Goal: Communication & Community: Answer question/provide support

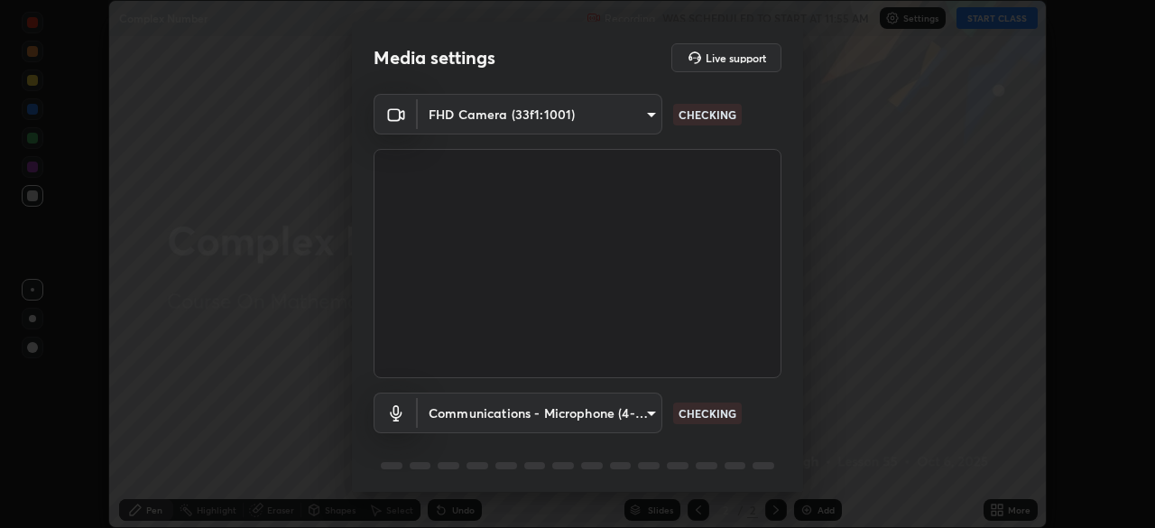
scroll to position [528, 1155]
click at [646, 416] on body "Erase all Complex Number Recording WAS SCHEDULED TO START AT 11:55 AM Settings …" at bounding box center [577, 264] width 1155 height 528
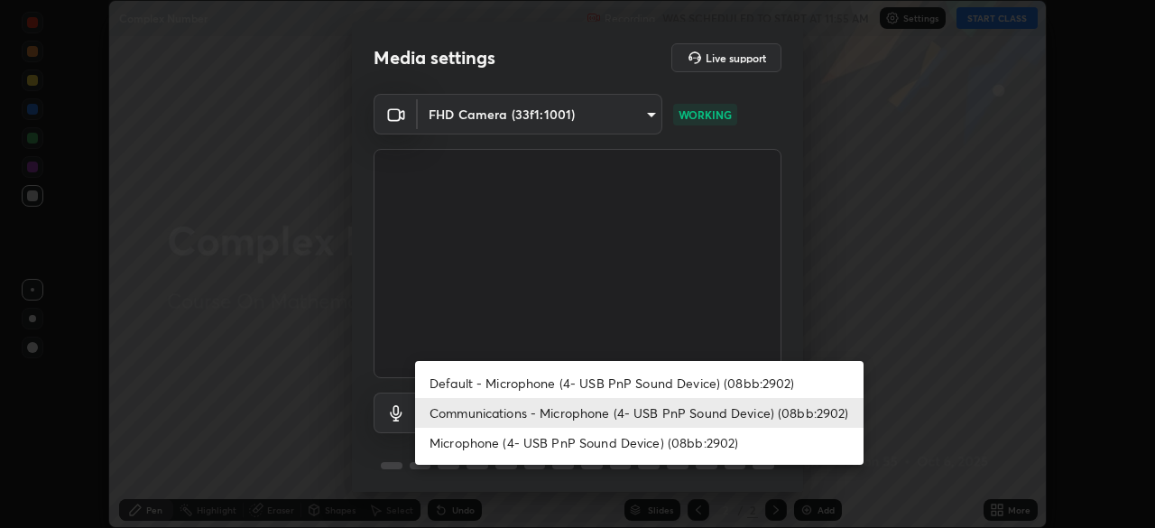
click at [665, 384] on li "Default - Microphone (4- USB PnP Sound Device) (08bb:2902)" at bounding box center [639, 383] width 448 height 30
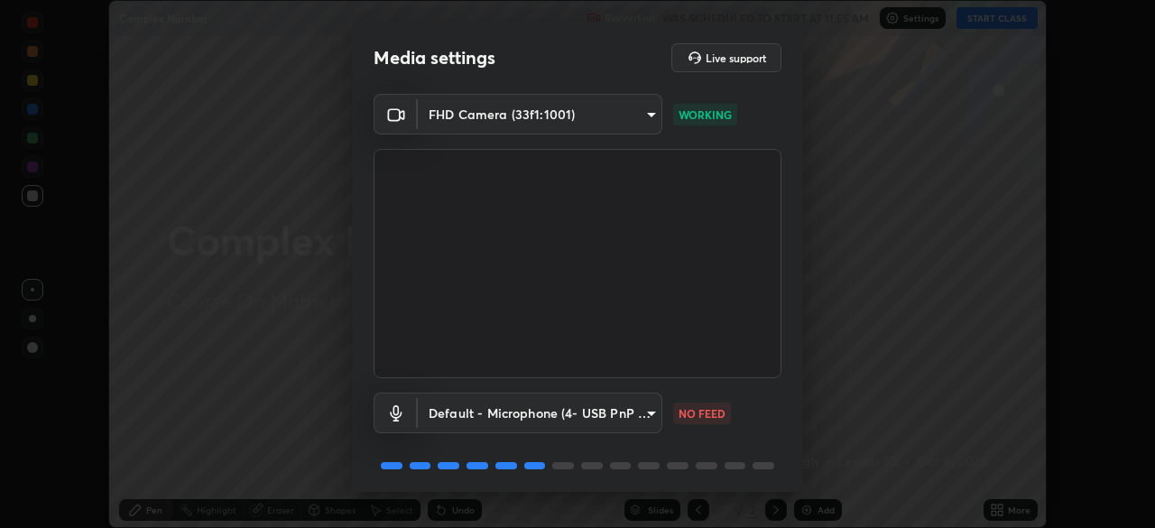
click at [648, 420] on body "Erase all Complex Number Recording WAS SCHEDULED TO START AT 11:55 AM Settings …" at bounding box center [577, 264] width 1155 height 528
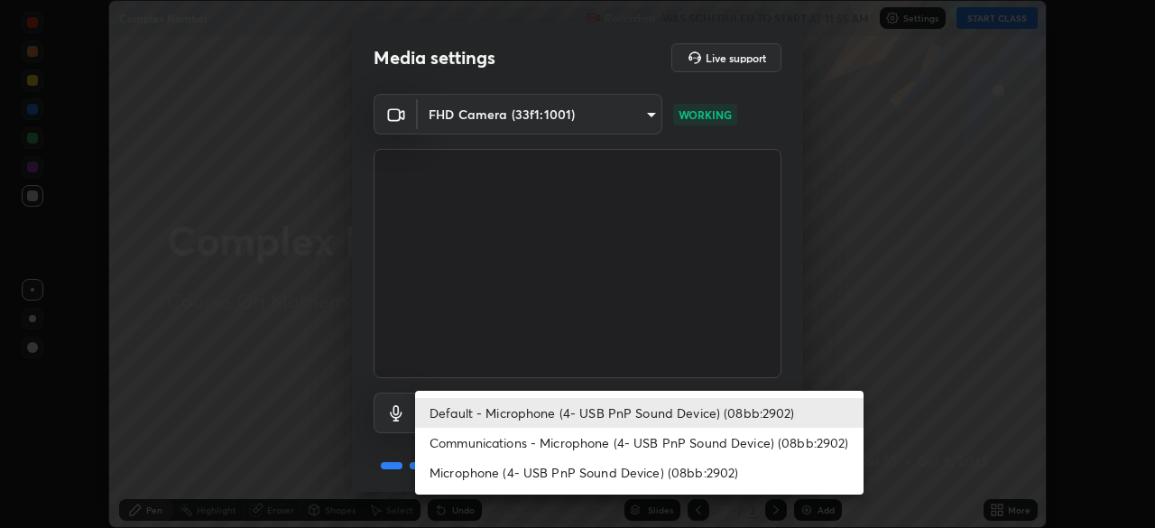
click at [660, 440] on li "Communications - Microphone (4- USB PnP Sound Device) (08bb:2902)" at bounding box center [639, 443] width 448 height 30
type input "communications"
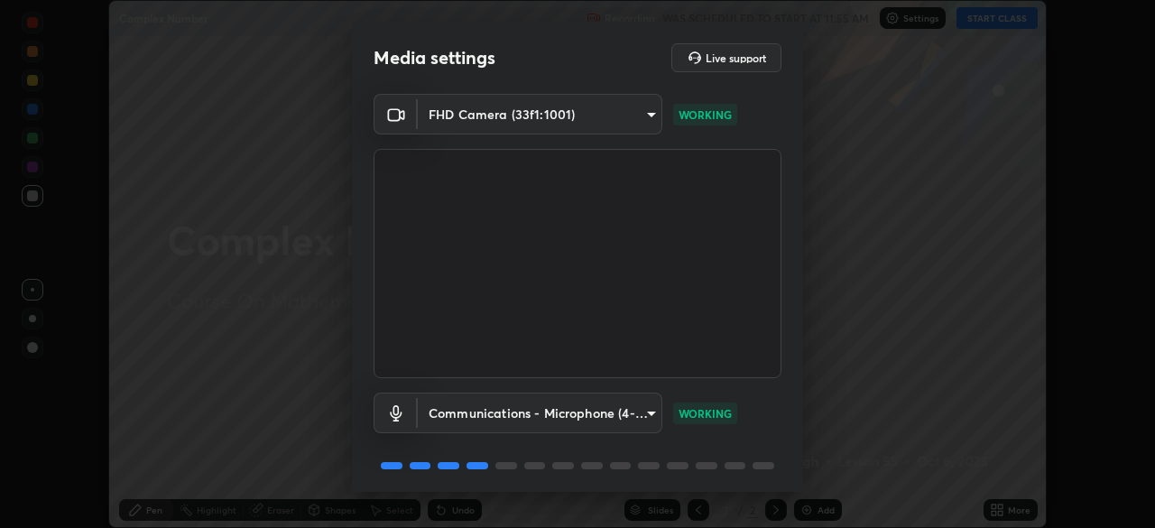
scroll to position [64, 0]
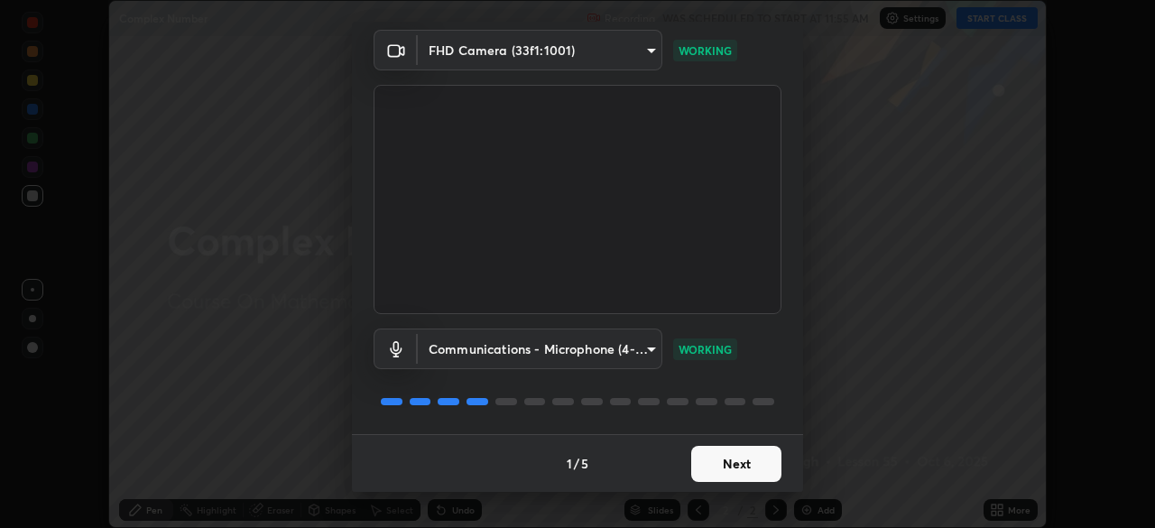
click at [753, 467] on button "Next" at bounding box center [736, 464] width 90 height 36
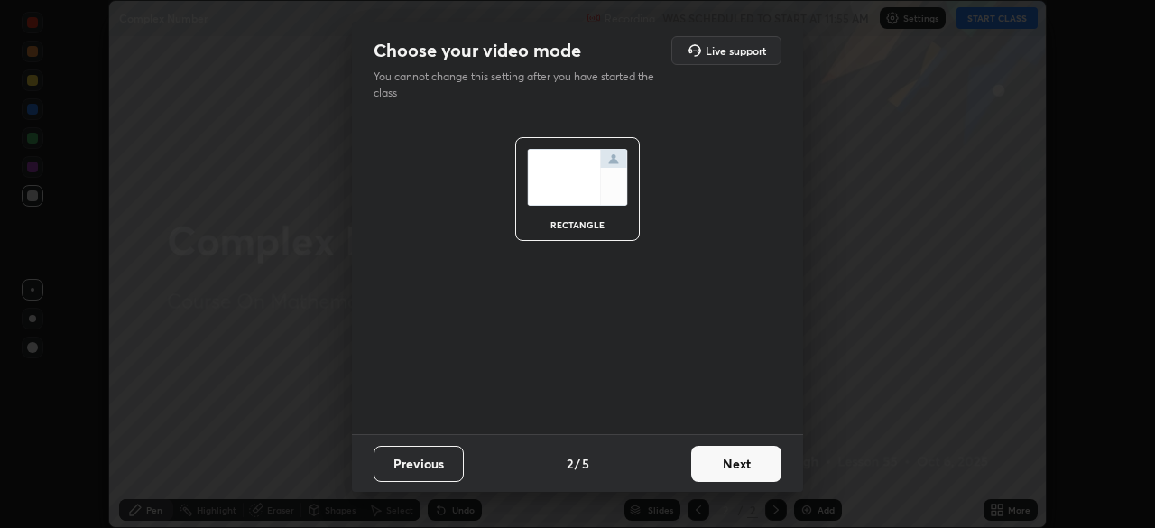
click at [756, 477] on button "Next" at bounding box center [736, 464] width 90 height 36
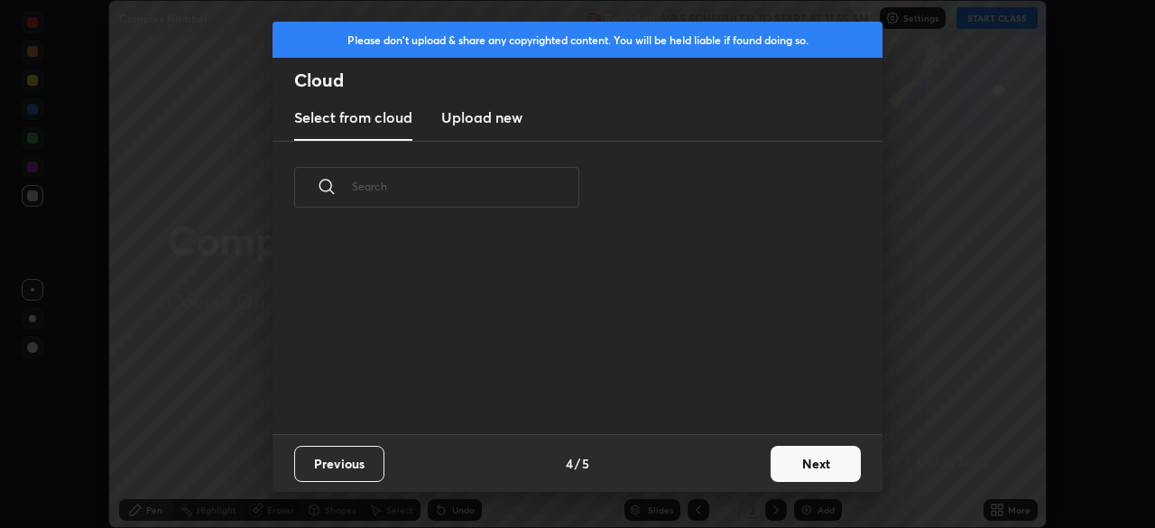
click at [771, 466] on button "Next" at bounding box center [816, 464] width 90 height 36
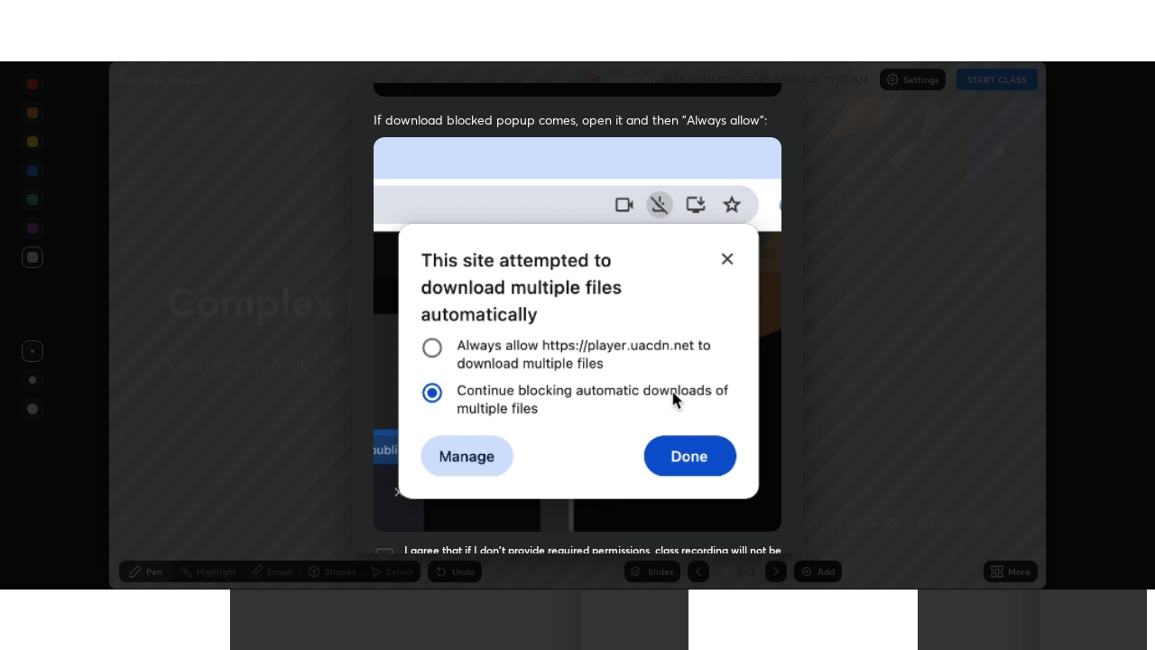
scroll to position [432, 0]
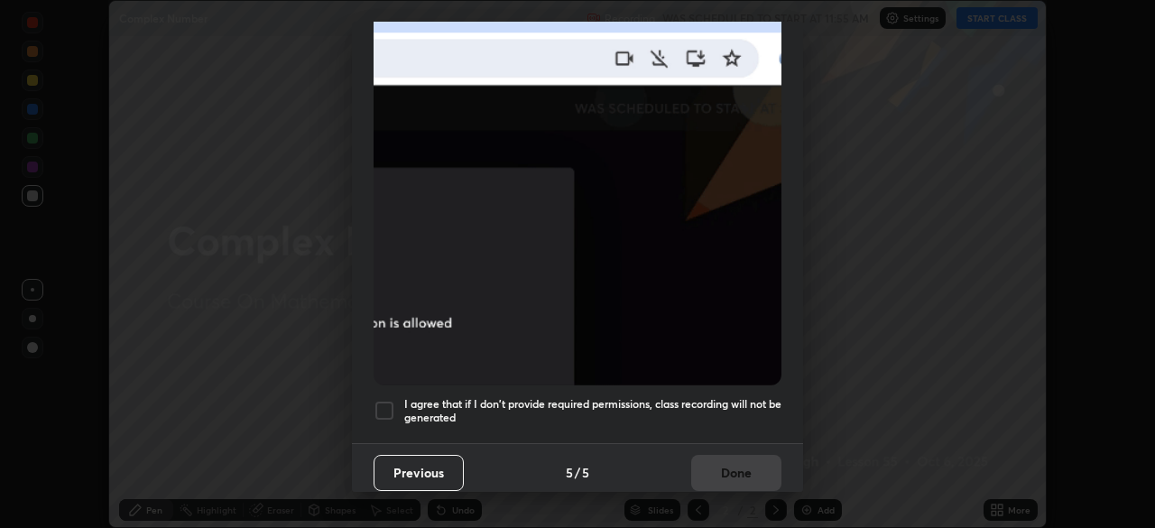
click at [391, 400] on div at bounding box center [385, 411] width 22 height 22
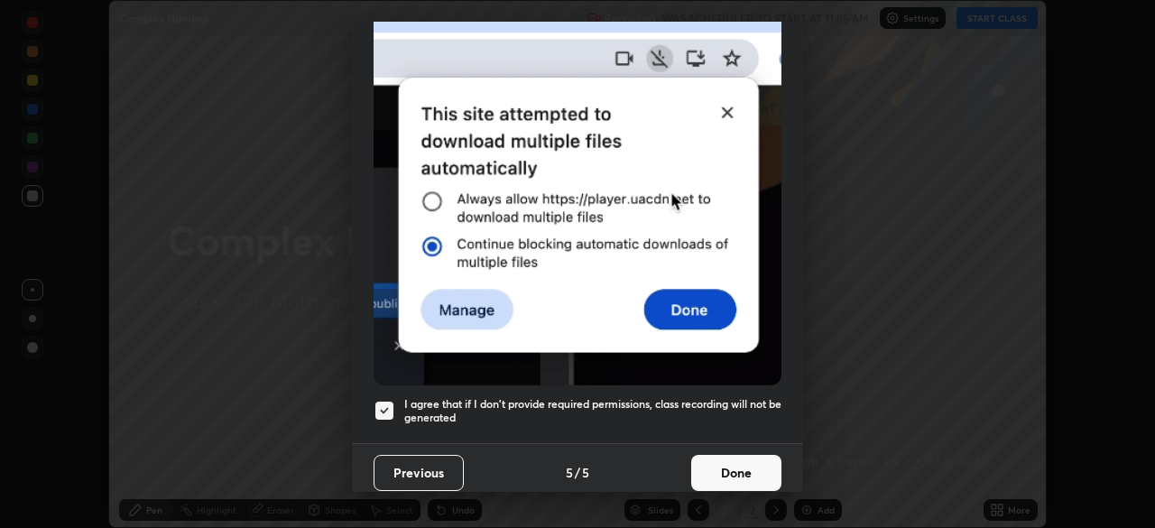
click at [752, 459] on button "Done" at bounding box center [736, 473] width 90 height 36
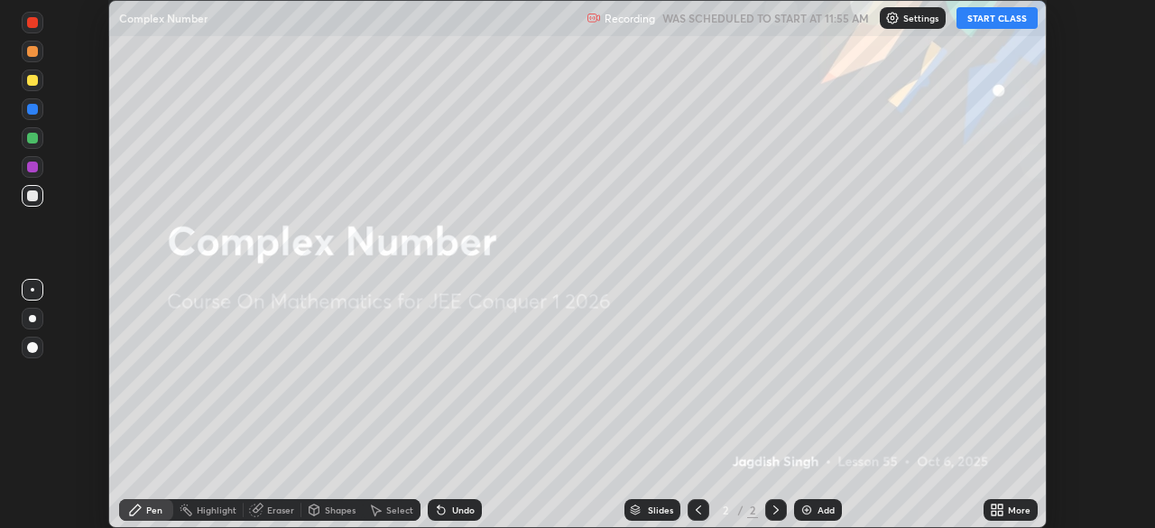
click at [1001, 19] on button "START CLASS" at bounding box center [996, 18] width 81 height 22
click at [1011, 511] on div "More" at bounding box center [1019, 509] width 23 height 9
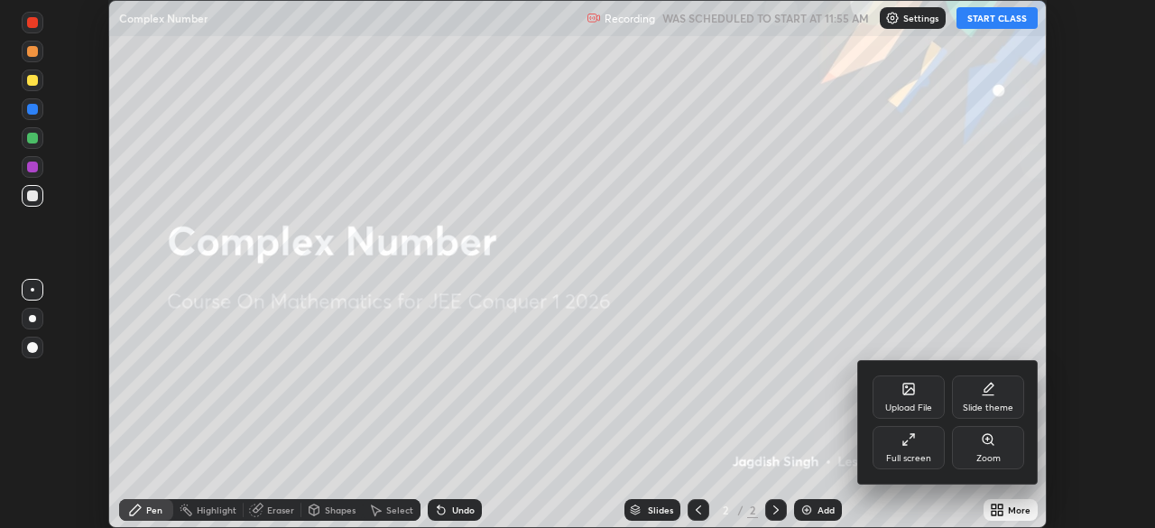
click at [920, 454] on div "Full screen" at bounding box center [908, 458] width 45 height 9
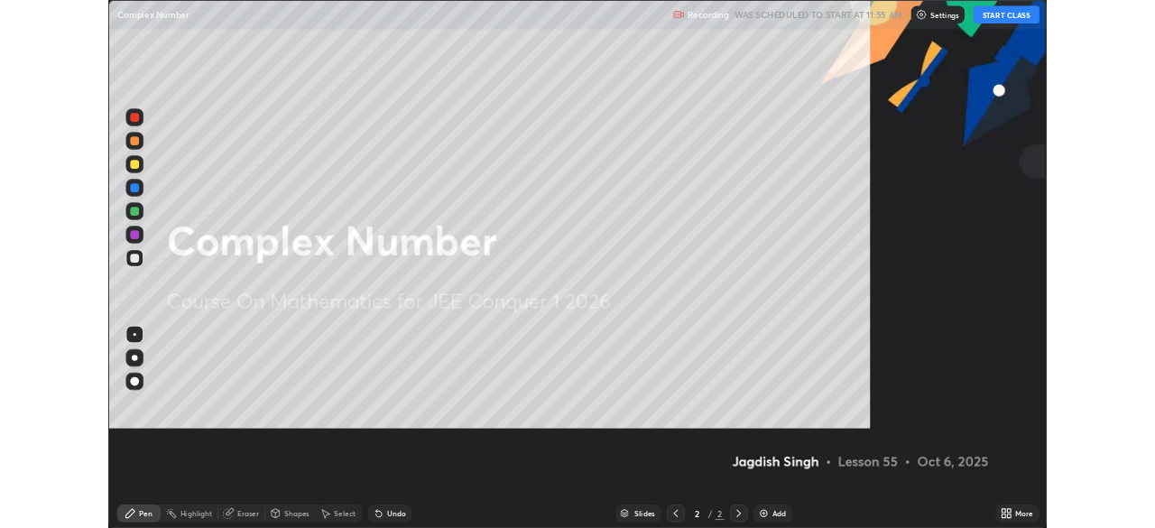
scroll to position [650, 1155]
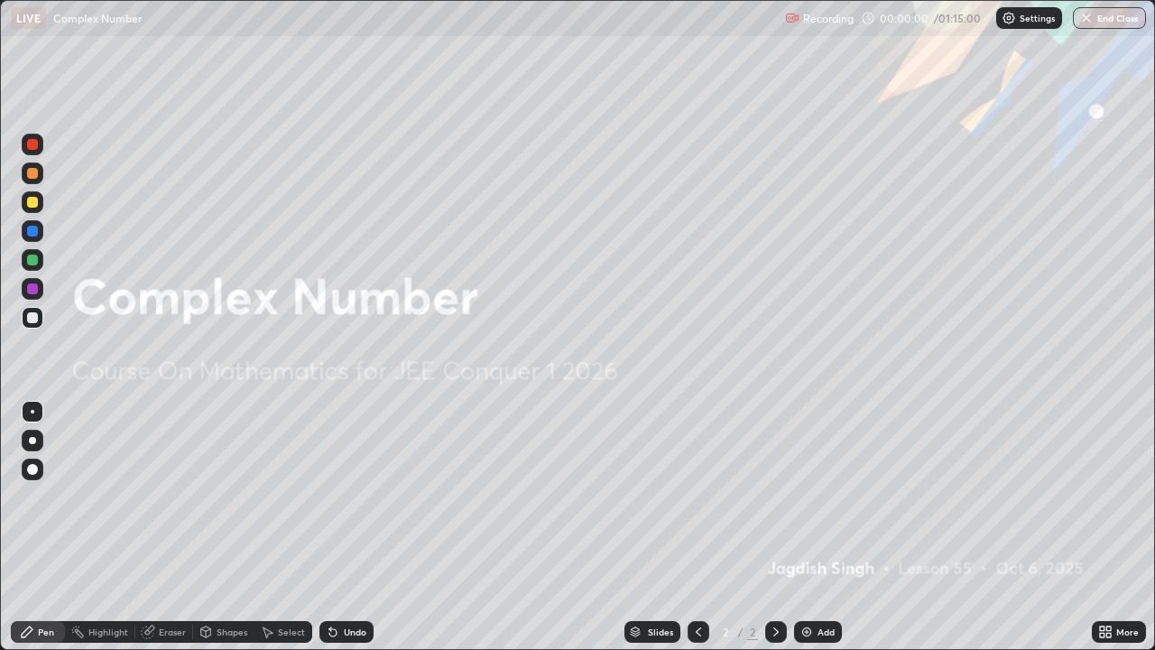
click at [819, 527] on div "Add" at bounding box center [818, 632] width 48 height 22
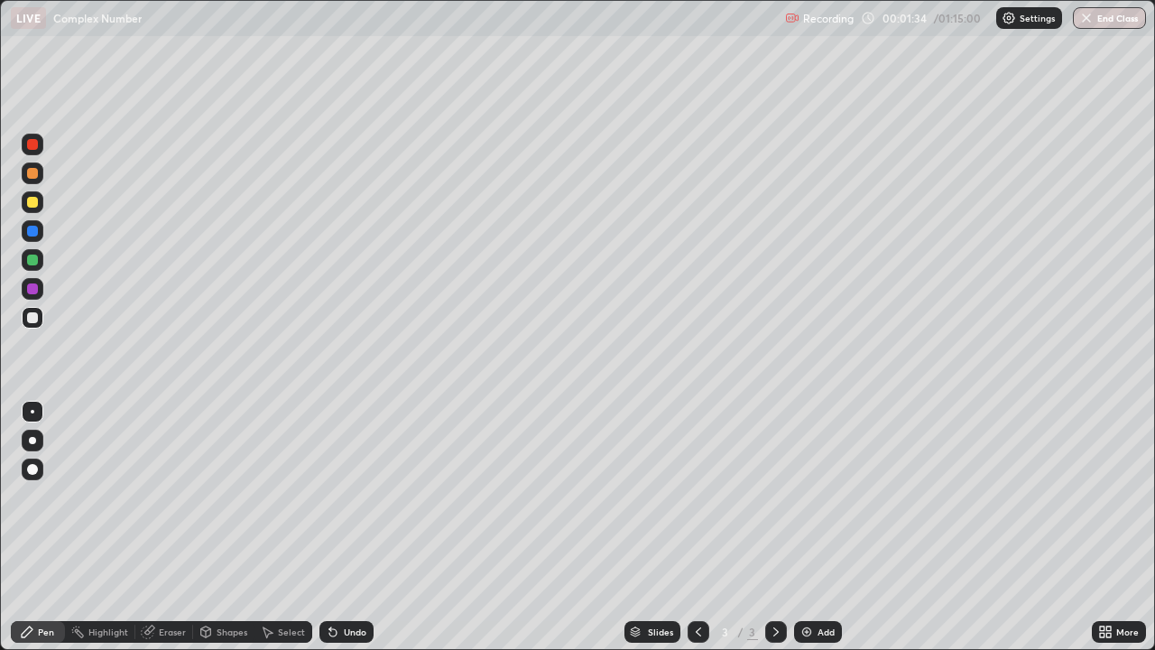
click at [33, 202] on div at bounding box center [32, 202] width 11 height 11
click at [31, 318] on div at bounding box center [32, 317] width 11 height 11
click at [33, 202] on div at bounding box center [32, 202] width 11 height 11
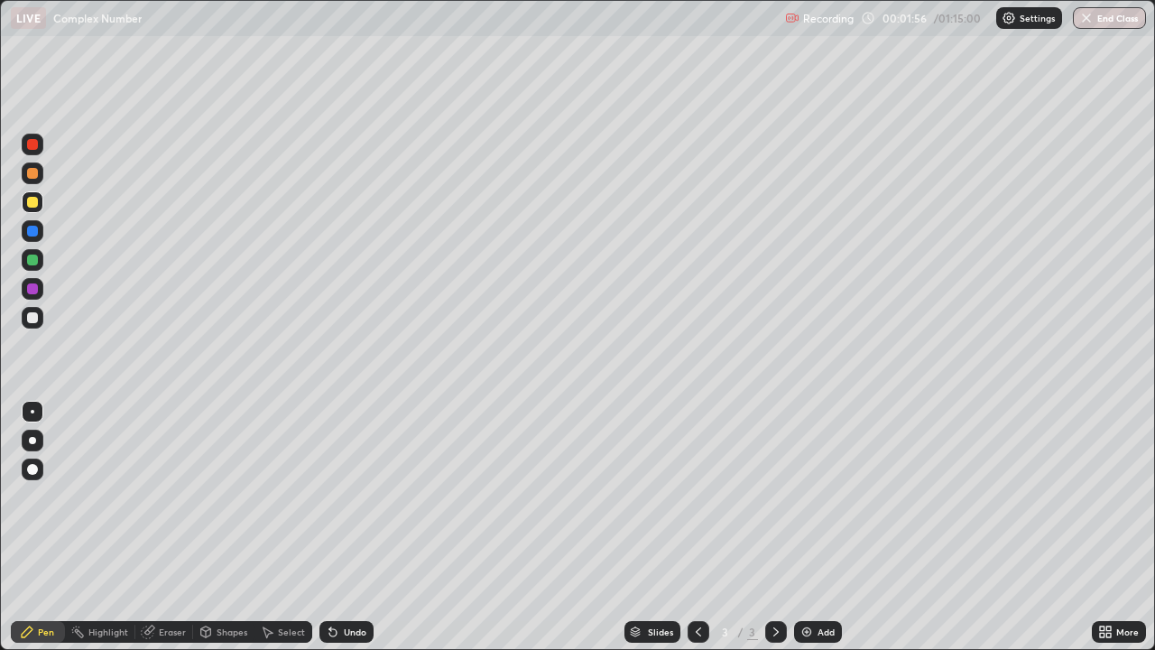
click at [33, 327] on div at bounding box center [33, 318] width 22 height 22
click at [29, 327] on div at bounding box center [33, 318] width 22 height 22
click at [170, 527] on div "Eraser" at bounding box center [172, 631] width 27 height 9
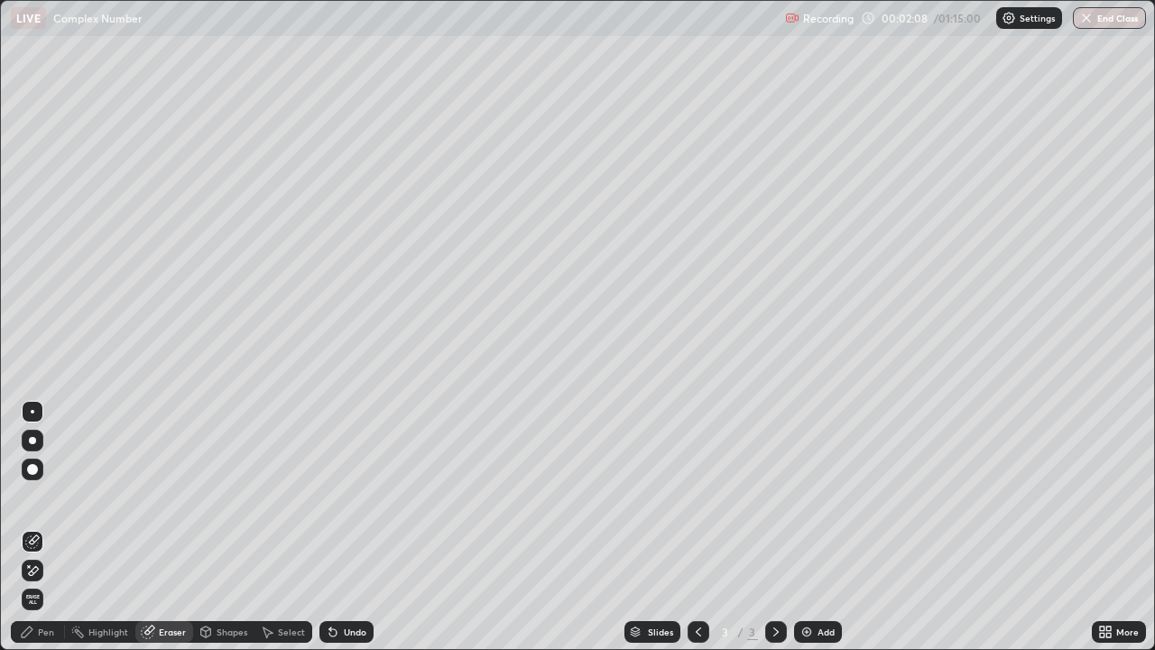
click at [42, 527] on div "Pen" at bounding box center [46, 631] width 16 height 9
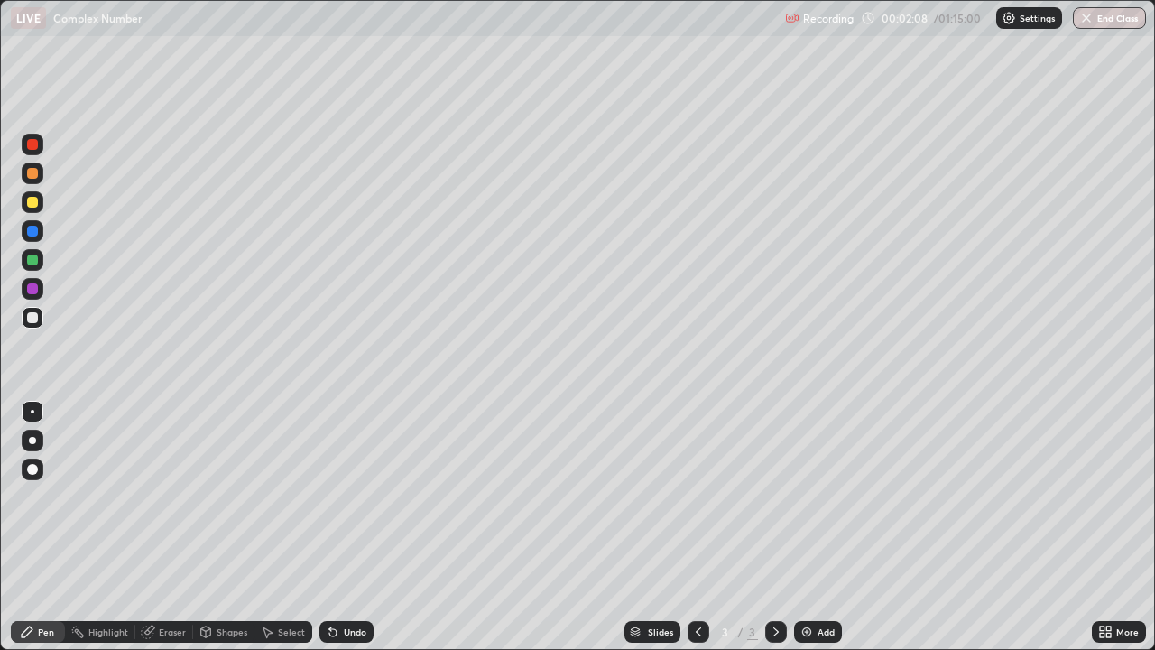
click at [31, 318] on div at bounding box center [32, 317] width 11 height 11
click at [33, 318] on div at bounding box center [32, 317] width 11 height 11
click at [181, 527] on div "Eraser" at bounding box center [172, 631] width 27 height 9
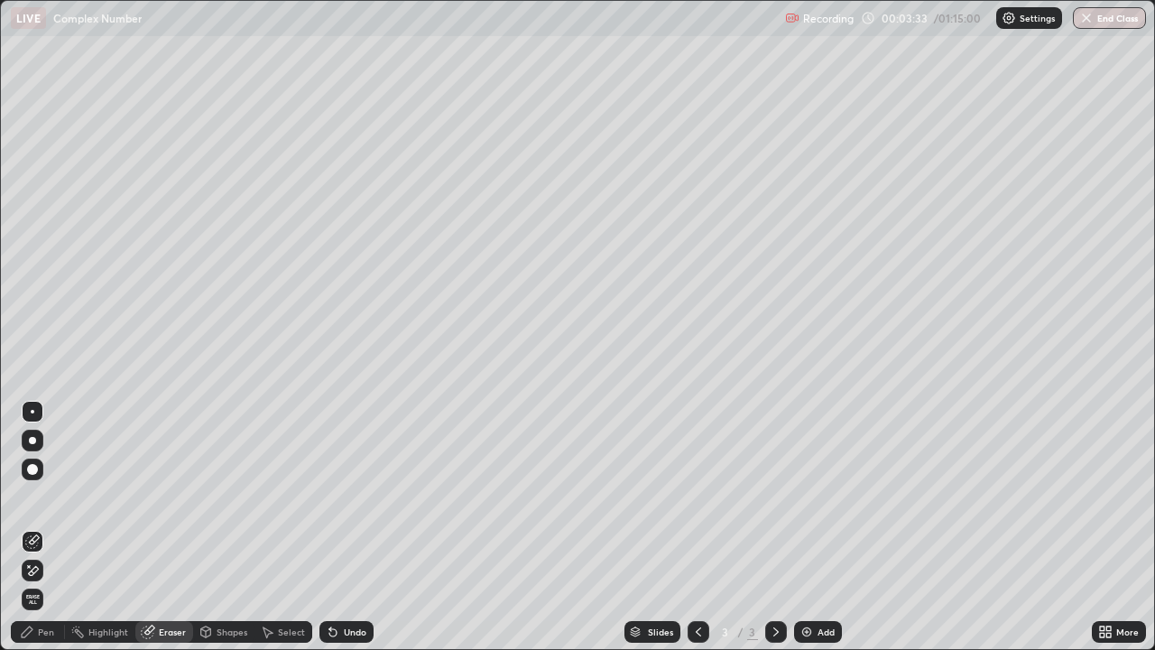
click at [47, 527] on div "Pen" at bounding box center [46, 631] width 16 height 9
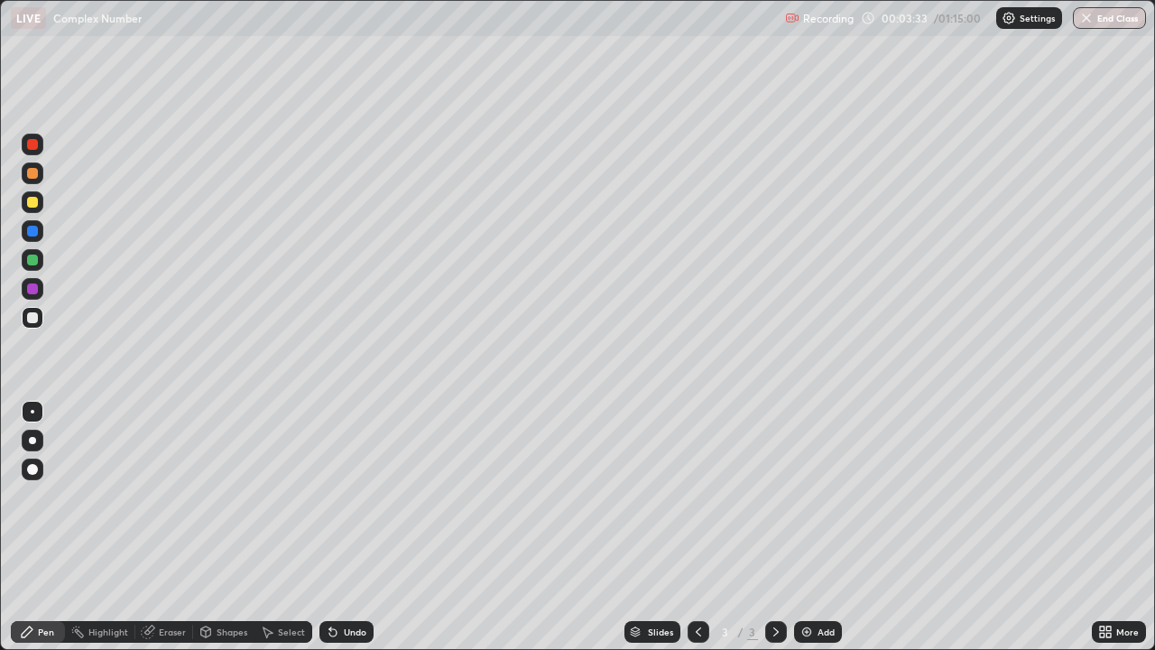
click at [41, 318] on div at bounding box center [33, 318] width 22 height 22
click at [816, 527] on div "Add" at bounding box center [818, 632] width 48 height 22
click at [35, 319] on div at bounding box center [32, 317] width 11 height 11
click at [41, 313] on div at bounding box center [33, 318] width 22 height 22
click at [32, 263] on div at bounding box center [32, 259] width 11 height 11
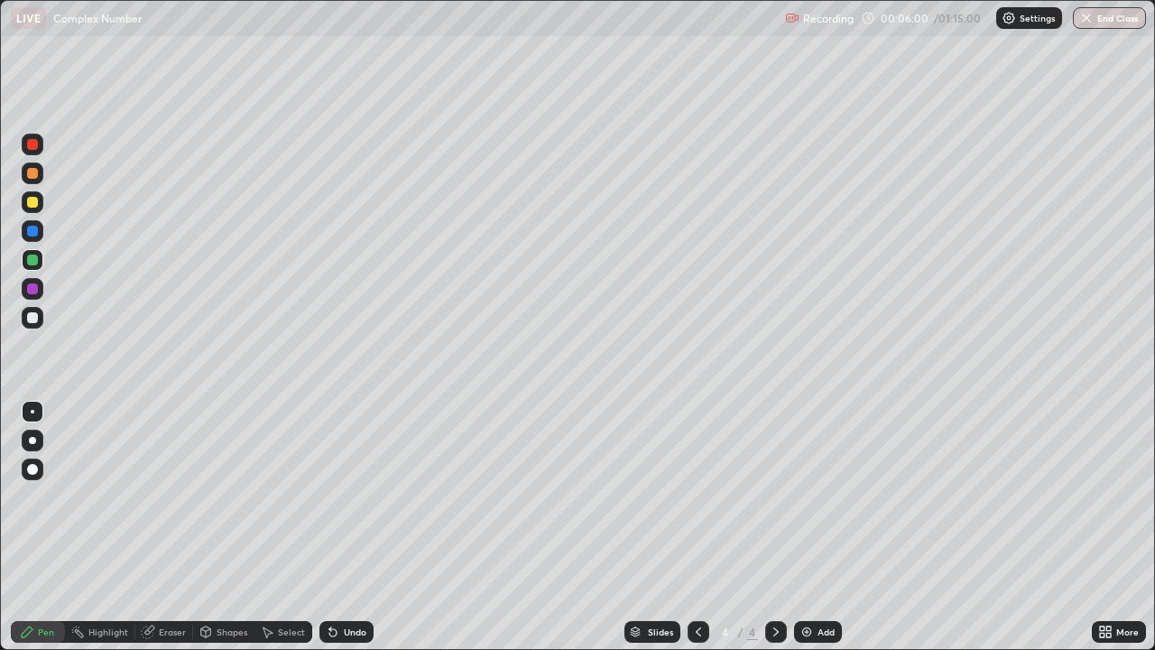
click at [32, 319] on div at bounding box center [32, 317] width 11 height 11
click at [24, 319] on div at bounding box center [33, 318] width 22 height 22
click at [31, 171] on div at bounding box center [32, 173] width 11 height 11
click at [36, 316] on div at bounding box center [32, 317] width 11 height 11
click at [37, 316] on div at bounding box center [32, 317] width 11 height 11
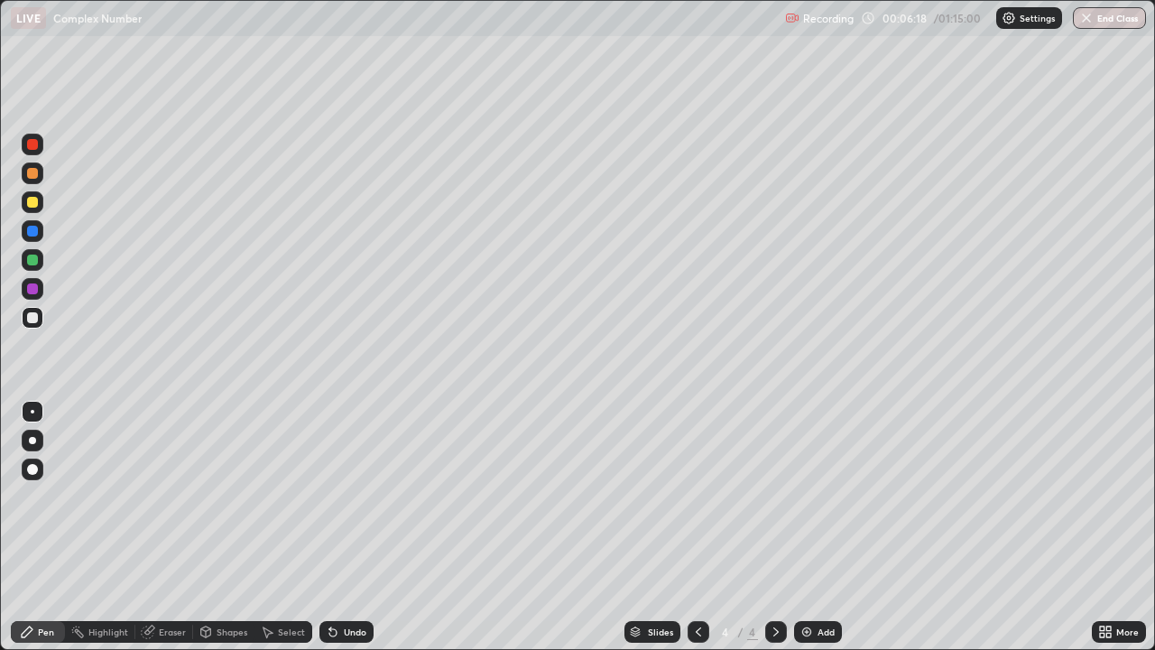
click at [36, 319] on div at bounding box center [32, 317] width 11 height 11
click at [160, 527] on div "Eraser" at bounding box center [172, 631] width 27 height 9
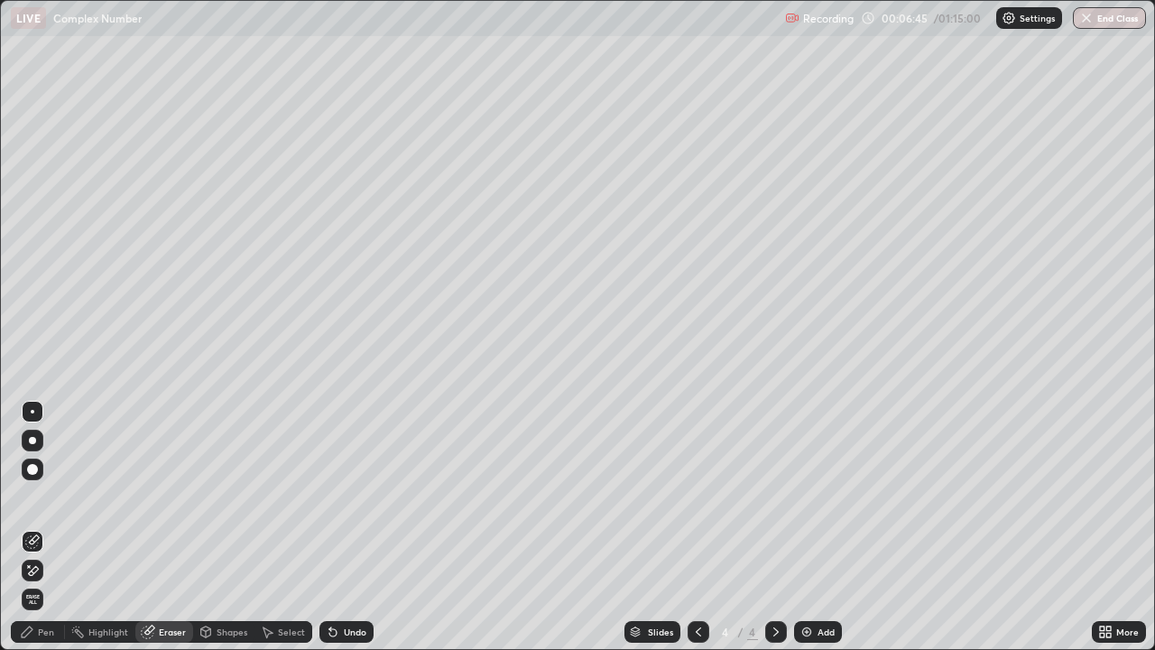
click at [52, 527] on div "Pen" at bounding box center [46, 631] width 16 height 9
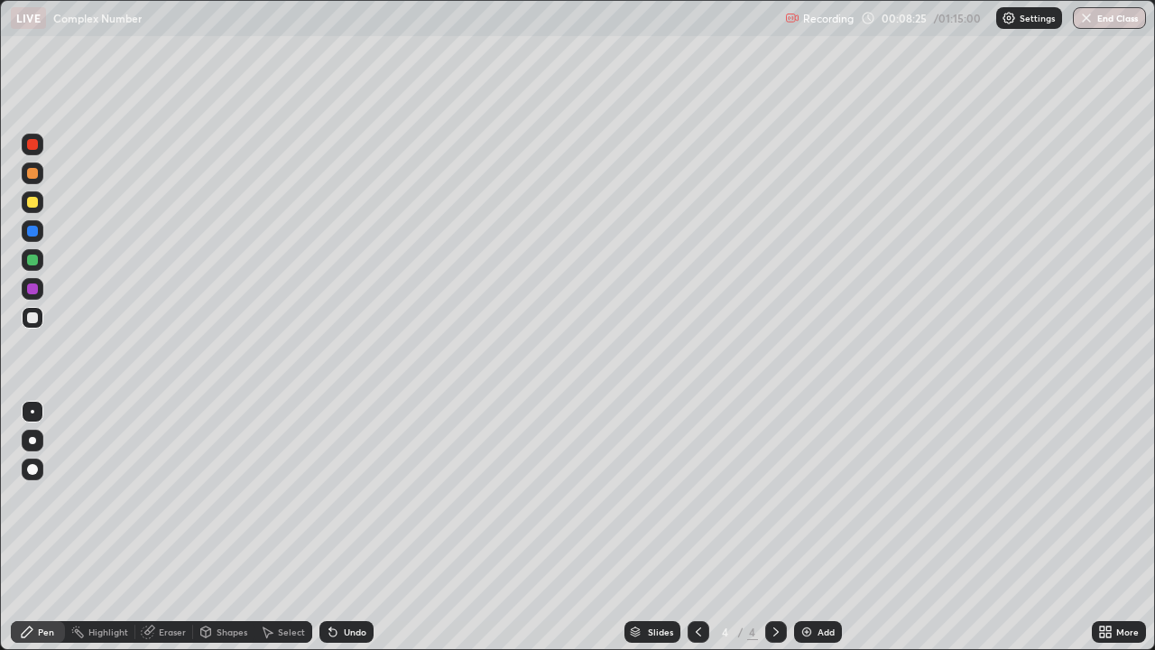
click at [34, 327] on div at bounding box center [33, 318] width 22 height 22
click at [38, 325] on div at bounding box center [33, 318] width 22 height 22
click at [819, 527] on div "Add" at bounding box center [818, 632] width 48 height 22
click at [35, 318] on div at bounding box center [32, 317] width 11 height 11
click at [32, 174] on div at bounding box center [32, 173] width 11 height 11
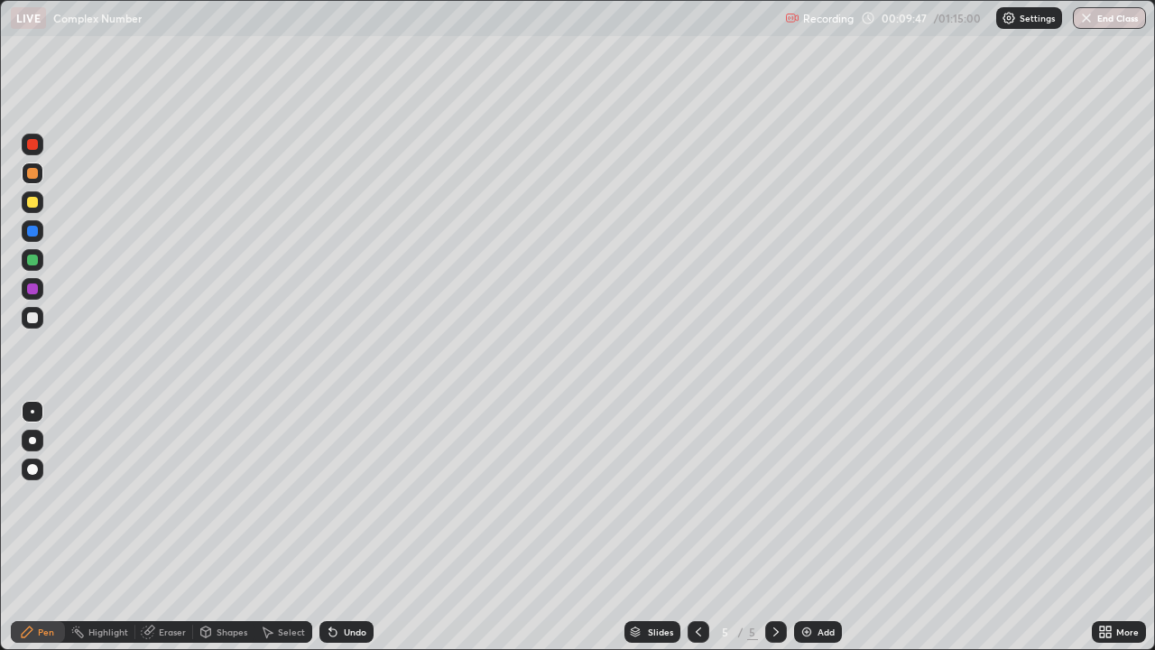
click at [166, 527] on div "Eraser" at bounding box center [164, 632] width 58 height 22
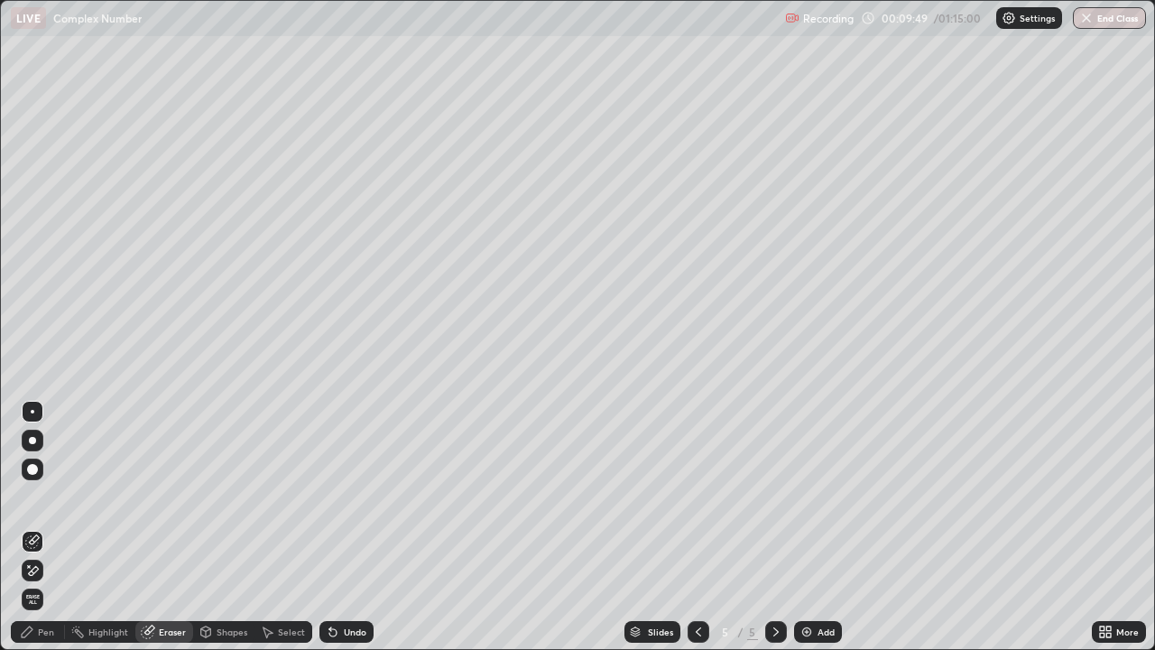
click at [42, 527] on div "Pen" at bounding box center [38, 632] width 54 height 22
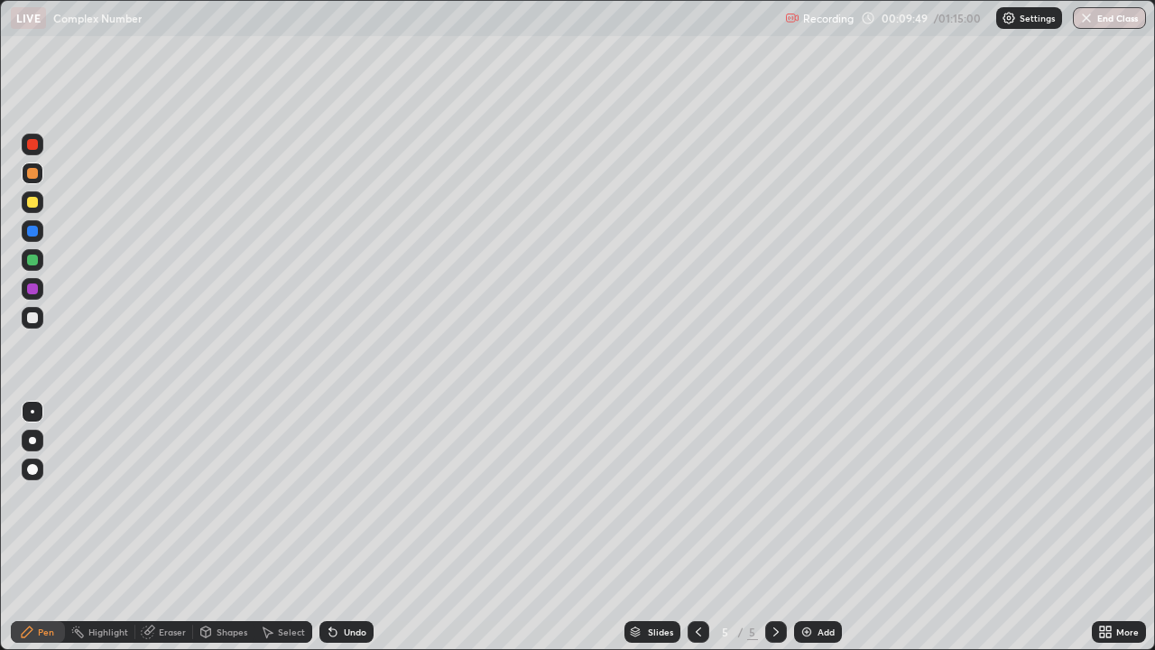
click at [32, 174] on div at bounding box center [32, 173] width 11 height 11
click at [35, 319] on div at bounding box center [32, 317] width 11 height 11
click at [39, 318] on div at bounding box center [33, 318] width 22 height 22
click at [42, 251] on div at bounding box center [33, 259] width 22 height 29
click at [32, 201] on div at bounding box center [32, 202] width 11 height 11
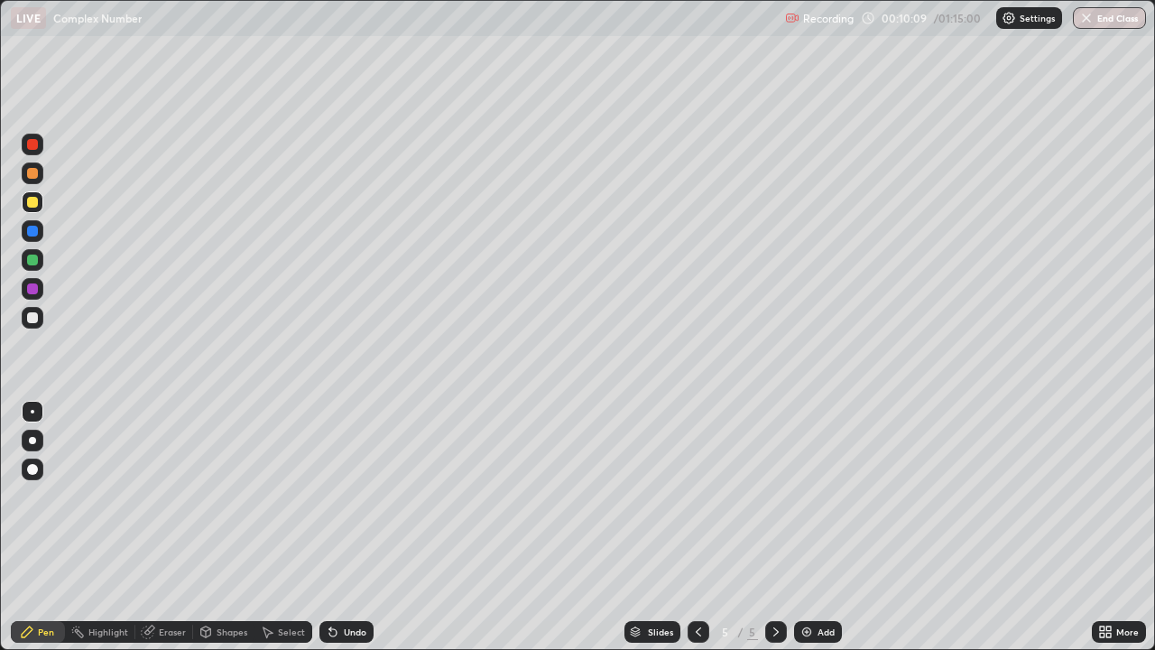
click at [32, 261] on div at bounding box center [32, 259] width 11 height 11
click at [161, 527] on div "Eraser" at bounding box center [164, 632] width 58 height 22
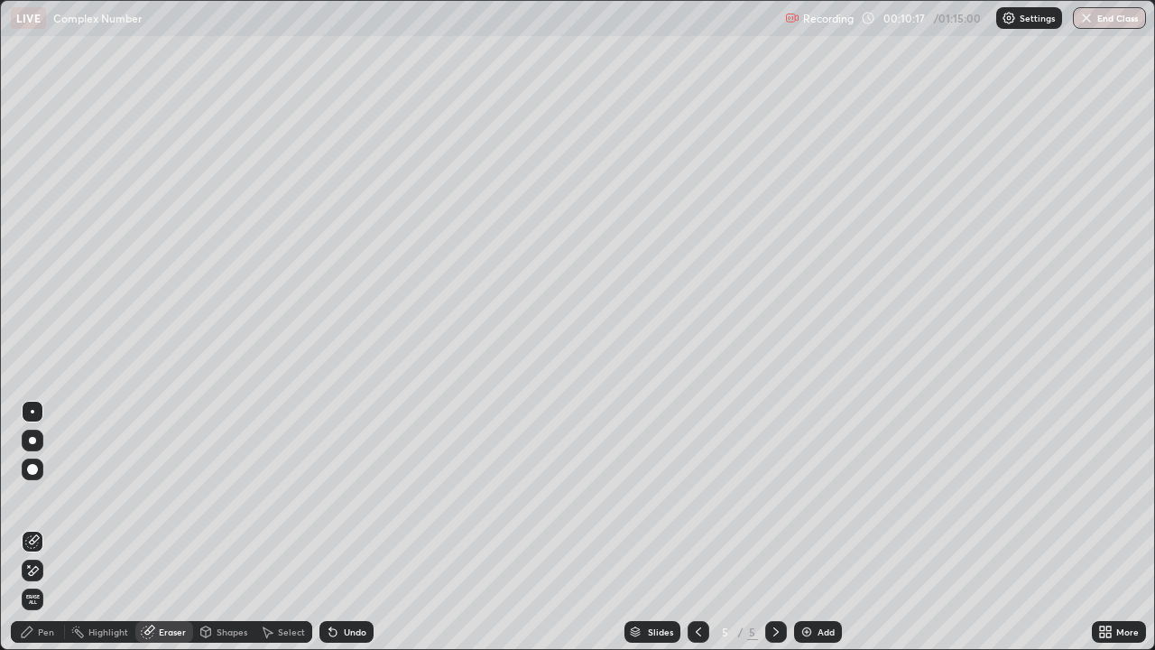
click at [54, 527] on div "Pen" at bounding box center [38, 632] width 54 height 22
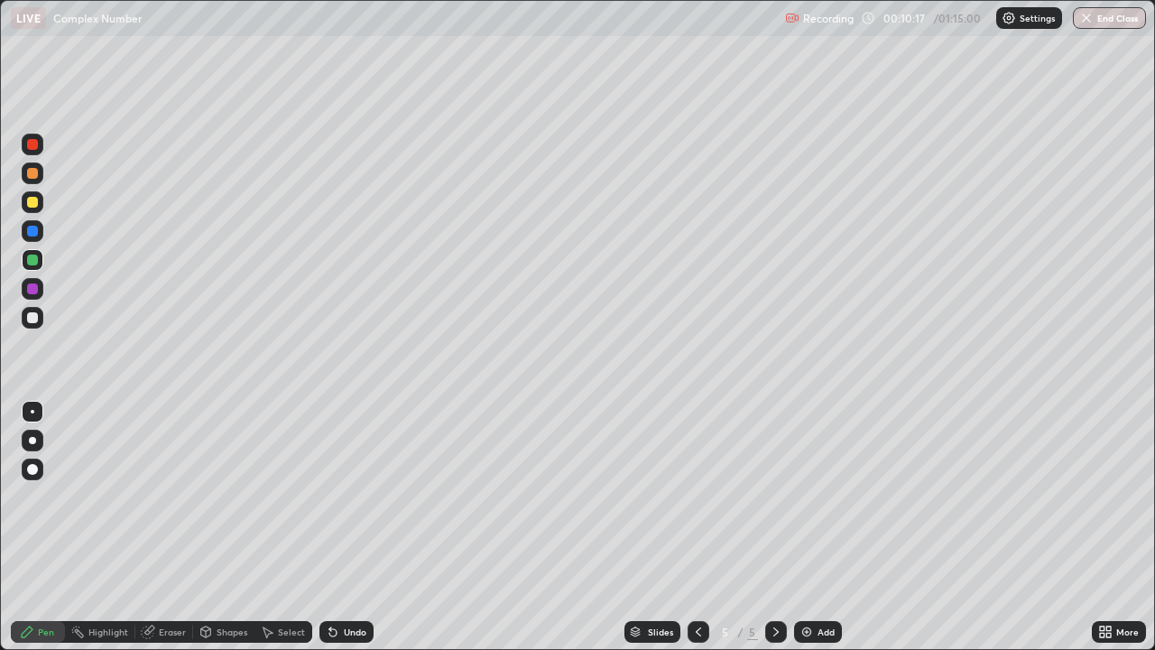
click at [35, 308] on div at bounding box center [33, 318] width 22 height 22
click at [35, 145] on div at bounding box center [32, 144] width 11 height 11
click at [32, 232] on div at bounding box center [32, 231] width 11 height 11
click at [32, 316] on div at bounding box center [32, 317] width 11 height 11
click at [32, 148] on div at bounding box center [32, 144] width 11 height 11
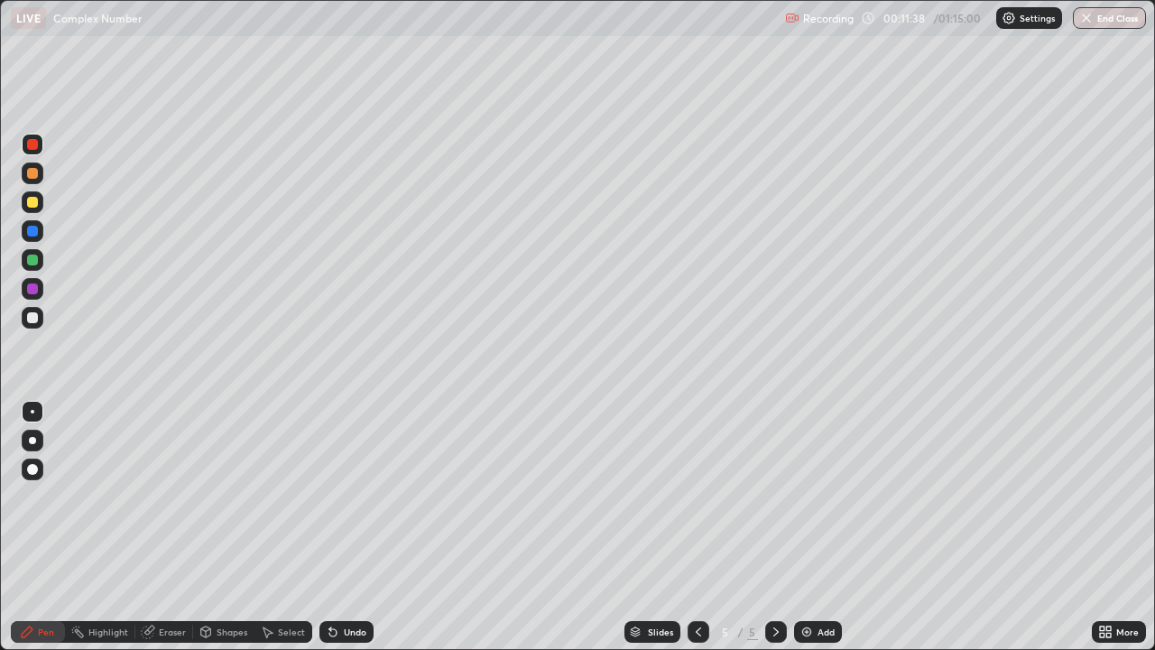
click at [32, 226] on div at bounding box center [32, 231] width 11 height 11
click at [32, 313] on div at bounding box center [32, 317] width 11 height 11
click at [33, 322] on div at bounding box center [32, 317] width 11 height 11
click at [31, 318] on div at bounding box center [32, 317] width 11 height 11
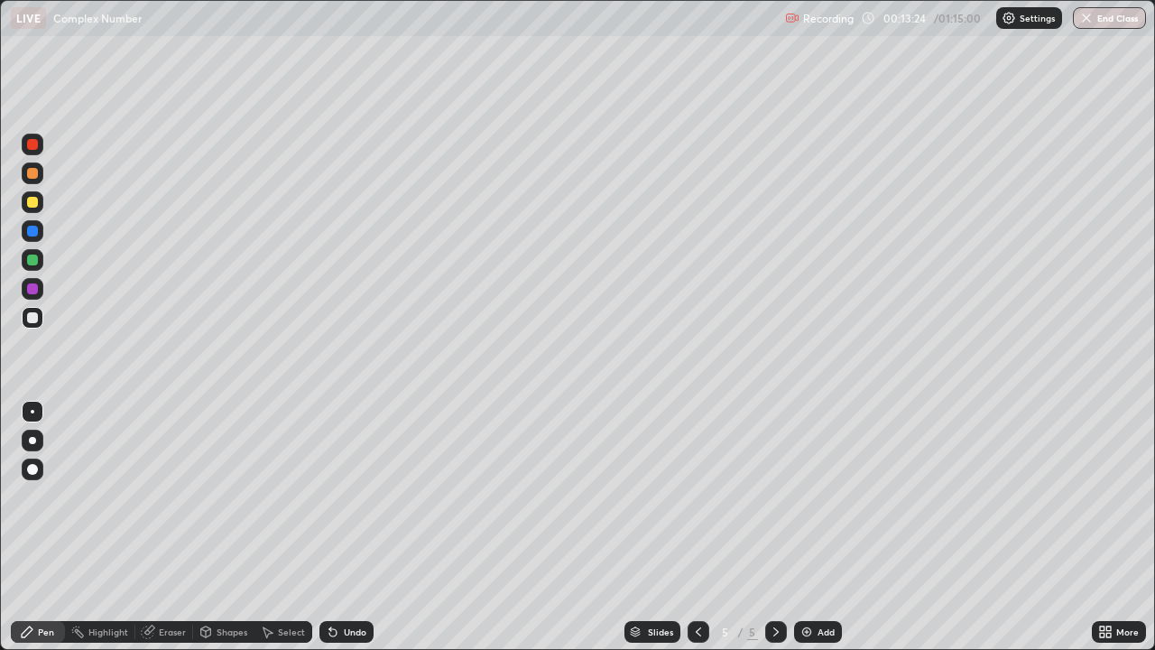
click at [172, 527] on div "Eraser" at bounding box center [164, 632] width 58 height 22
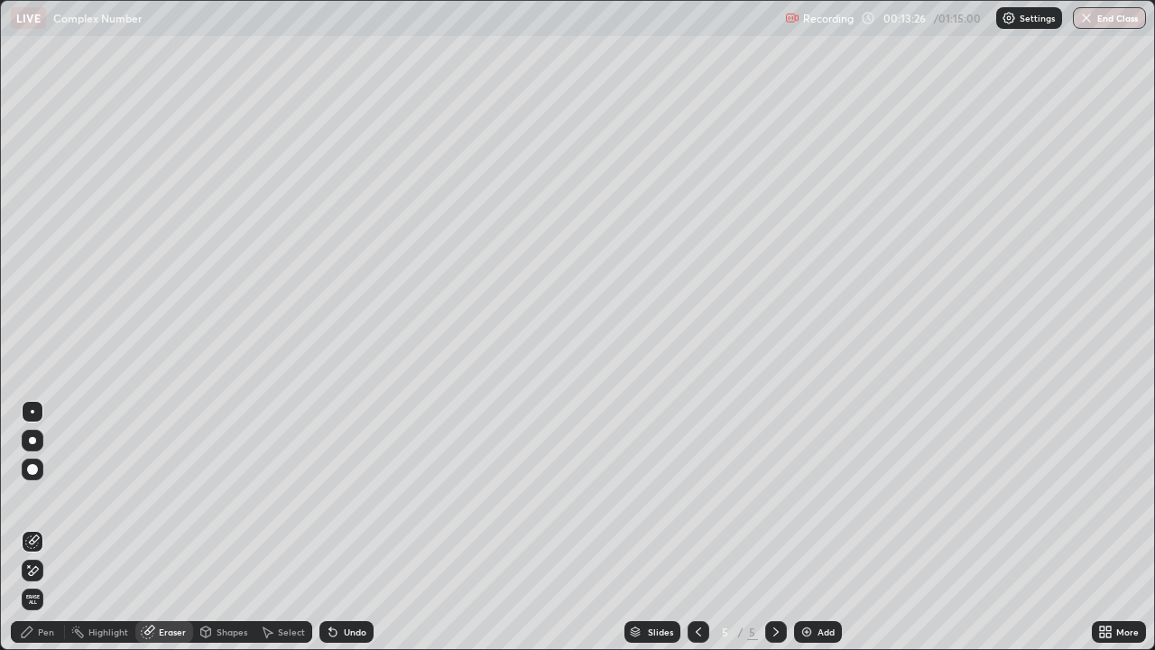
click at [45, 527] on div "Pen" at bounding box center [46, 631] width 16 height 9
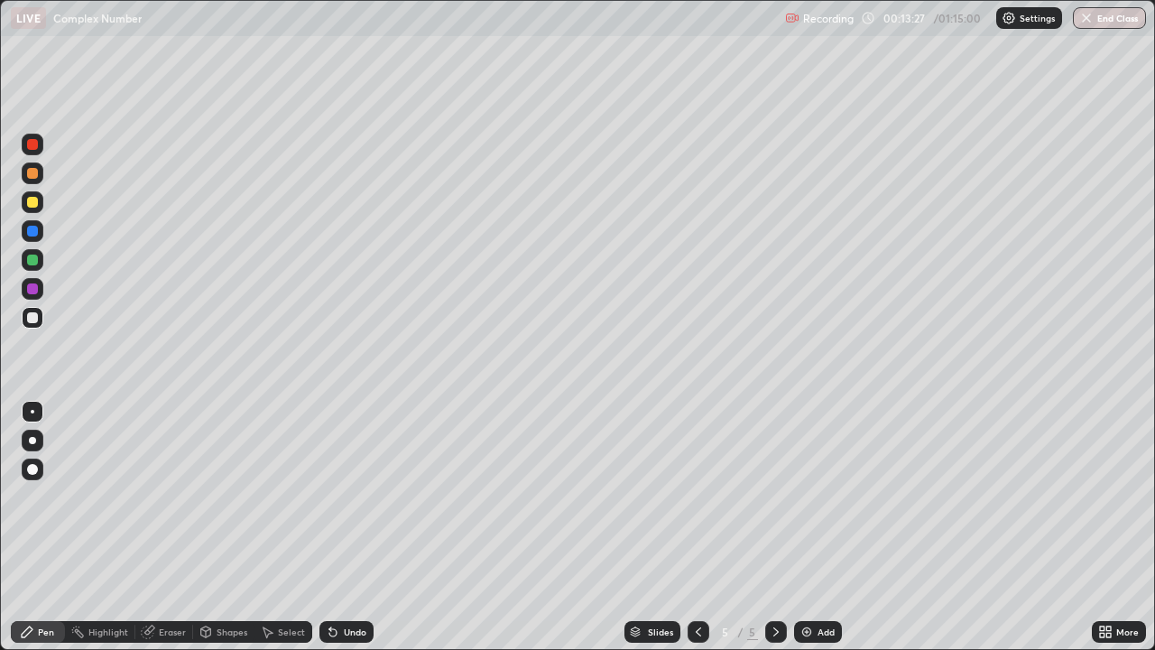
click at [35, 319] on div at bounding box center [32, 317] width 11 height 11
click at [172, 527] on div "Eraser" at bounding box center [172, 631] width 27 height 9
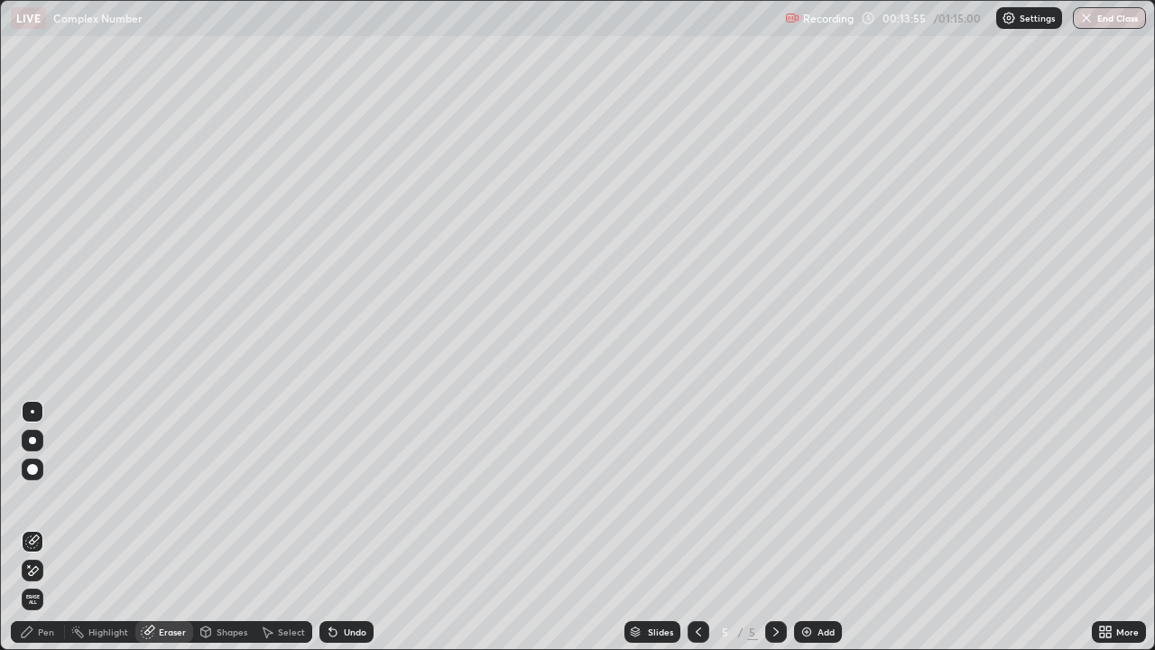
click at [55, 527] on div "Pen" at bounding box center [38, 632] width 54 height 22
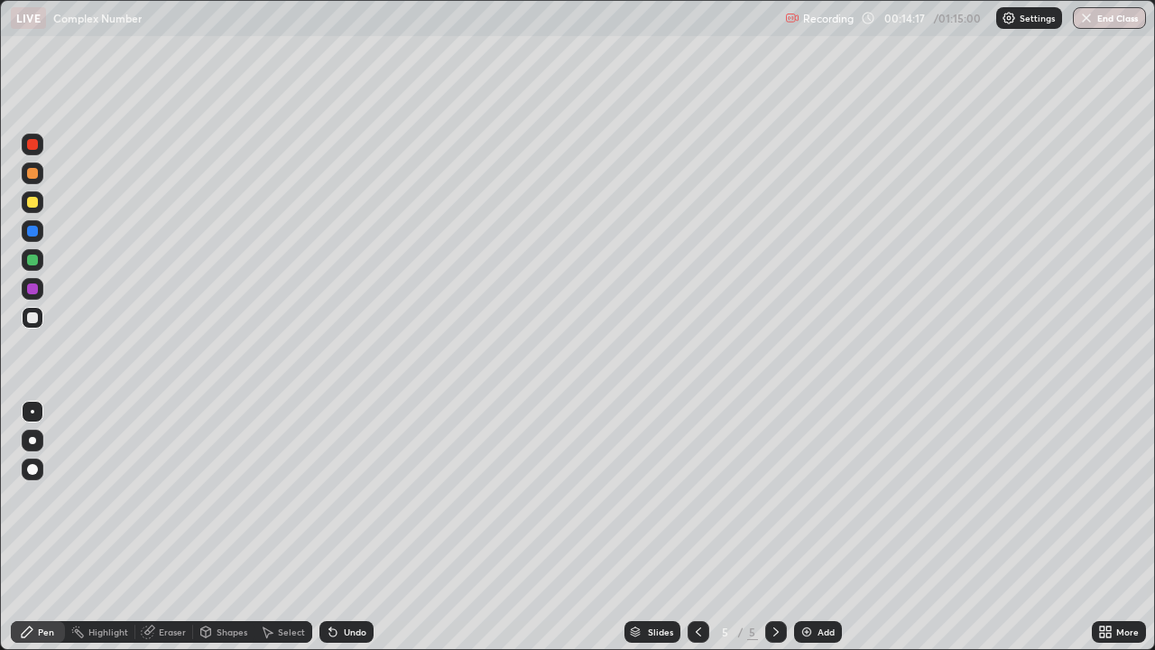
click at [480, 527] on div "Slides 5 / 5 Add" at bounding box center [733, 632] width 718 height 36
click at [823, 527] on div "Add" at bounding box center [818, 632] width 48 height 22
click at [37, 316] on div at bounding box center [32, 317] width 11 height 11
click at [32, 319] on div at bounding box center [32, 317] width 11 height 11
click at [172, 527] on div "Eraser" at bounding box center [164, 632] width 58 height 22
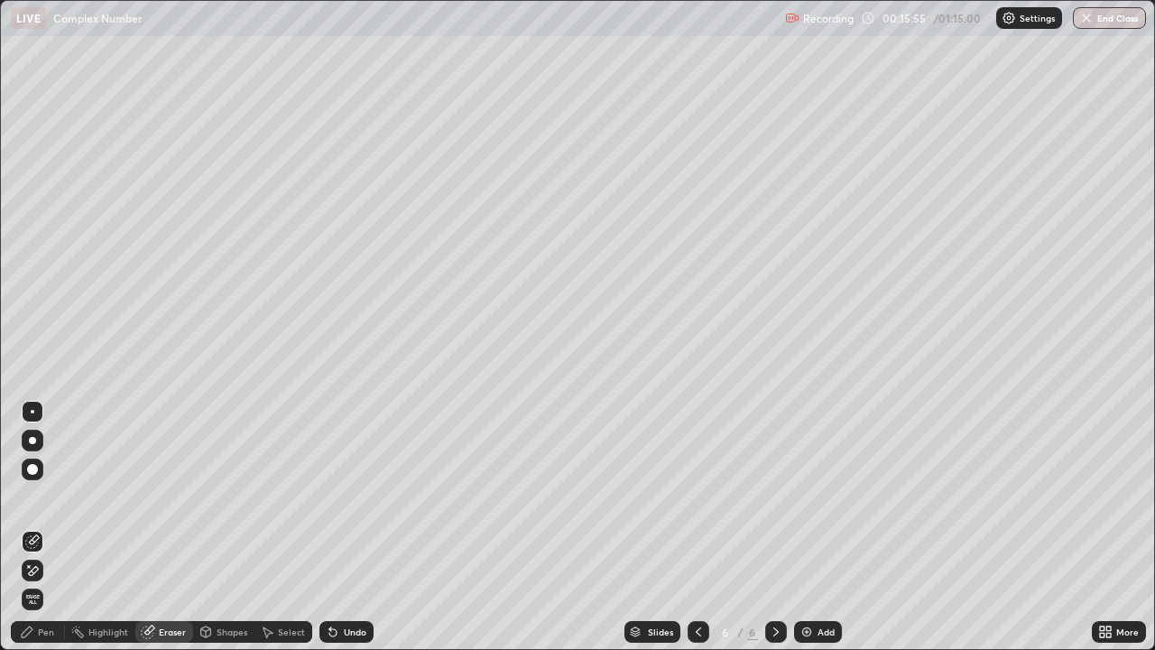
click at [51, 527] on div "Pen" at bounding box center [46, 631] width 16 height 9
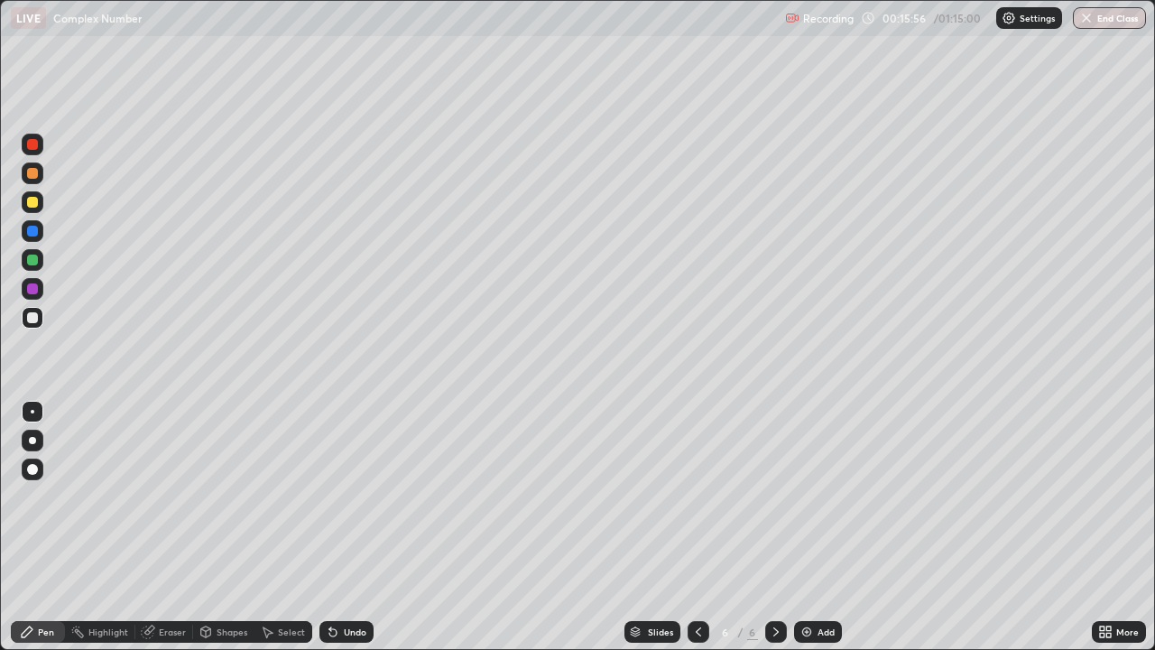
click at [36, 319] on div at bounding box center [32, 317] width 11 height 11
click at [34, 317] on div at bounding box center [32, 317] width 11 height 11
click at [33, 261] on div at bounding box center [32, 259] width 11 height 11
click at [177, 527] on div "Eraser" at bounding box center [172, 631] width 27 height 9
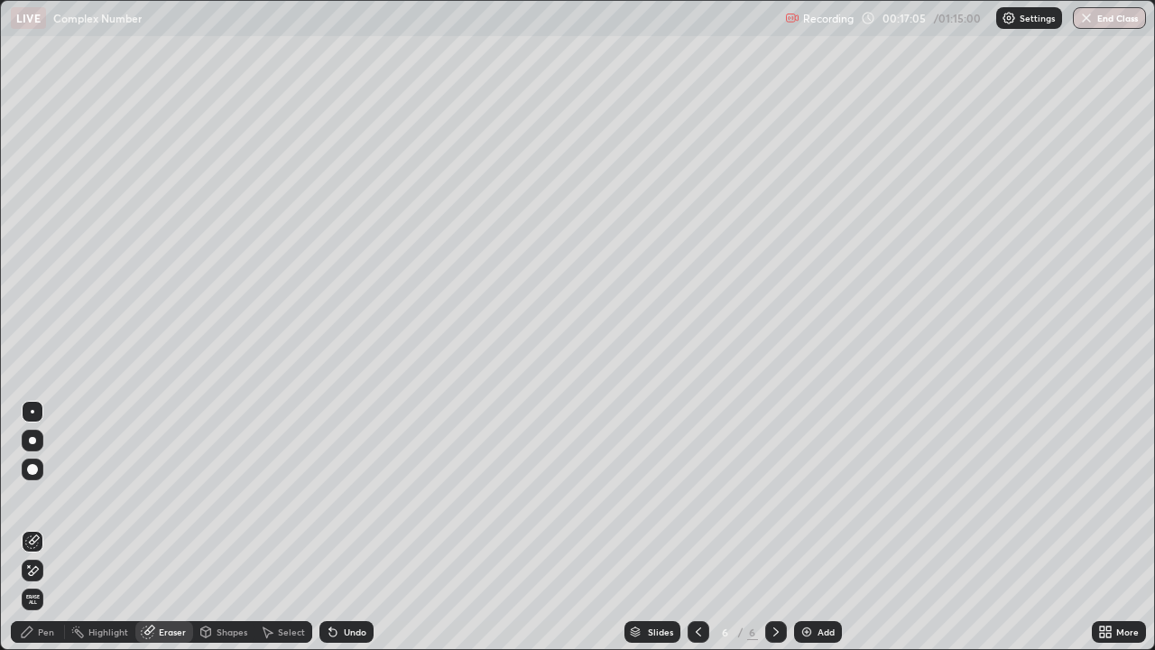
click at [51, 527] on div "Pen" at bounding box center [38, 632] width 54 height 22
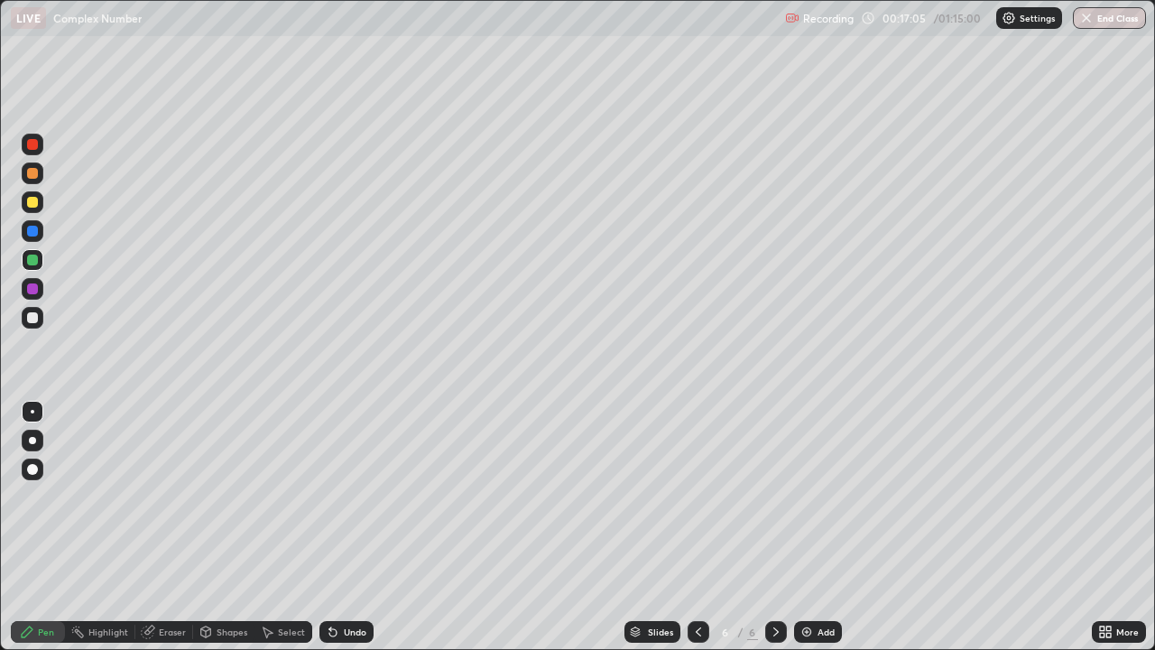
click at [40, 322] on div at bounding box center [33, 318] width 22 height 22
click at [32, 310] on div at bounding box center [33, 318] width 22 height 22
click at [167, 527] on div "Eraser" at bounding box center [172, 631] width 27 height 9
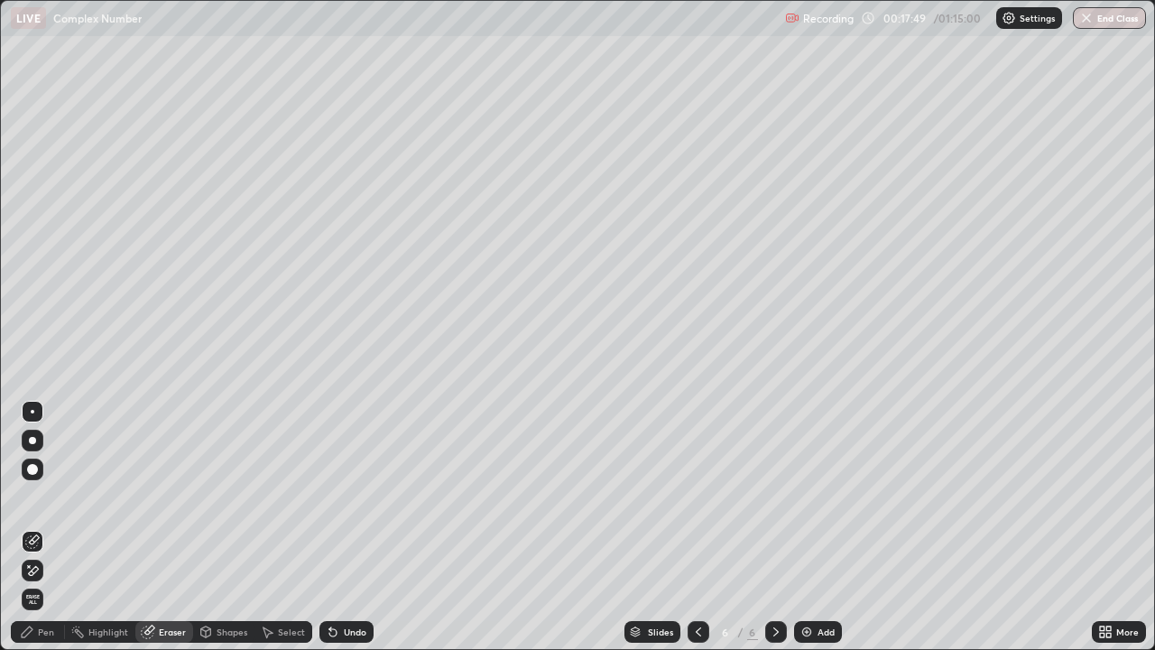
click at [54, 527] on div "Pen" at bounding box center [38, 632] width 54 height 22
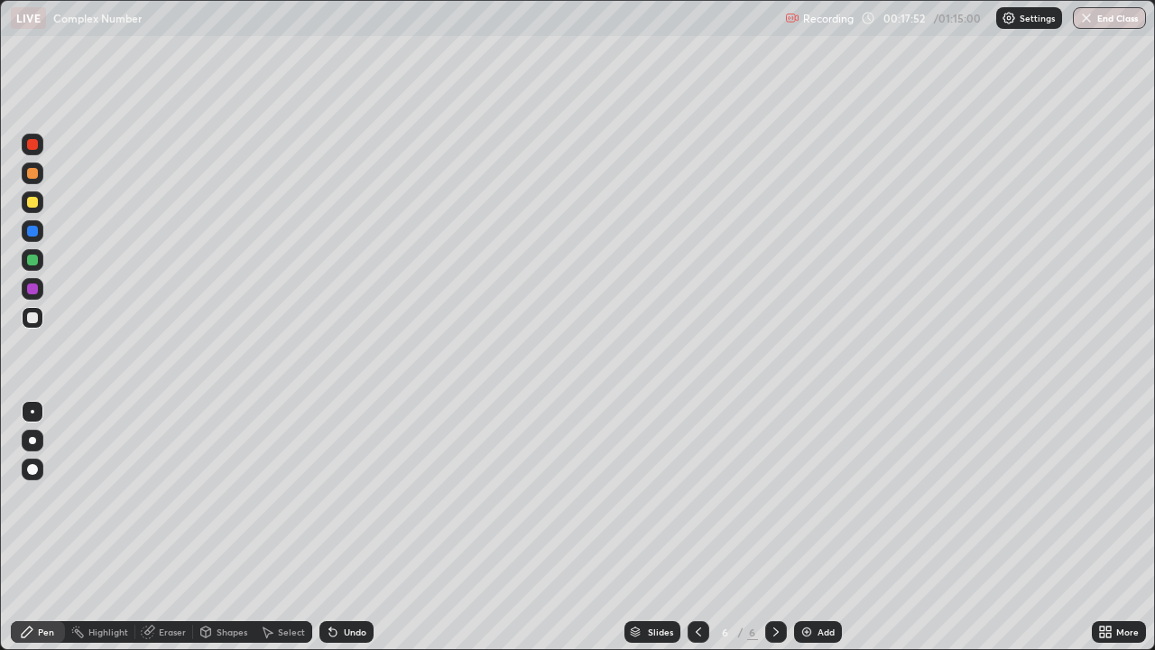
click at [170, 527] on div "Eraser" at bounding box center [164, 632] width 58 height 22
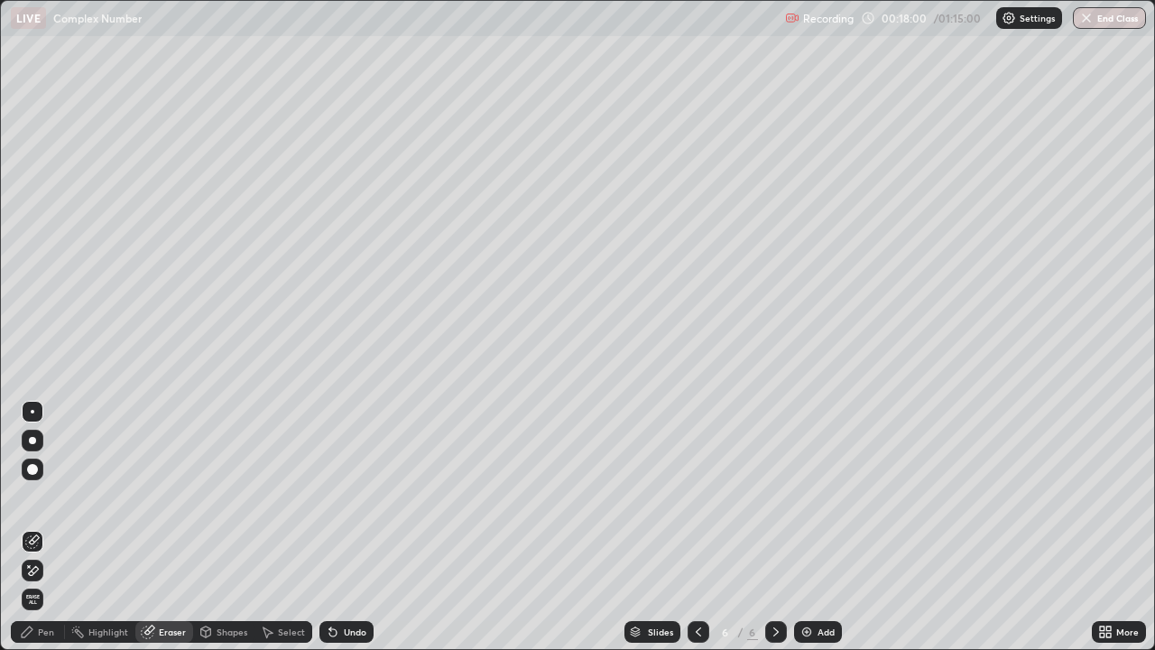
click at [49, 527] on div "Pen" at bounding box center [38, 632] width 54 height 22
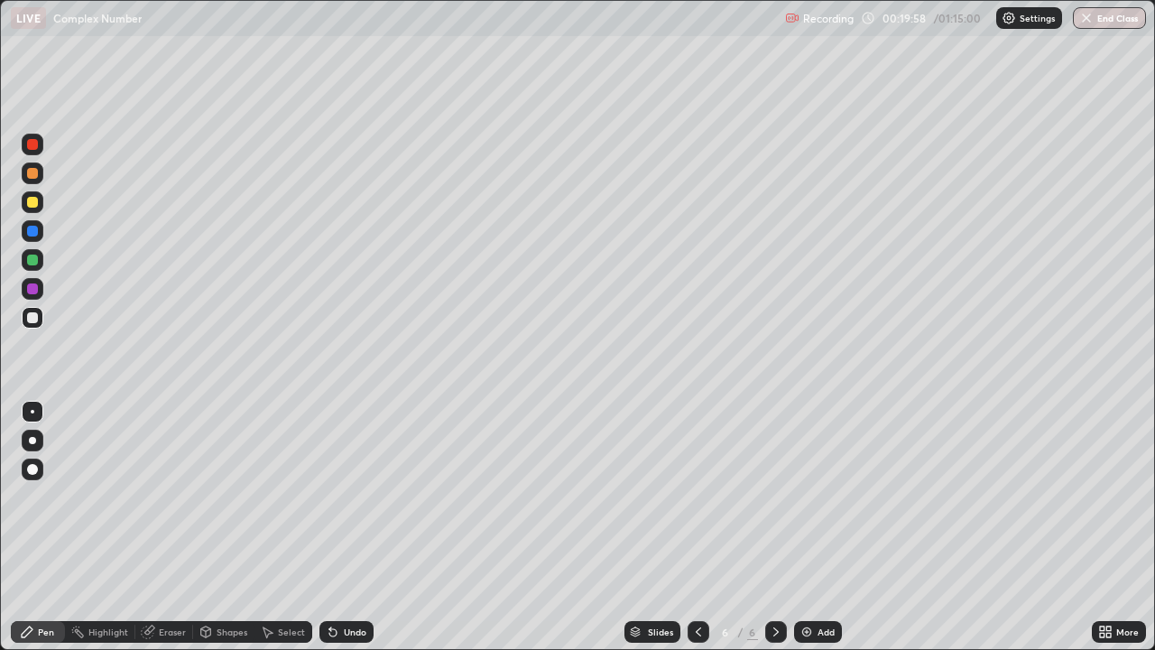
click at [163, 527] on div "Eraser" at bounding box center [172, 631] width 27 height 9
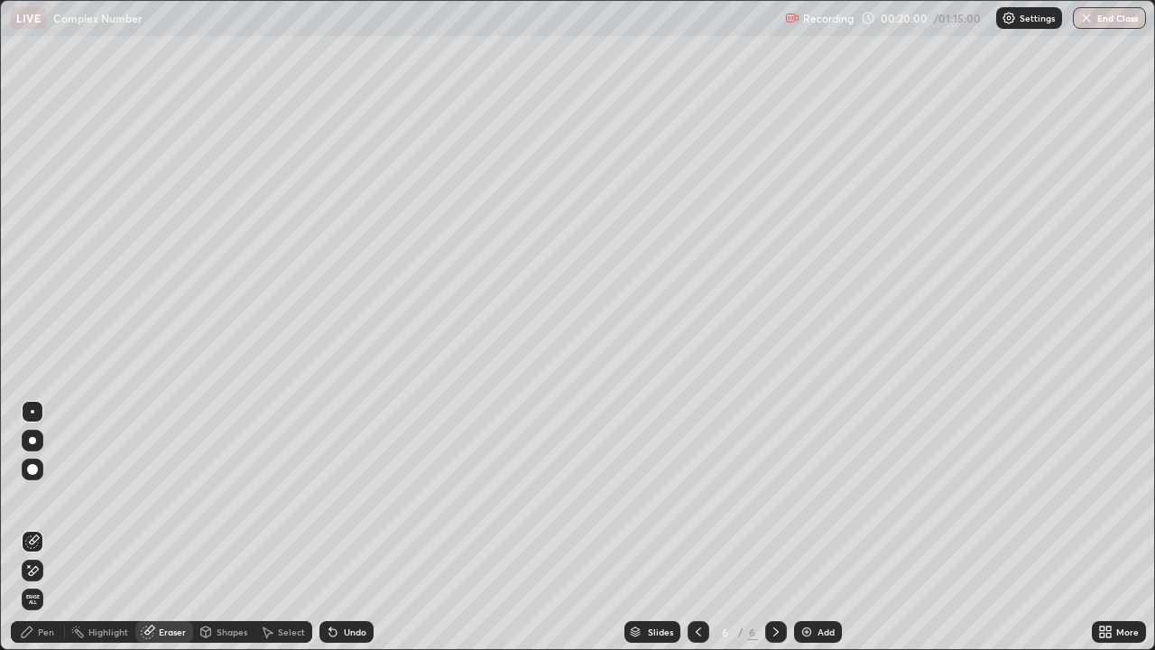
click at [55, 527] on div "Pen" at bounding box center [38, 632] width 54 height 22
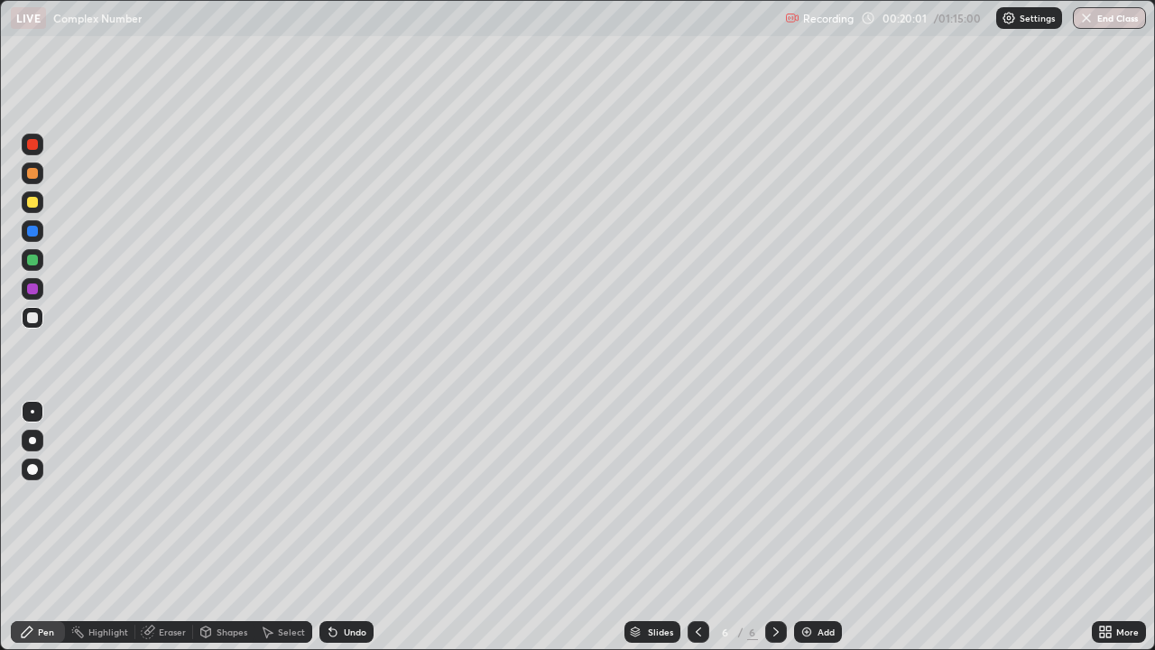
click at [32, 326] on div at bounding box center [33, 318] width 22 height 22
click at [827, 527] on div "Add" at bounding box center [818, 632] width 48 height 22
click at [32, 324] on div at bounding box center [33, 318] width 22 height 22
click at [34, 319] on div at bounding box center [32, 317] width 11 height 11
click at [35, 202] on div at bounding box center [32, 202] width 11 height 11
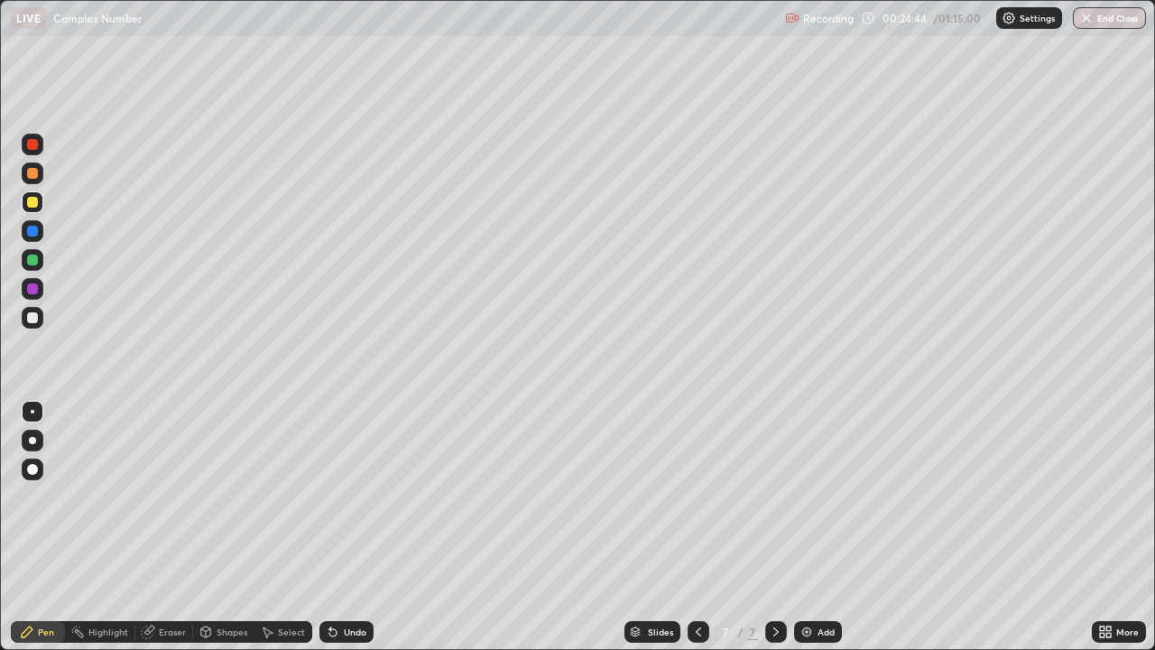
click at [32, 319] on div at bounding box center [32, 317] width 11 height 11
click at [31, 319] on div at bounding box center [32, 317] width 11 height 11
click at [41, 263] on div at bounding box center [33, 260] width 22 height 22
click at [185, 527] on div "Eraser" at bounding box center [164, 632] width 58 height 22
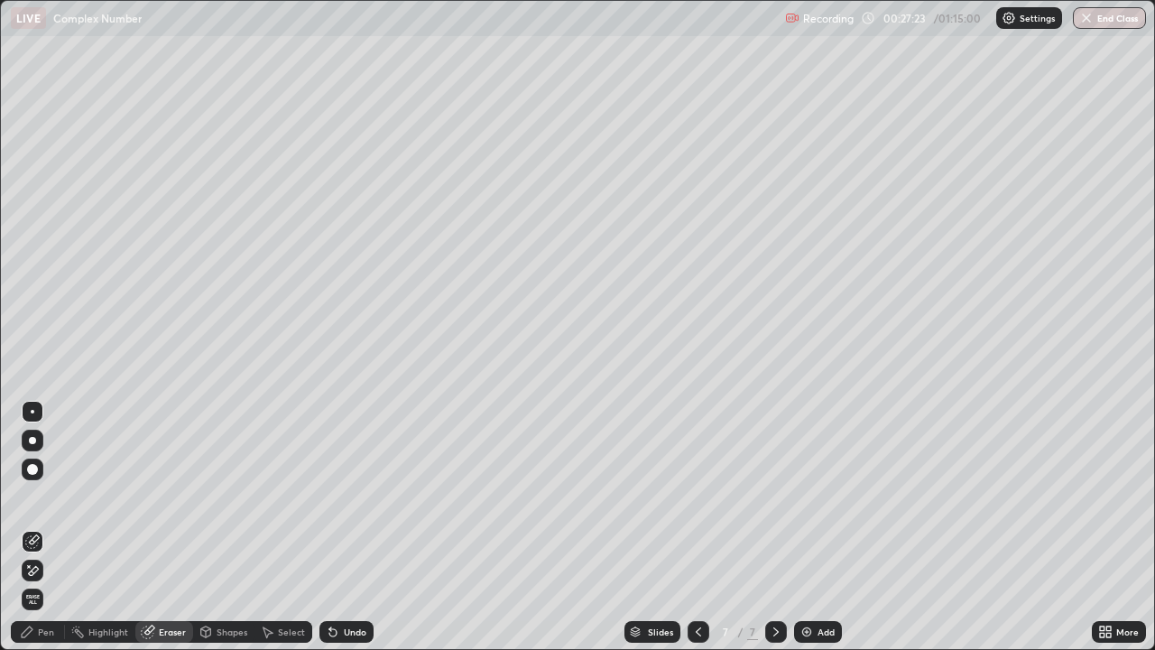
click at [46, 527] on div "Pen" at bounding box center [46, 631] width 16 height 9
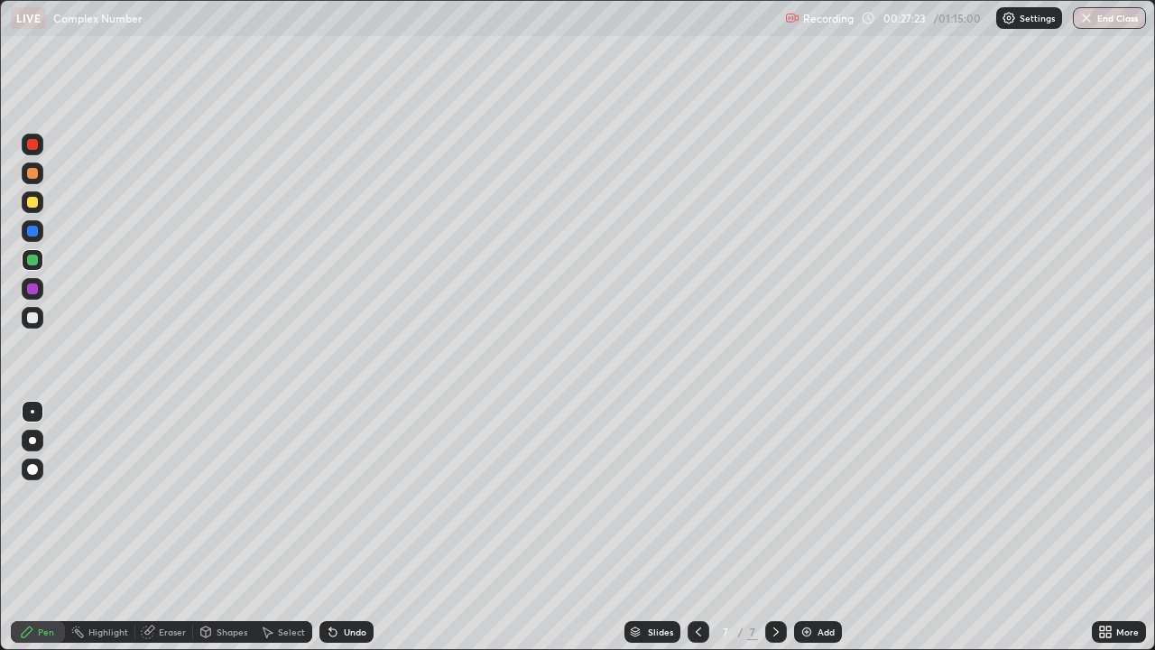
click at [40, 313] on div at bounding box center [33, 318] width 22 height 22
click at [176, 527] on div "Eraser" at bounding box center [172, 631] width 27 height 9
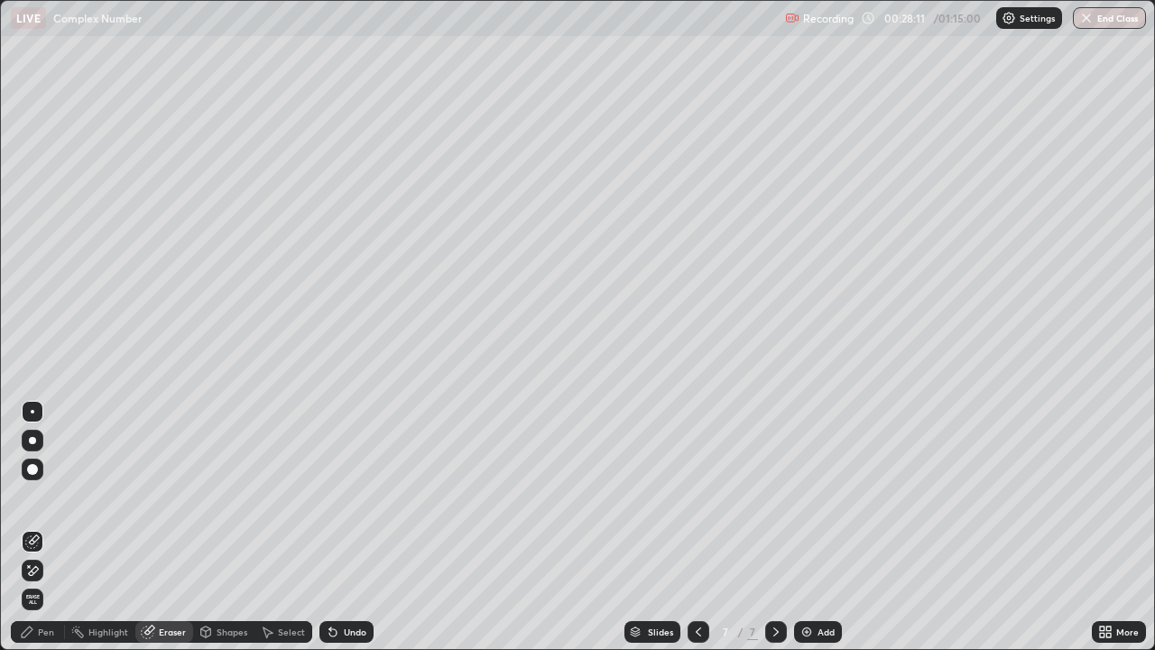
click at [42, 527] on div "Pen" at bounding box center [46, 631] width 16 height 9
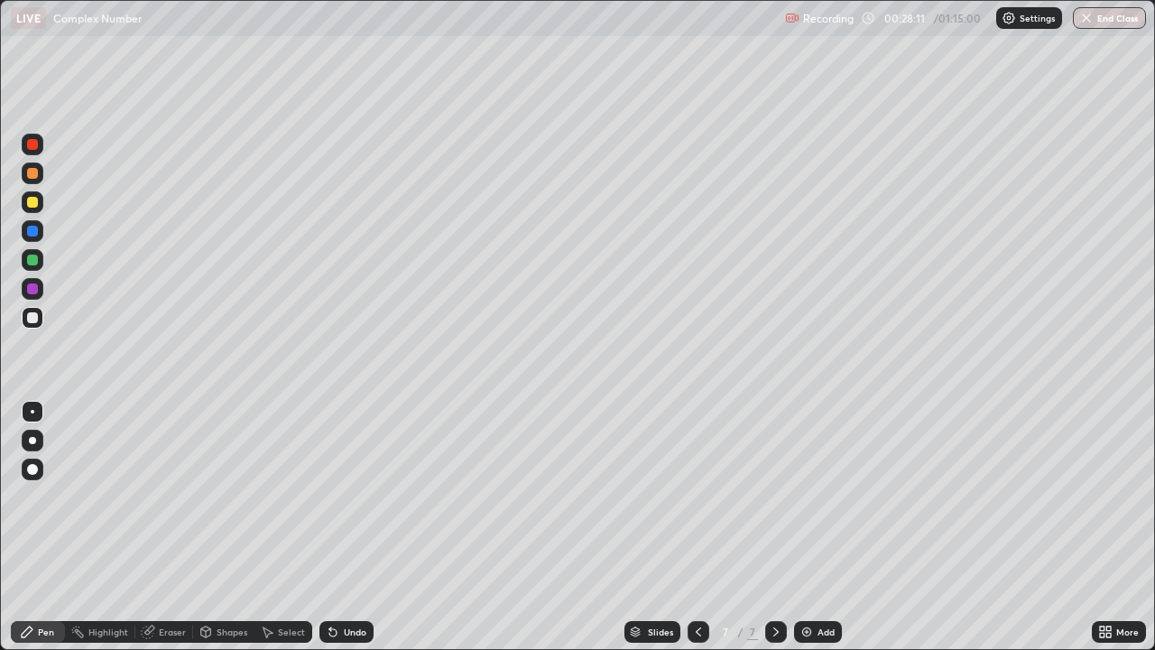
click at [37, 325] on div at bounding box center [33, 318] width 22 height 22
click at [31, 290] on div at bounding box center [32, 288] width 11 height 11
click at [42, 263] on div at bounding box center [33, 260] width 22 height 22
click at [175, 527] on div "Eraser" at bounding box center [172, 631] width 27 height 9
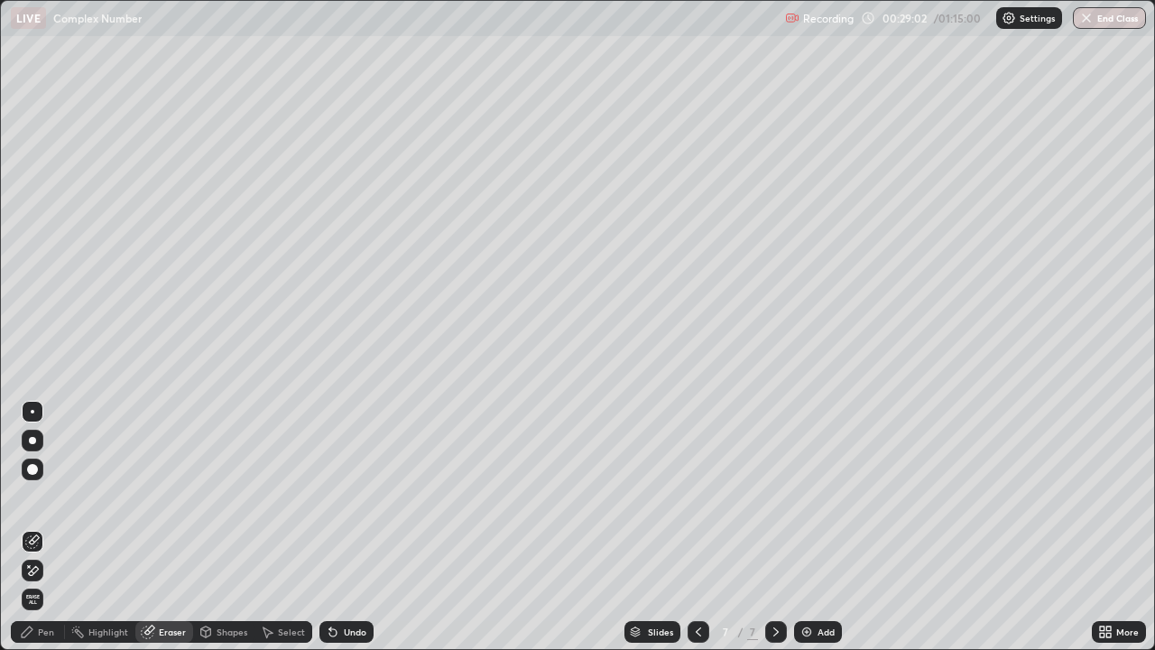
click at [46, 527] on div "Pen" at bounding box center [38, 632] width 54 height 22
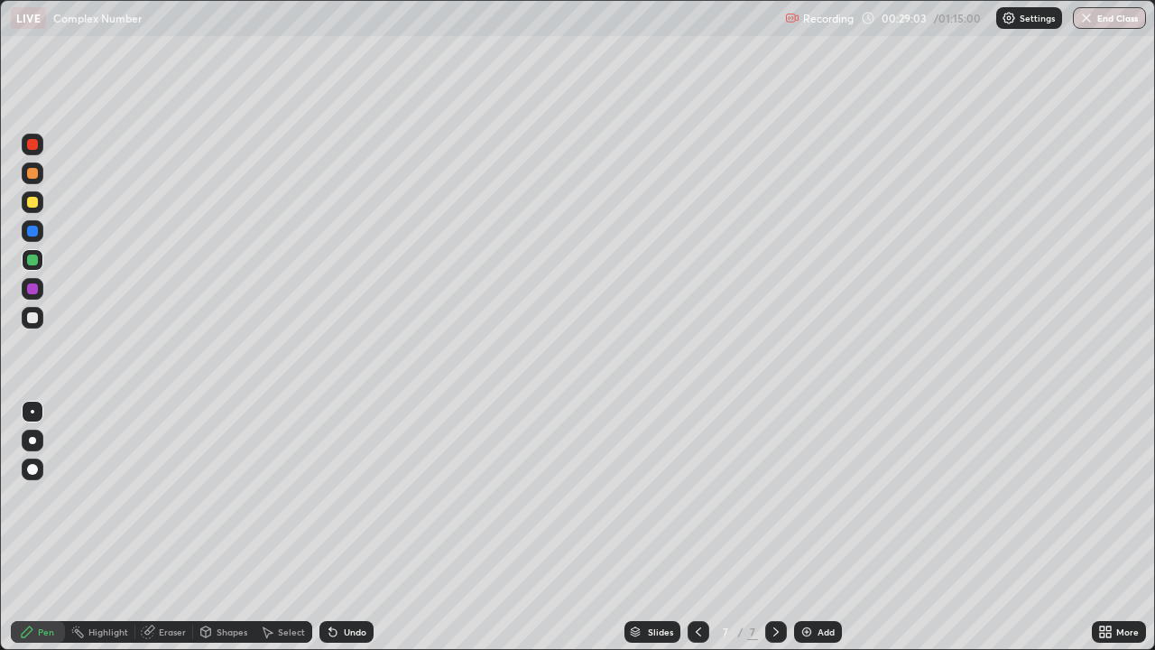
click at [35, 319] on div at bounding box center [32, 317] width 11 height 11
click at [804, 527] on img at bounding box center [806, 631] width 14 height 14
click at [32, 319] on div at bounding box center [32, 317] width 11 height 11
click at [34, 176] on div at bounding box center [32, 173] width 11 height 11
click at [37, 318] on div at bounding box center [32, 317] width 11 height 11
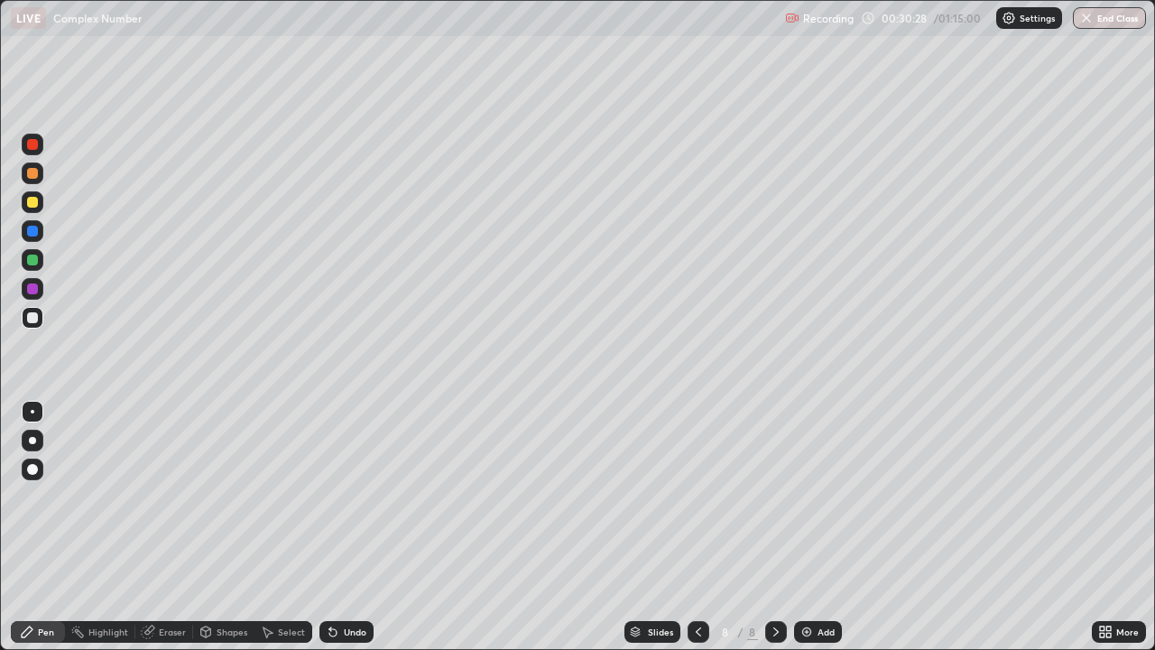
click at [36, 316] on div at bounding box center [32, 317] width 11 height 11
click at [29, 318] on div at bounding box center [32, 317] width 11 height 11
click at [36, 318] on div at bounding box center [32, 317] width 11 height 11
click at [169, 527] on div "Eraser" at bounding box center [172, 631] width 27 height 9
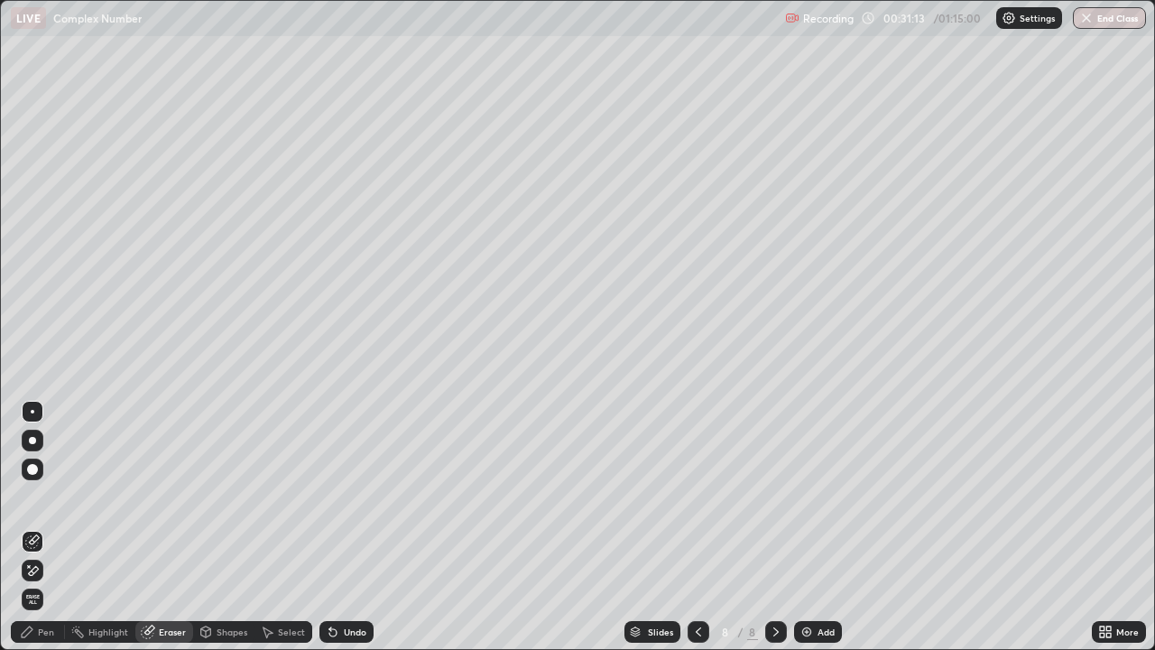
click at [51, 527] on div "Pen" at bounding box center [38, 632] width 54 height 22
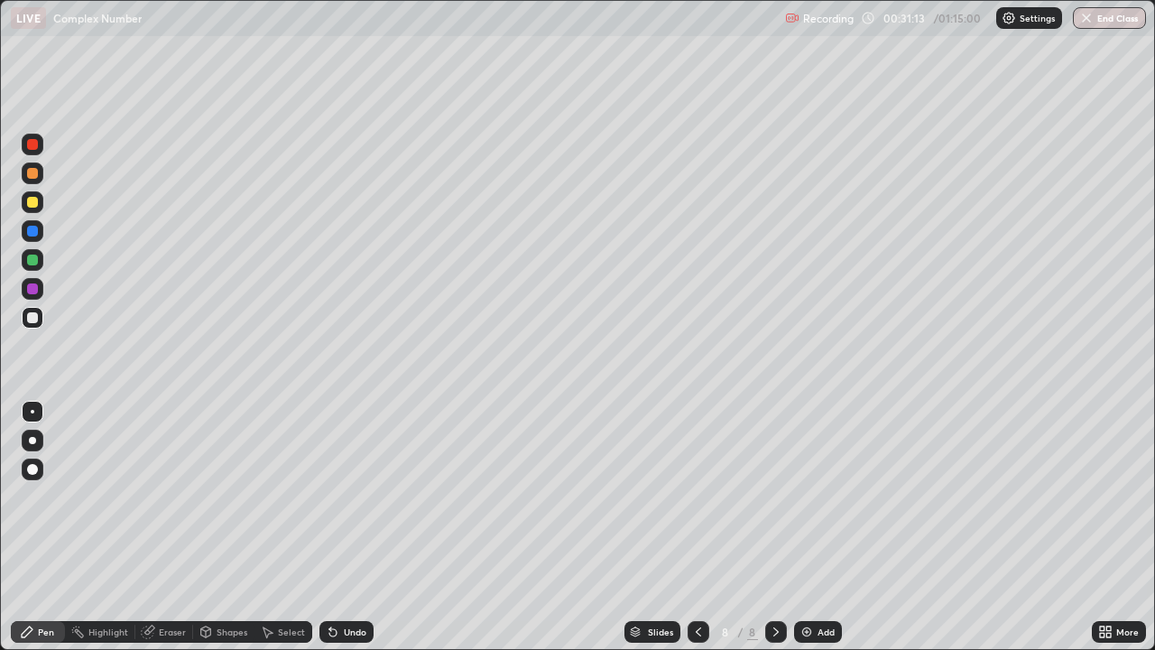
click at [37, 320] on div at bounding box center [32, 317] width 11 height 11
click at [32, 322] on div at bounding box center [32, 317] width 11 height 11
click at [36, 326] on div at bounding box center [33, 318] width 22 height 22
click at [32, 325] on div at bounding box center [33, 318] width 22 height 22
click at [806, 527] on img at bounding box center [806, 631] width 14 height 14
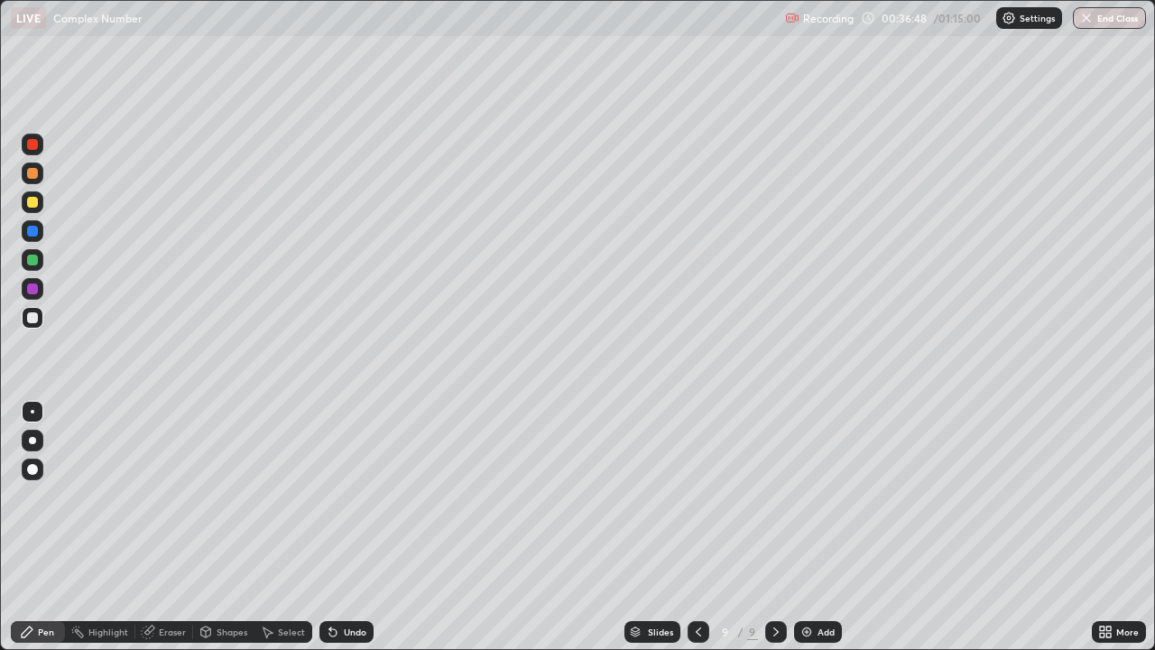
click at [32, 318] on div at bounding box center [32, 317] width 11 height 11
click at [163, 527] on div "Eraser" at bounding box center [164, 632] width 58 height 22
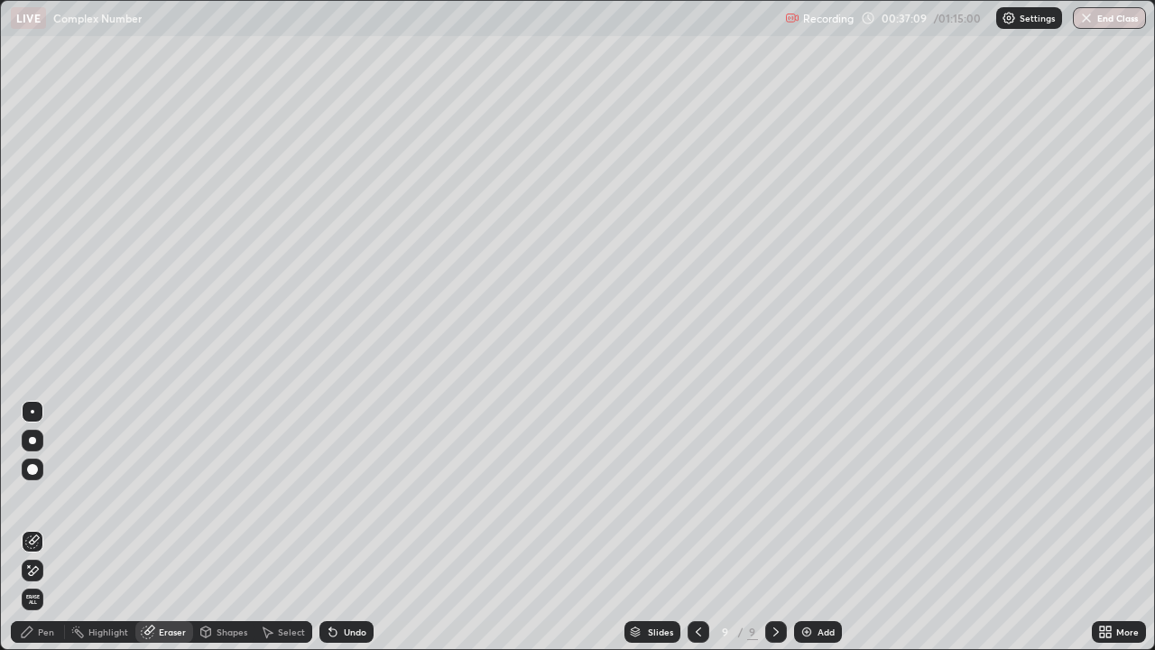
click at [56, 527] on div "Pen" at bounding box center [38, 632] width 54 height 22
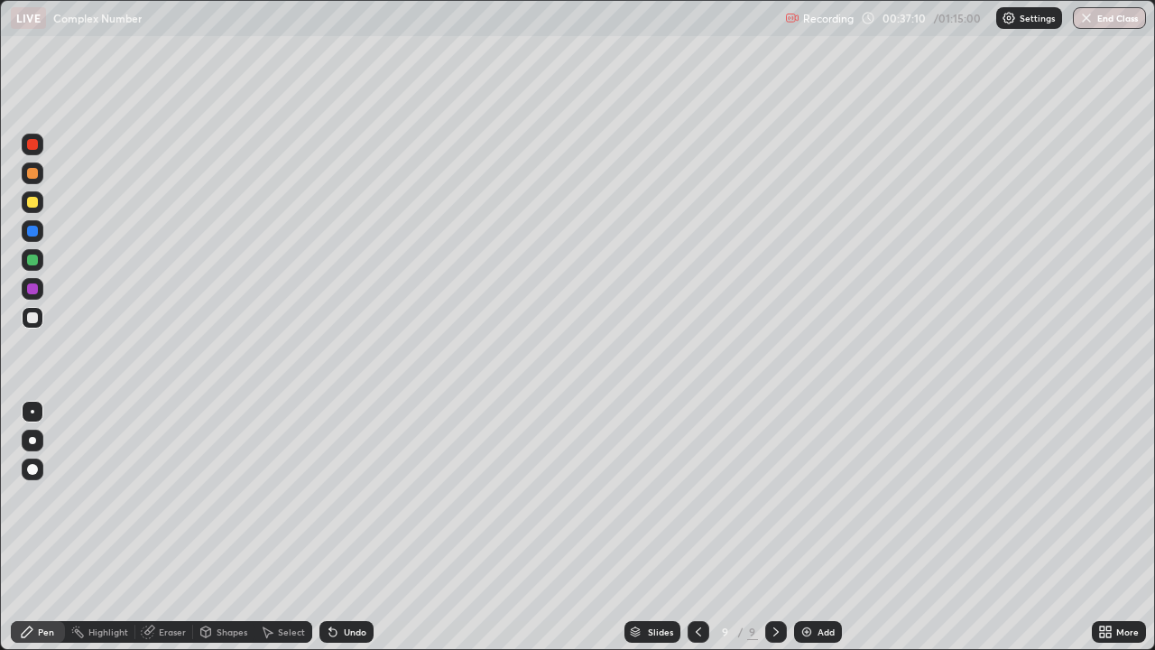
click at [33, 318] on div at bounding box center [32, 317] width 11 height 11
click at [28, 263] on div at bounding box center [32, 259] width 11 height 11
click at [39, 171] on div at bounding box center [33, 173] width 22 height 22
click at [172, 527] on div "Eraser" at bounding box center [172, 631] width 27 height 9
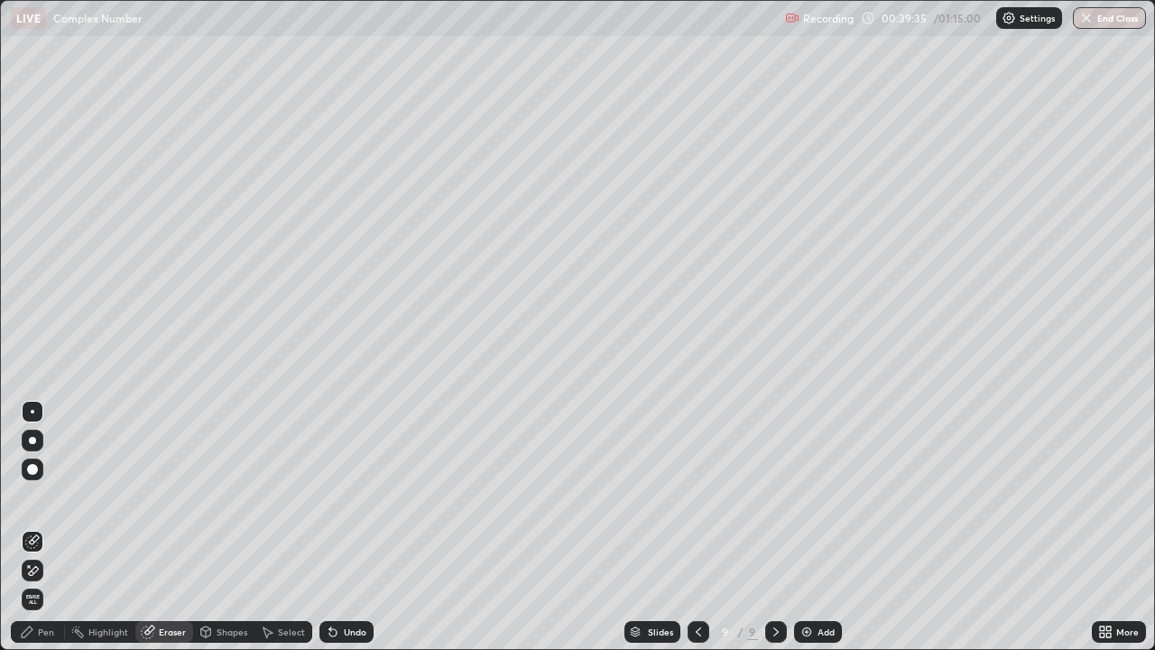
click at [50, 527] on div "Pen" at bounding box center [46, 631] width 16 height 9
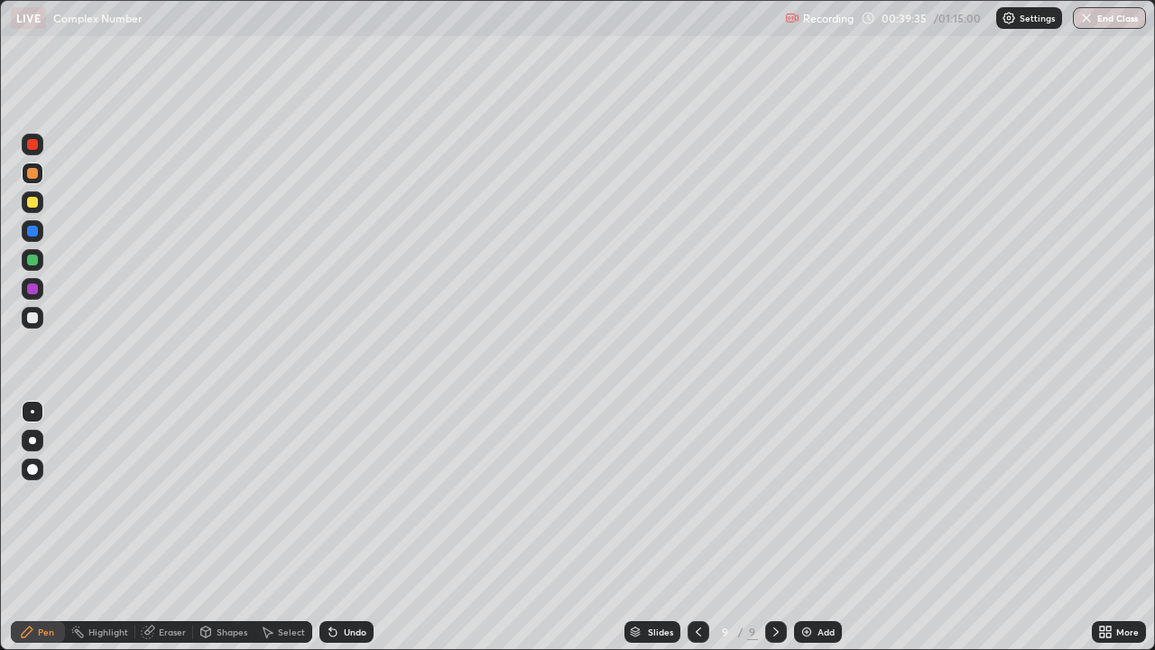
click at [35, 205] on div at bounding box center [32, 202] width 11 height 11
click at [918, 527] on div "Slides 9 / 9 Add" at bounding box center [733, 632] width 718 height 36
click at [30, 325] on div at bounding box center [33, 318] width 22 height 22
click at [808, 527] on img at bounding box center [806, 631] width 14 height 14
click at [33, 315] on div at bounding box center [32, 317] width 11 height 11
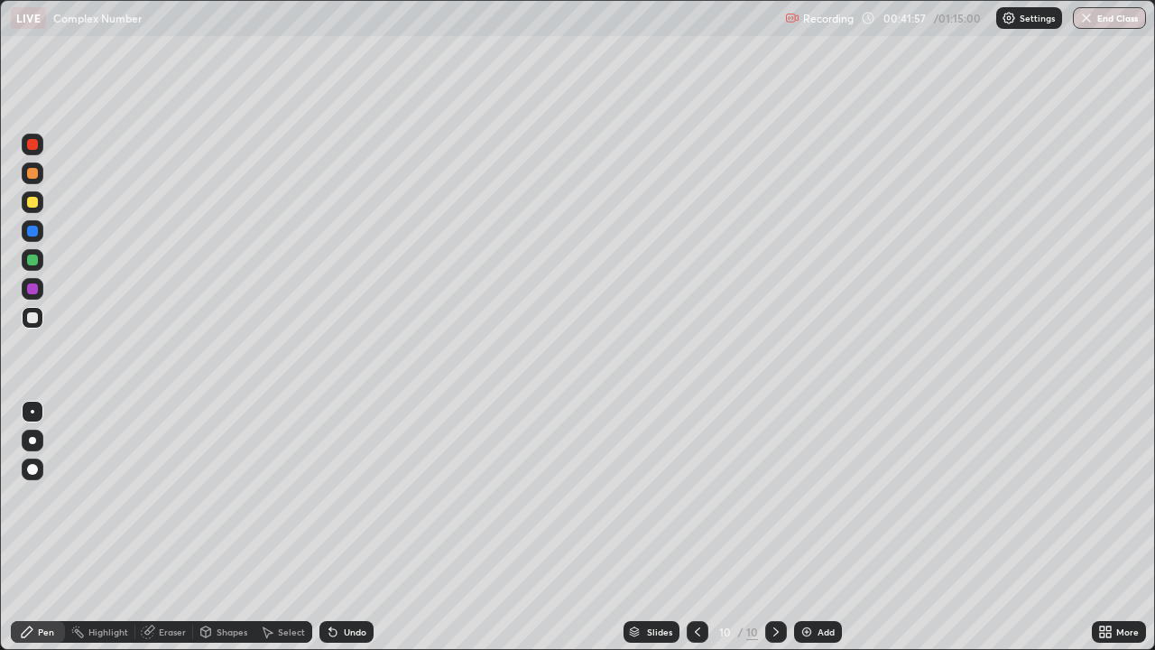
click at [36, 316] on div at bounding box center [32, 317] width 11 height 11
click at [42, 322] on div at bounding box center [33, 318] width 22 height 22
click at [170, 527] on div "Eraser" at bounding box center [164, 632] width 58 height 22
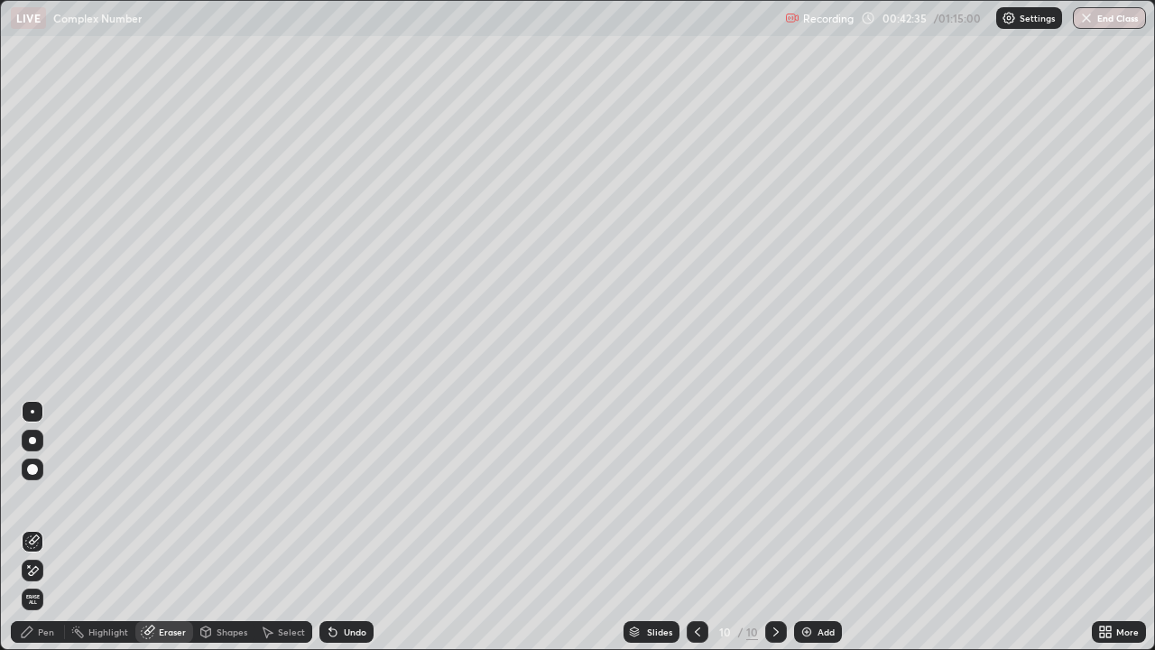
click at [51, 527] on div "Pen" at bounding box center [46, 631] width 16 height 9
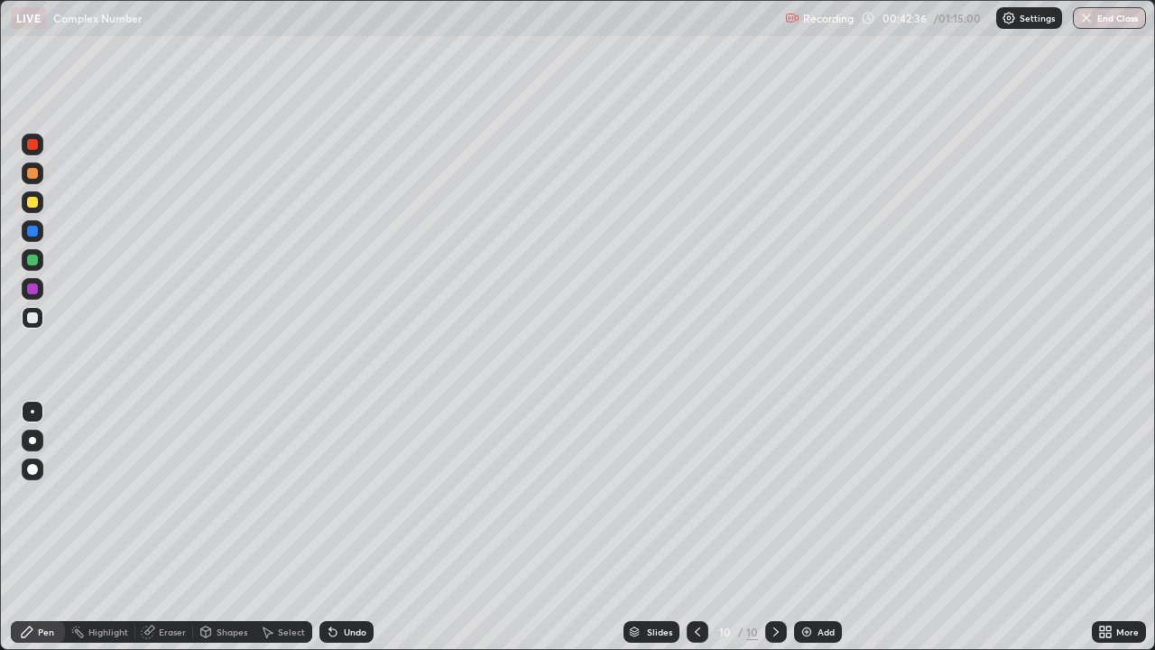
click at [34, 319] on div at bounding box center [32, 317] width 11 height 11
click at [696, 527] on icon at bounding box center [697, 631] width 14 height 14
click at [177, 527] on div "Eraser" at bounding box center [172, 631] width 27 height 9
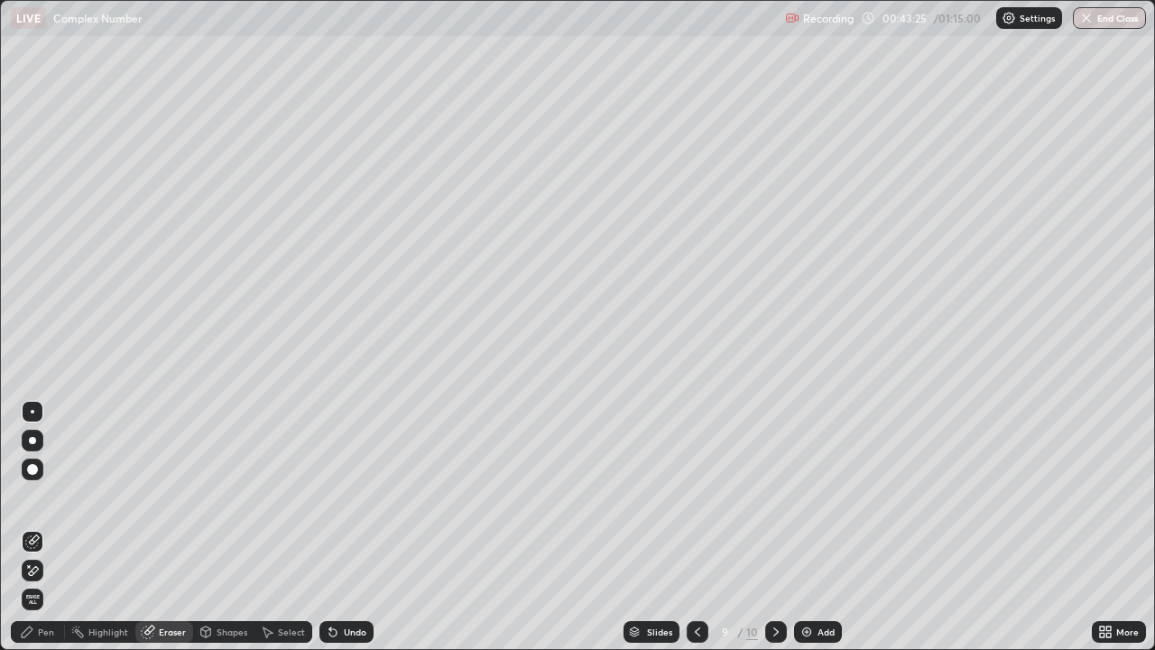
click at [774, 527] on icon at bounding box center [776, 631] width 14 height 14
click at [51, 527] on div "Pen" at bounding box center [46, 631] width 16 height 9
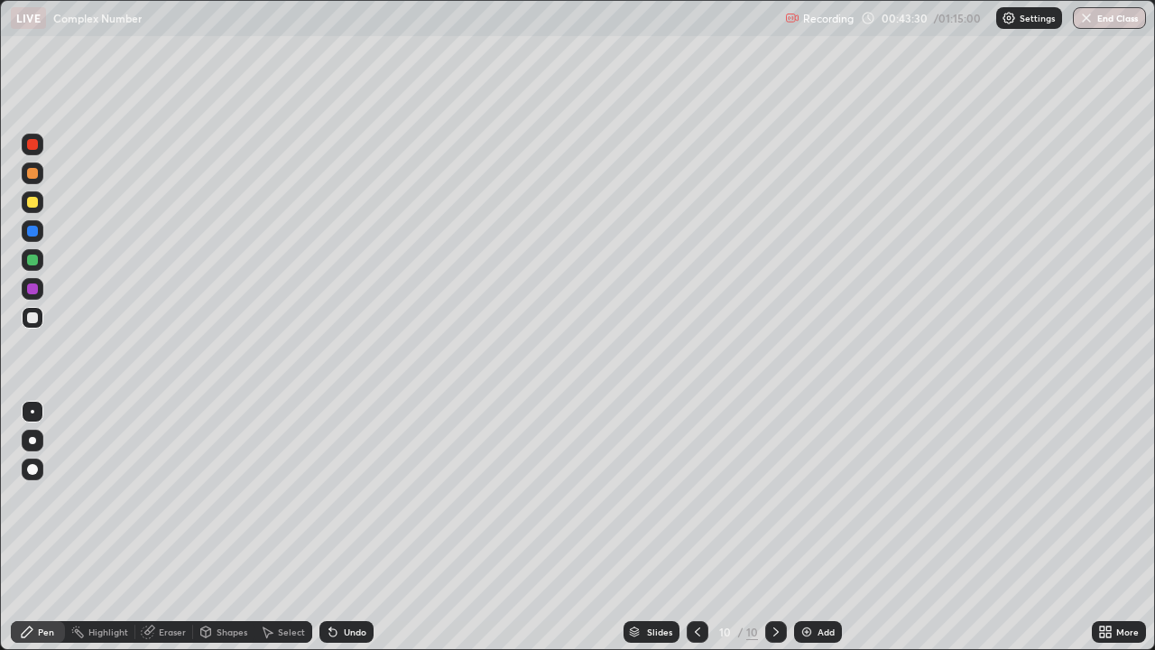
click at [32, 319] on div at bounding box center [32, 317] width 11 height 11
click at [32, 317] on div at bounding box center [32, 317] width 11 height 11
click at [32, 318] on div at bounding box center [32, 317] width 11 height 11
click at [24, 262] on div at bounding box center [33, 260] width 22 height 22
click at [31, 293] on div at bounding box center [32, 288] width 11 height 11
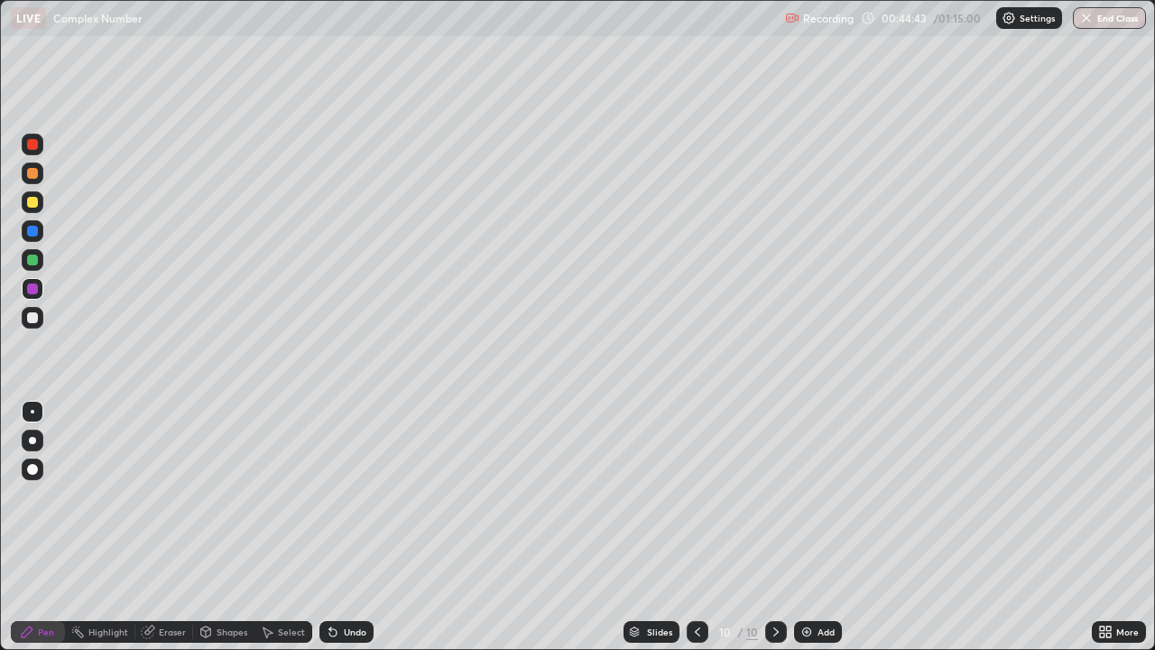
click at [36, 318] on div at bounding box center [32, 317] width 11 height 11
click at [163, 527] on div "Eraser" at bounding box center [172, 631] width 27 height 9
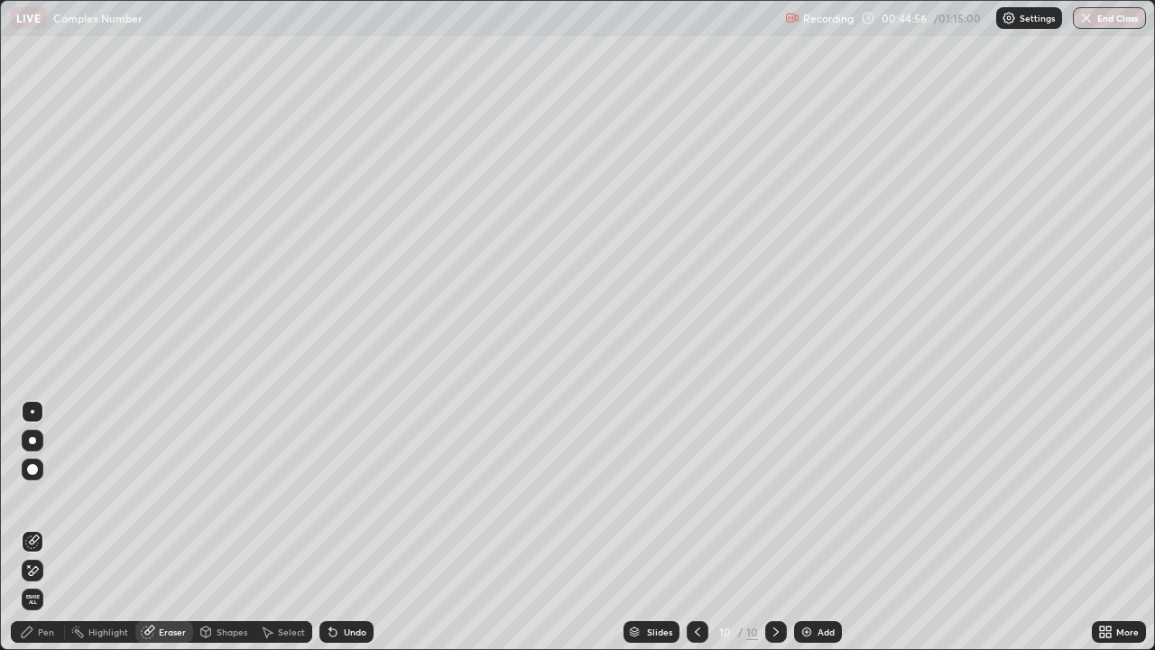
click at [45, 527] on div "Pen" at bounding box center [46, 631] width 16 height 9
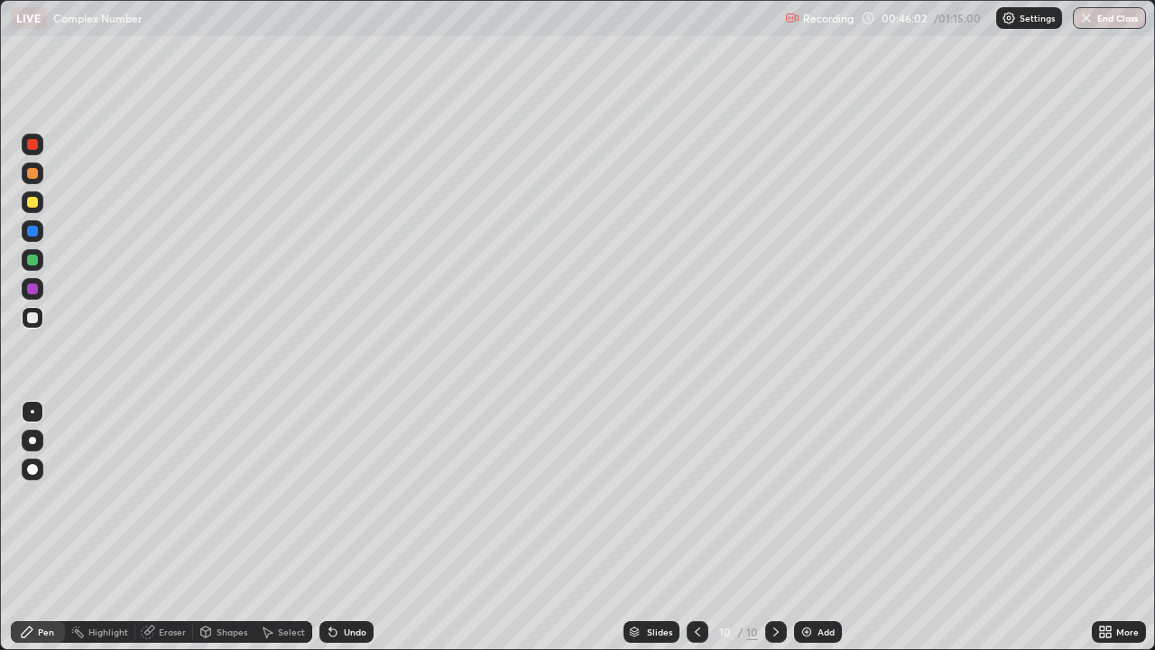
click at [181, 527] on div "Eraser" at bounding box center [172, 631] width 27 height 9
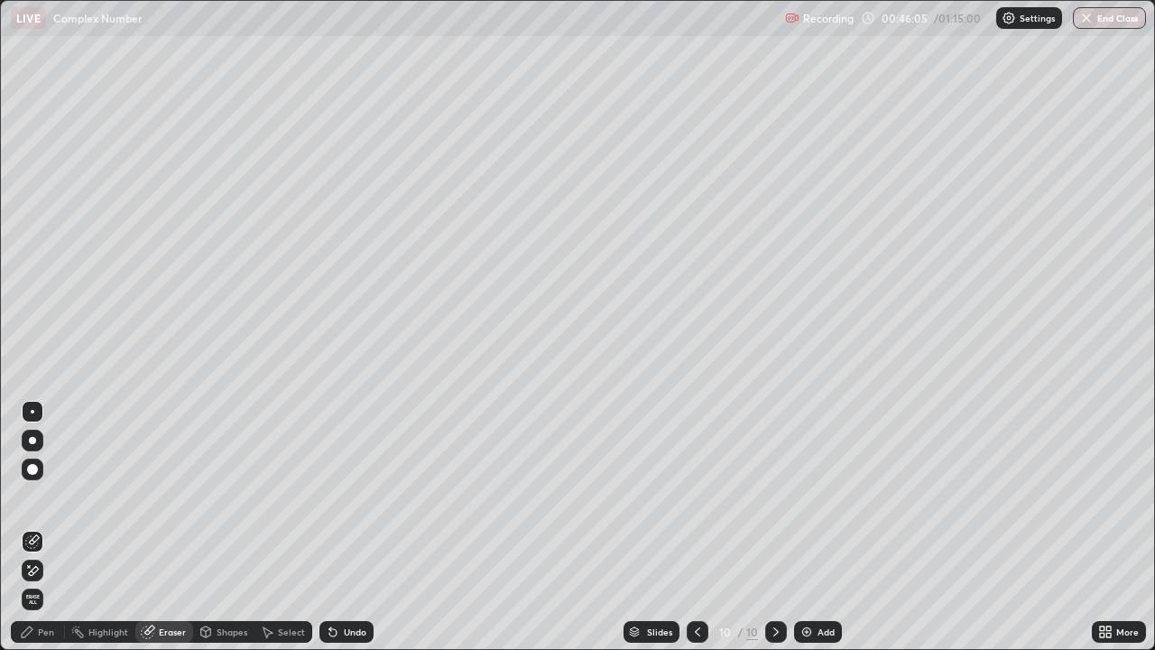
click at [46, 527] on div "Pen" at bounding box center [46, 631] width 16 height 9
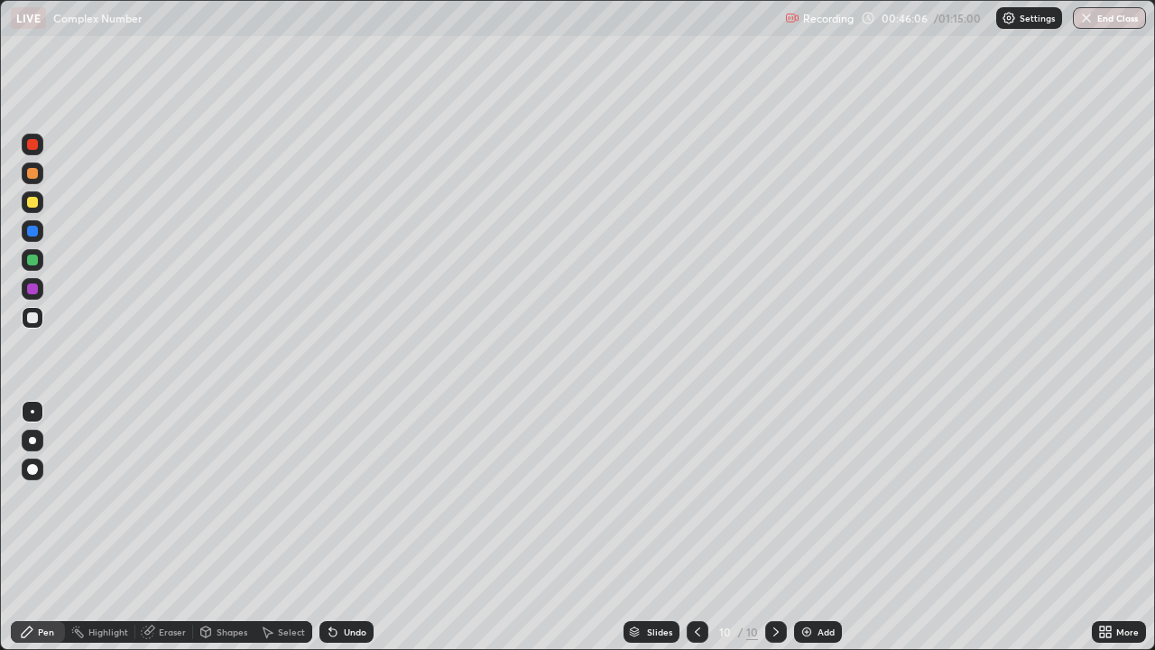
click at [40, 318] on div at bounding box center [33, 318] width 22 height 22
click at [818, 527] on div "Add" at bounding box center [826, 631] width 17 height 9
click at [31, 173] on div at bounding box center [32, 173] width 11 height 11
click at [35, 203] on div at bounding box center [32, 202] width 11 height 11
click at [31, 319] on div at bounding box center [32, 317] width 11 height 11
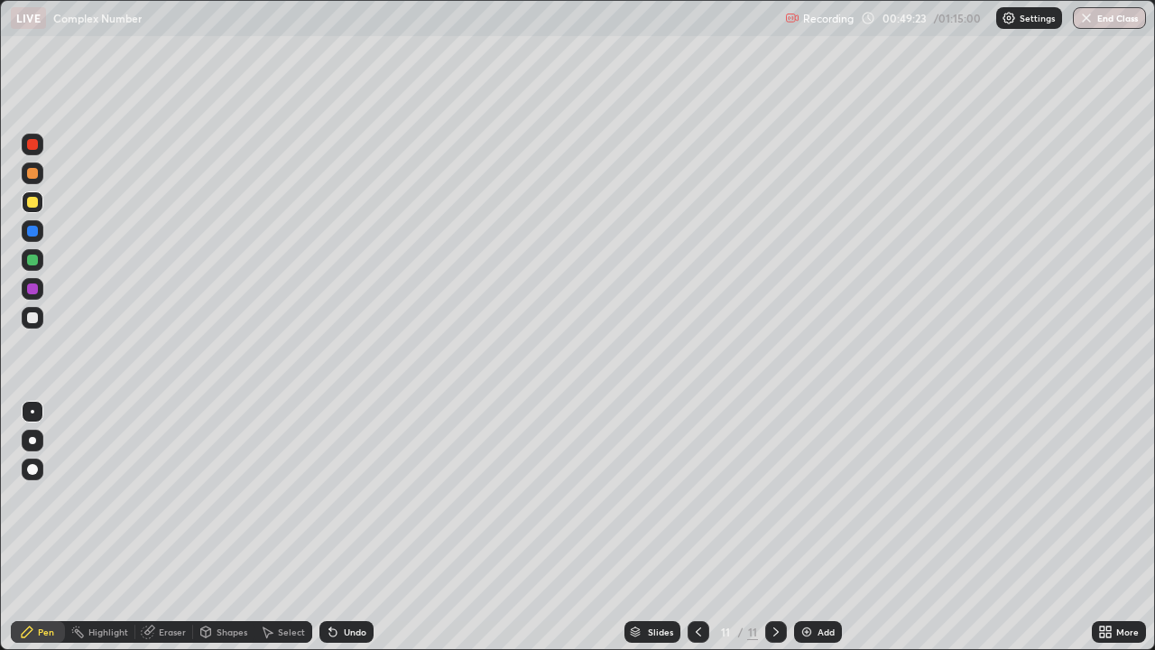
click at [36, 319] on div at bounding box center [32, 317] width 11 height 11
click at [36, 320] on div at bounding box center [32, 317] width 11 height 11
click at [36, 319] on div at bounding box center [32, 317] width 11 height 11
click at [164, 527] on div "Eraser" at bounding box center [164, 632] width 58 height 22
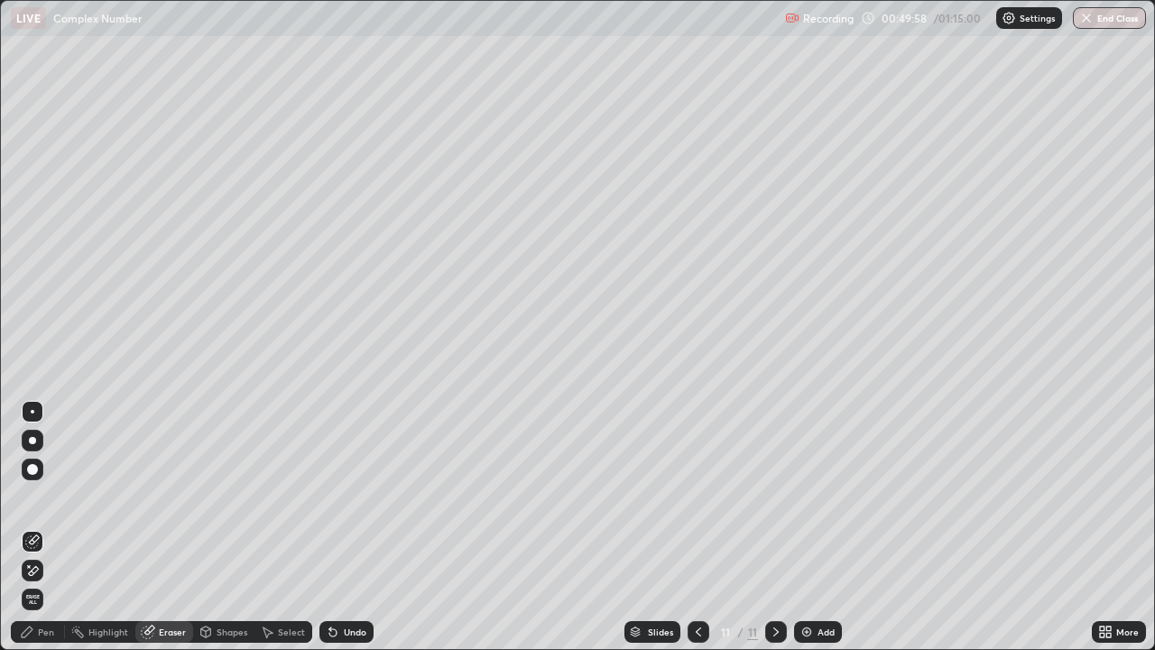
click at [50, 527] on div "Pen" at bounding box center [38, 632] width 54 height 22
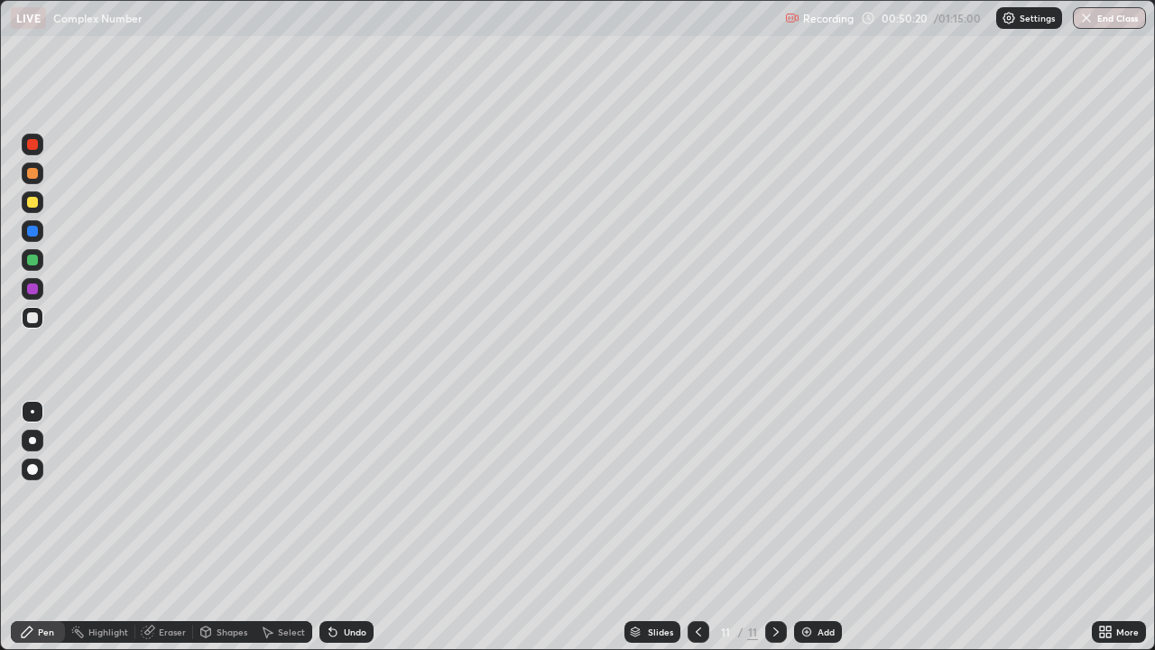
click at [147, 527] on div "Eraser" at bounding box center [164, 632] width 58 height 22
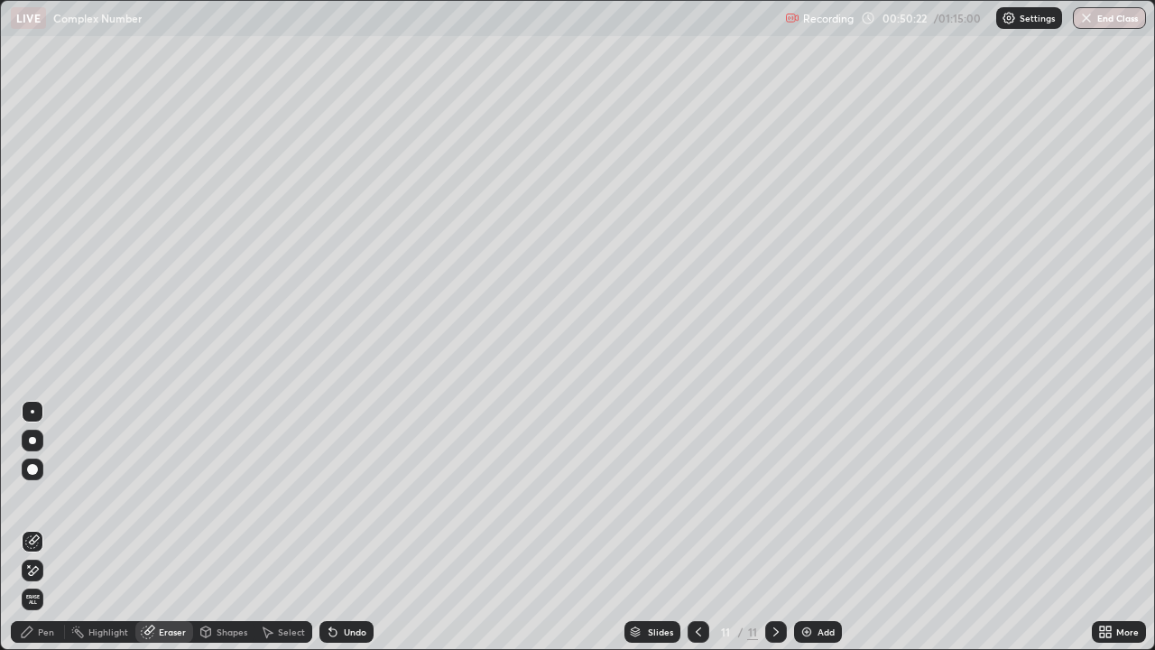
click at [44, 527] on div "Pen" at bounding box center [38, 632] width 54 height 22
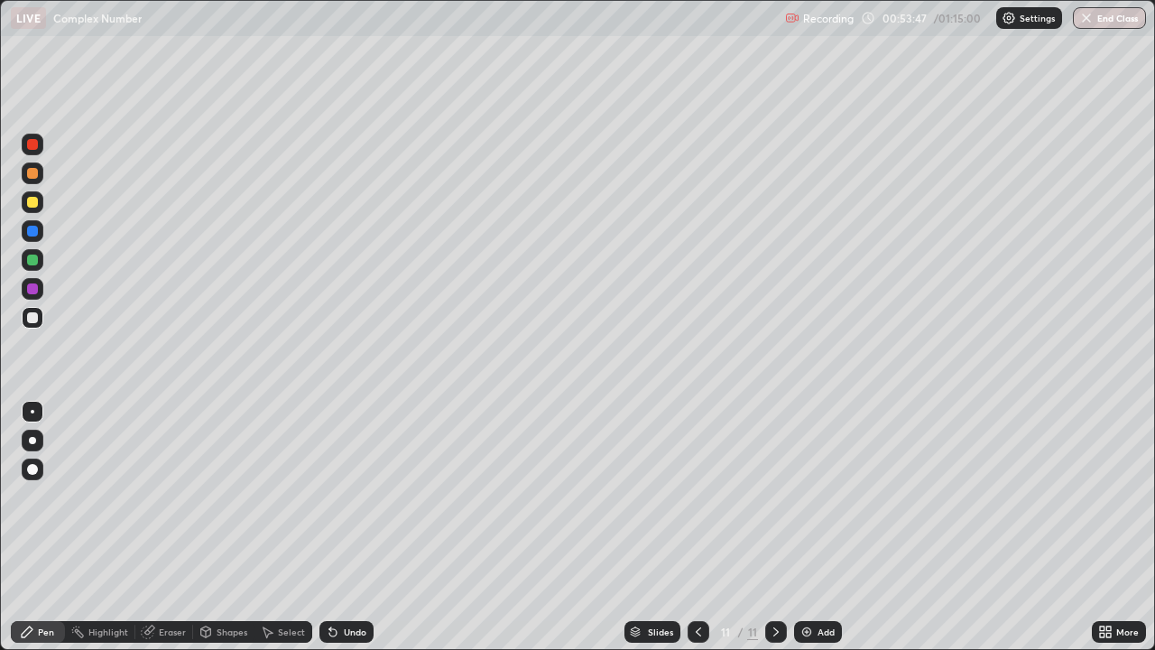
click at [823, 527] on div "Add" at bounding box center [818, 632] width 48 height 22
click at [33, 318] on div at bounding box center [32, 317] width 11 height 11
click at [31, 173] on div at bounding box center [32, 173] width 11 height 11
click at [36, 322] on div at bounding box center [33, 318] width 22 height 22
click at [32, 318] on div at bounding box center [32, 317] width 11 height 11
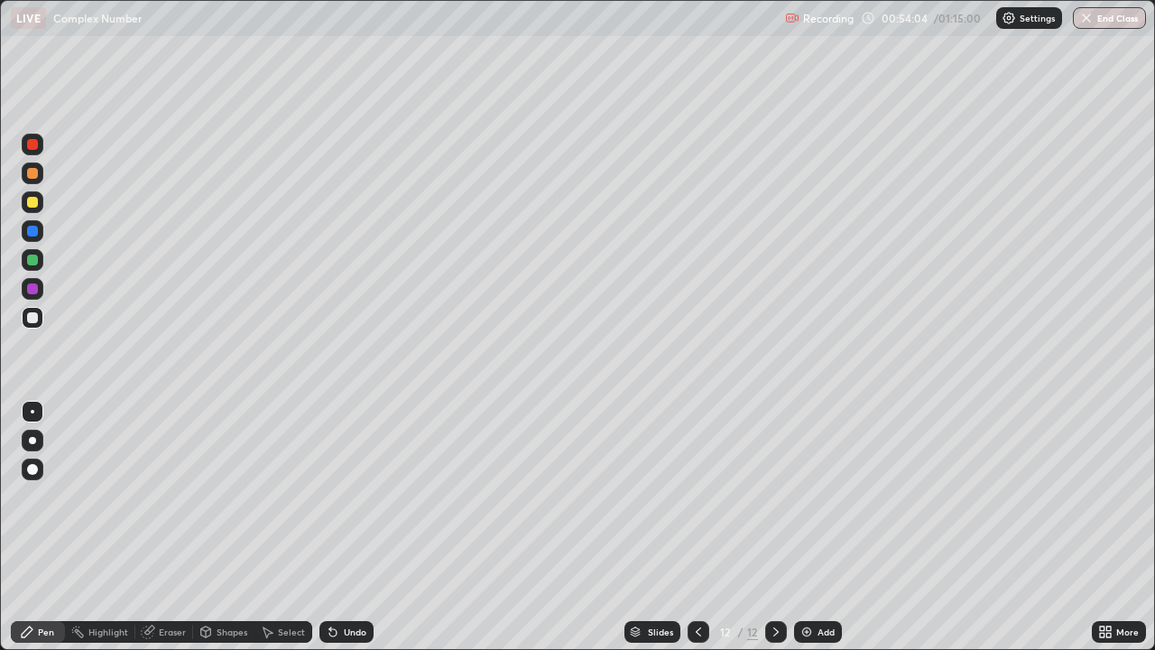
click at [178, 527] on div "Eraser" at bounding box center [164, 632] width 58 height 22
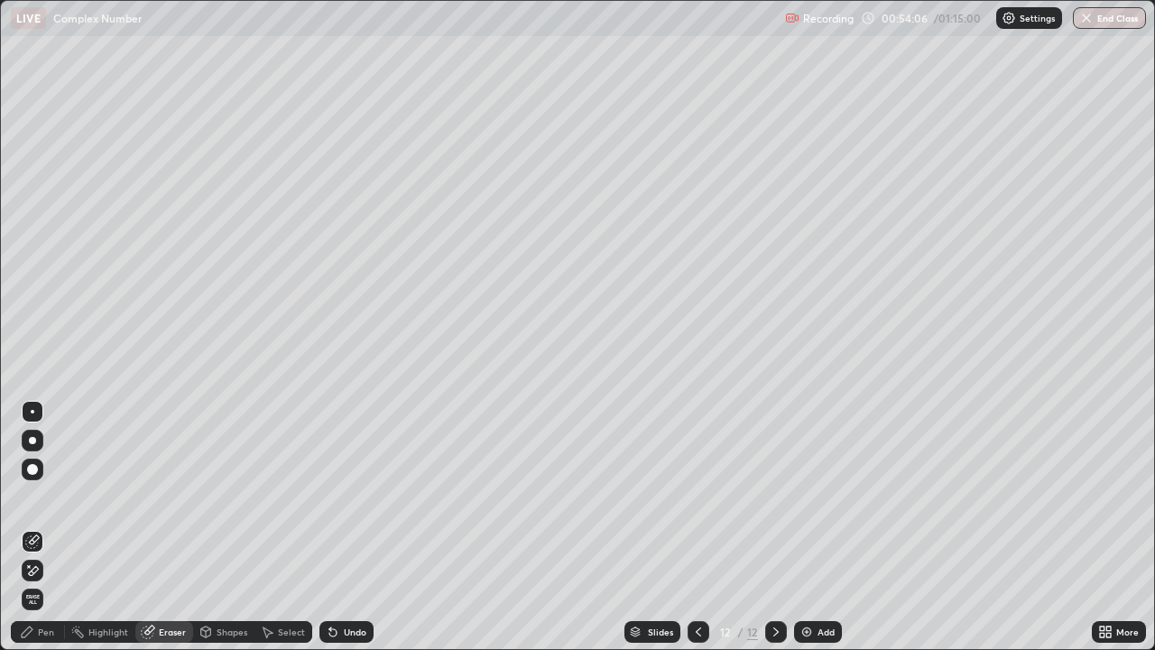
click at [55, 527] on div "Pen" at bounding box center [38, 632] width 54 height 22
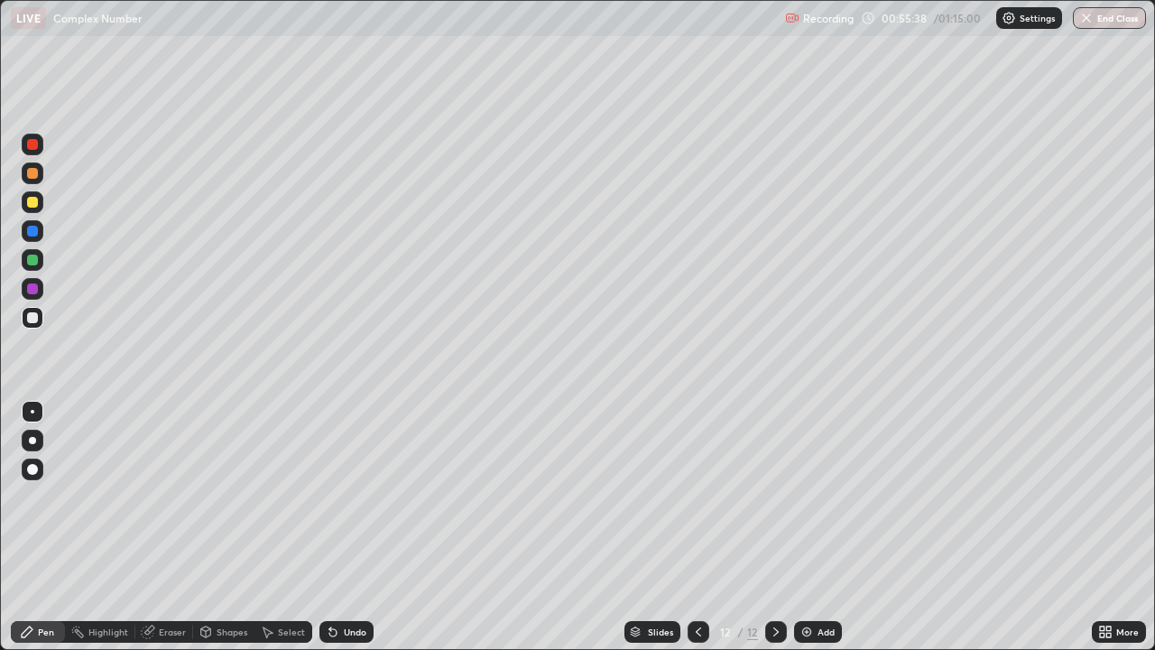
click at [36, 320] on div at bounding box center [32, 317] width 11 height 11
click at [42, 312] on div at bounding box center [33, 318] width 22 height 22
click at [176, 527] on div "Eraser" at bounding box center [164, 632] width 58 height 22
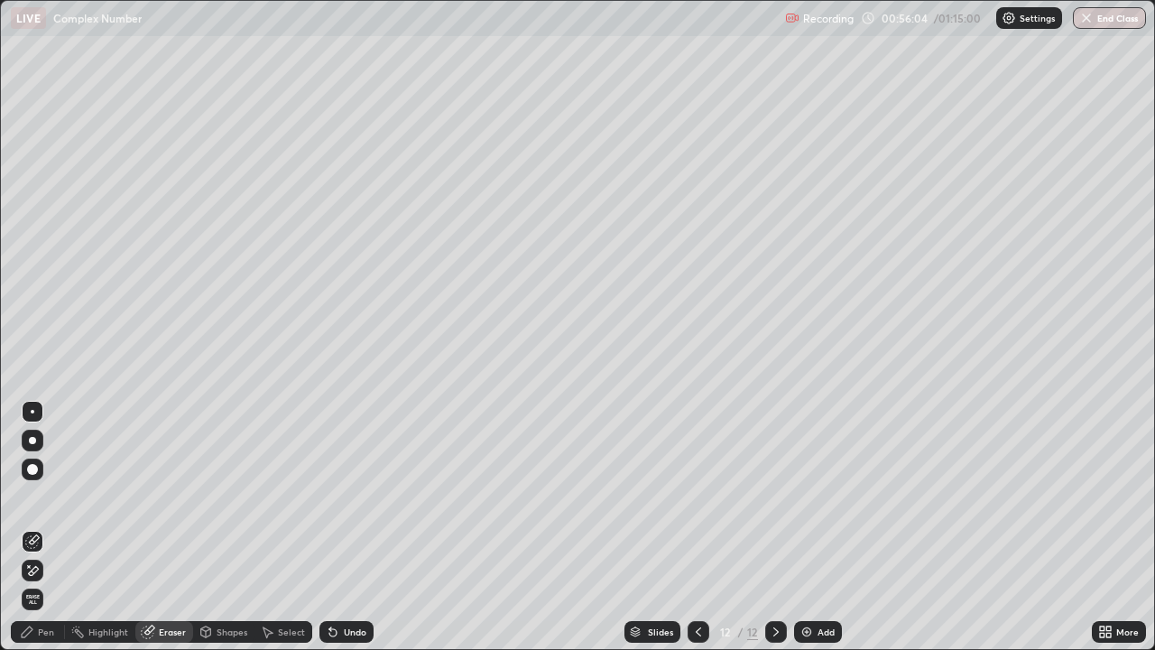
click at [50, 527] on div "Pen" at bounding box center [46, 631] width 16 height 9
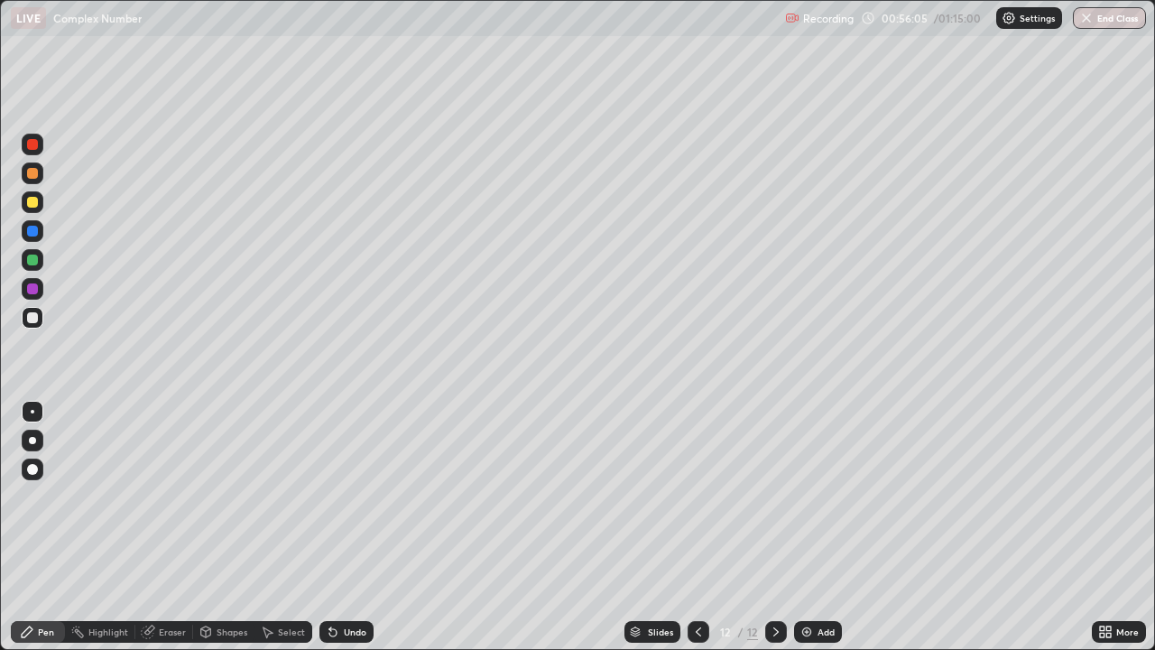
click at [36, 315] on div at bounding box center [32, 317] width 11 height 11
click at [170, 527] on div "Eraser" at bounding box center [164, 632] width 58 height 22
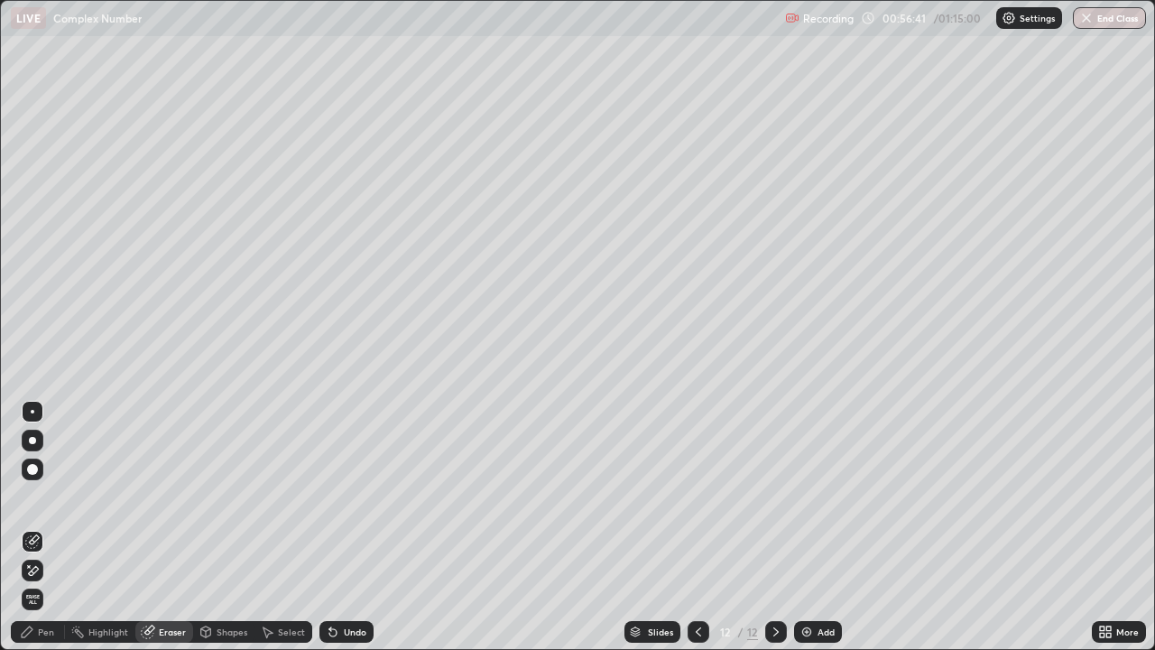
click at [46, 527] on div "Pen" at bounding box center [38, 632] width 54 height 22
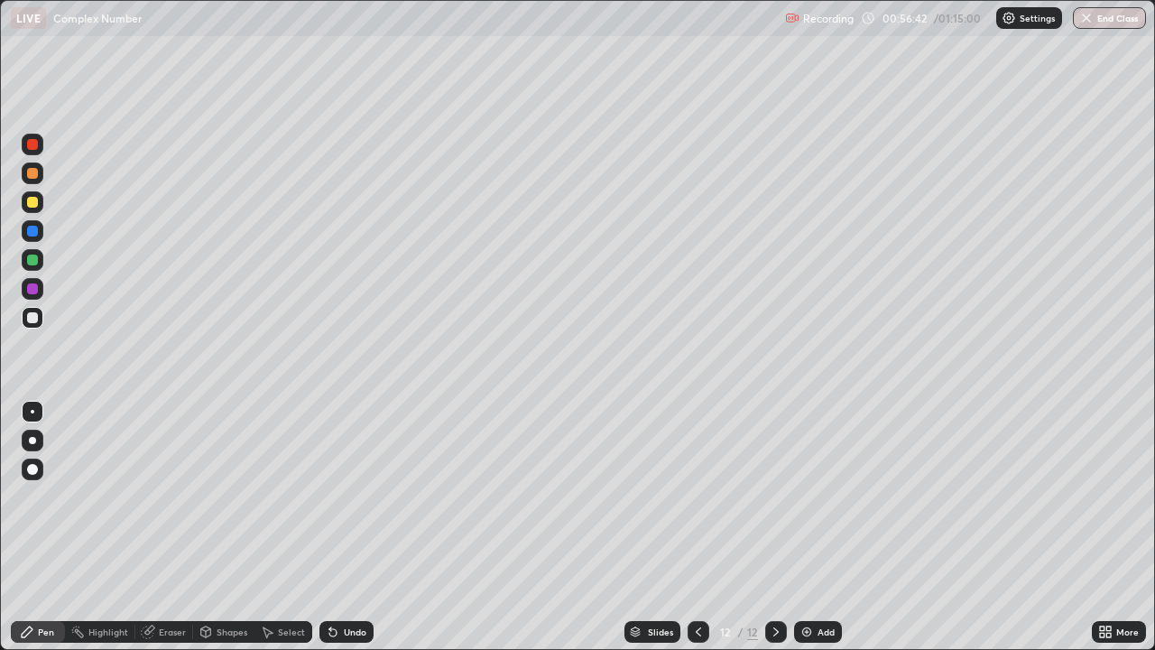
click at [176, 527] on div "Eraser" at bounding box center [164, 632] width 58 height 22
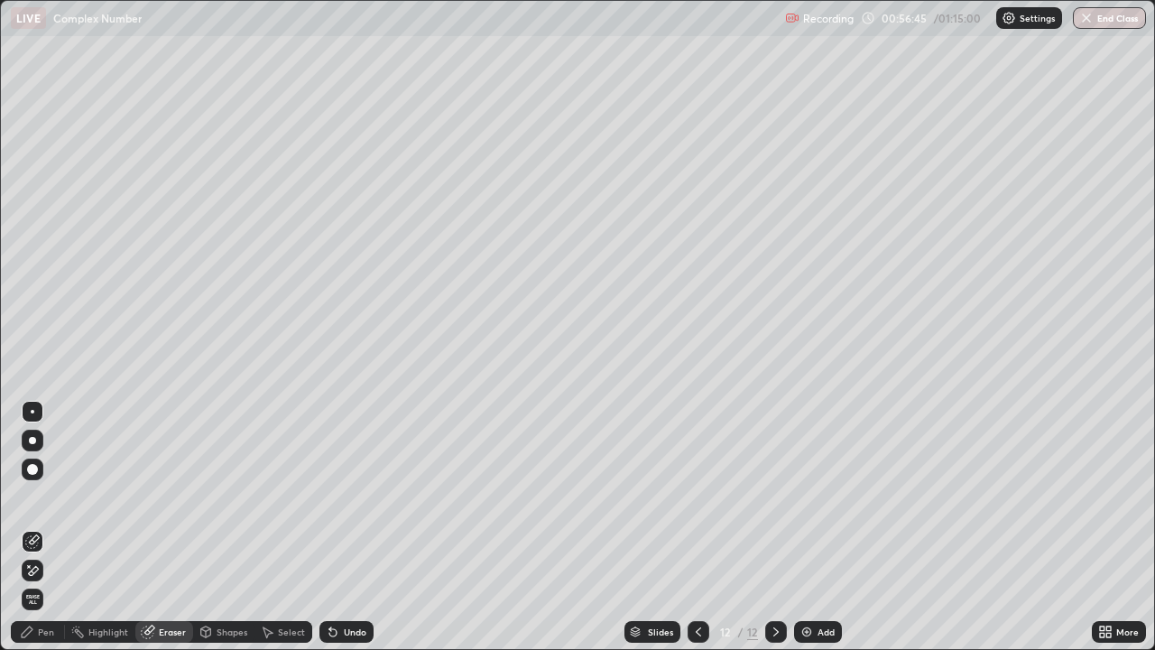
click at [55, 527] on div "Pen" at bounding box center [38, 632] width 54 height 22
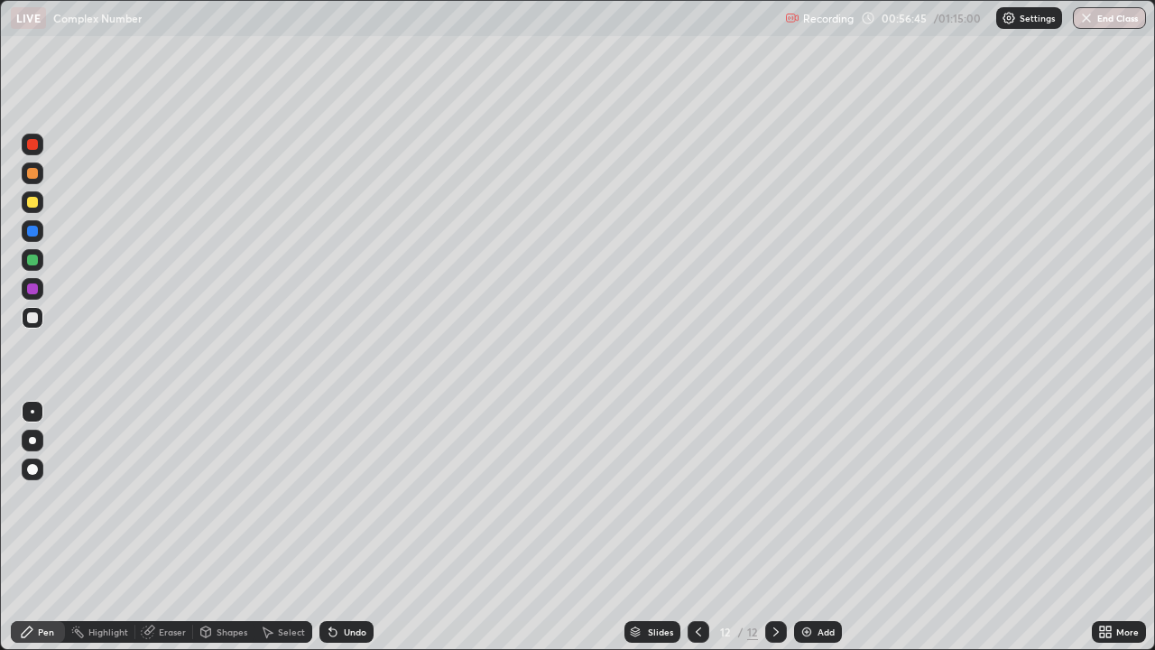
click at [41, 318] on div at bounding box center [33, 318] width 22 height 22
click at [159, 527] on div "Eraser" at bounding box center [164, 632] width 58 height 22
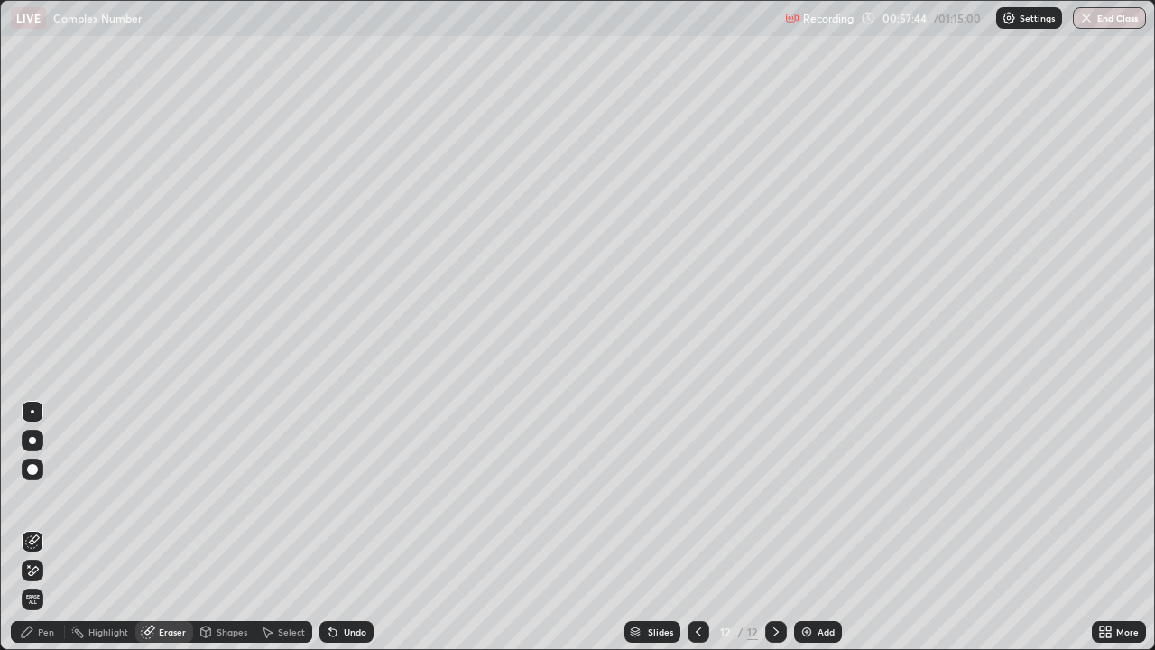
click at [47, 527] on div "Pen" at bounding box center [38, 632] width 54 height 22
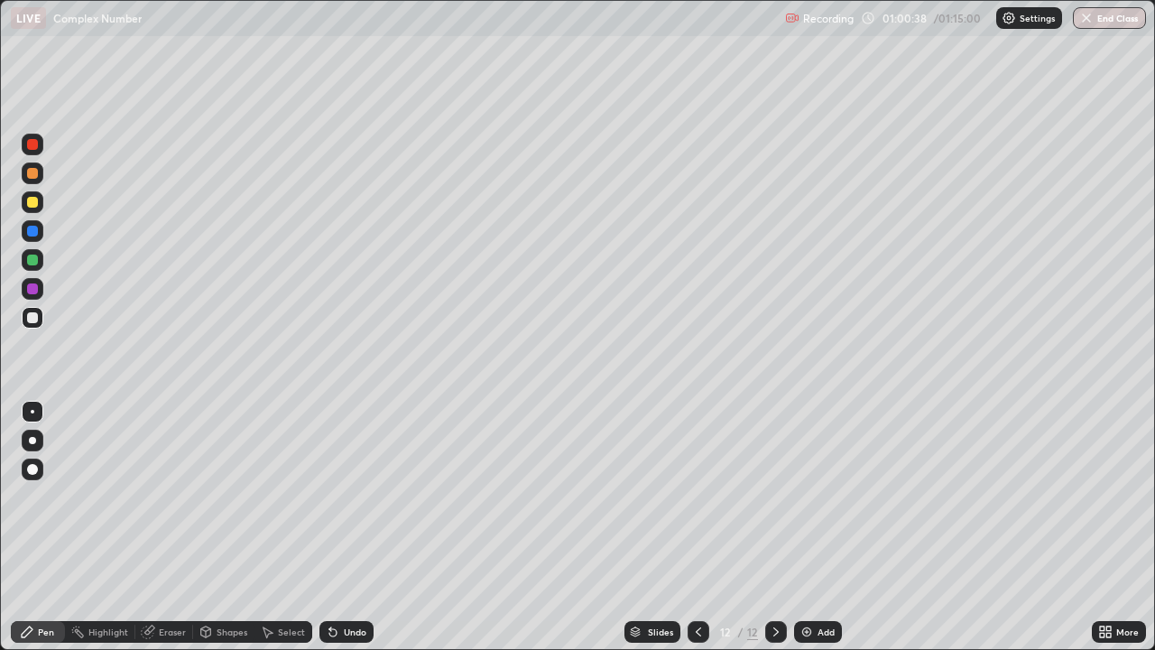
click at [835, 527] on div "Add" at bounding box center [818, 632] width 48 height 22
click at [32, 201] on div at bounding box center [32, 202] width 11 height 11
click at [33, 318] on div at bounding box center [32, 317] width 11 height 11
click at [33, 177] on div at bounding box center [32, 173] width 11 height 11
click at [33, 173] on div at bounding box center [32, 173] width 11 height 11
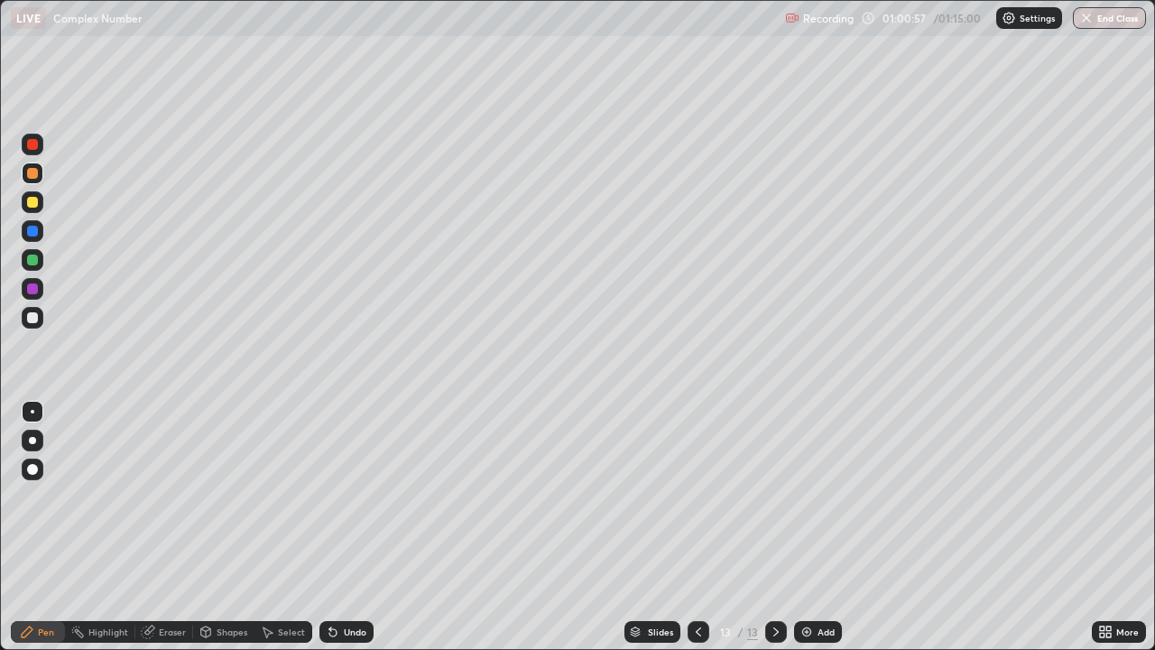
click at [33, 318] on div at bounding box center [32, 317] width 11 height 11
click at [37, 317] on div at bounding box center [32, 317] width 11 height 11
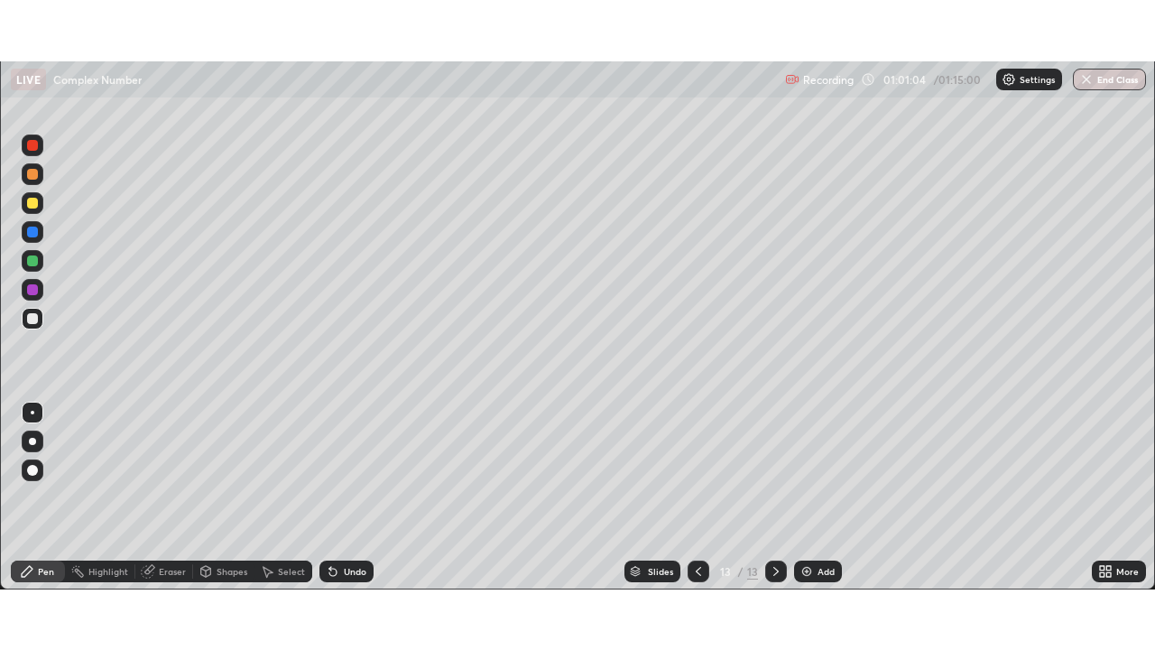
scroll to position [89704, 89077]
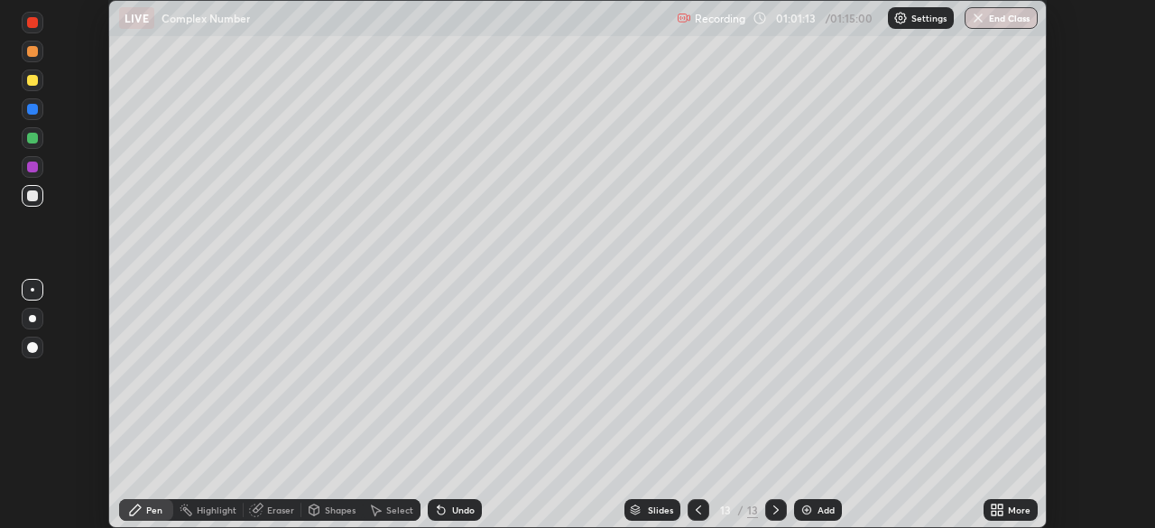
click at [994, 513] on icon at bounding box center [994, 513] width 5 height 5
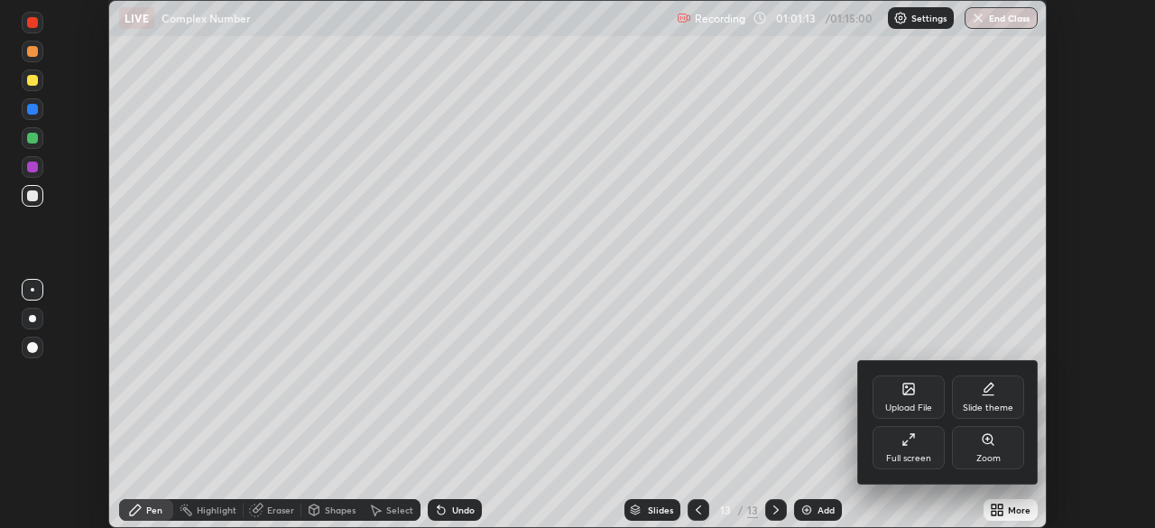
click at [902, 449] on div "Full screen" at bounding box center [909, 447] width 72 height 43
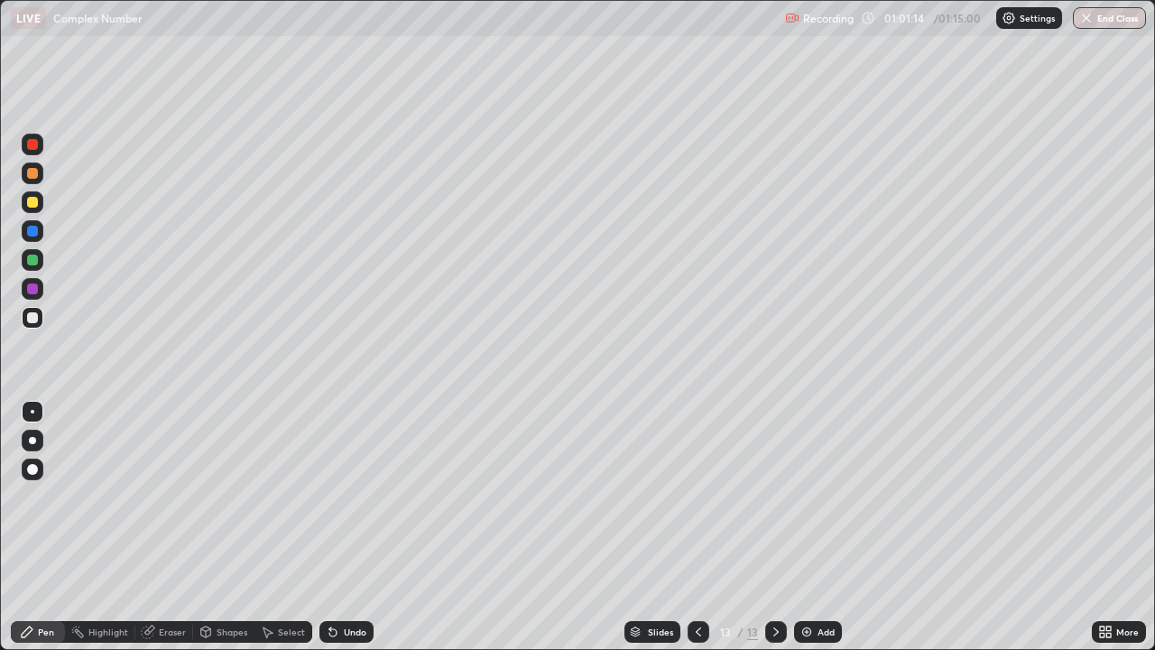
scroll to position [650, 1155]
click at [34, 319] on div at bounding box center [32, 317] width 11 height 11
click at [176, 527] on div "Eraser" at bounding box center [164, 632] width 58 height 22
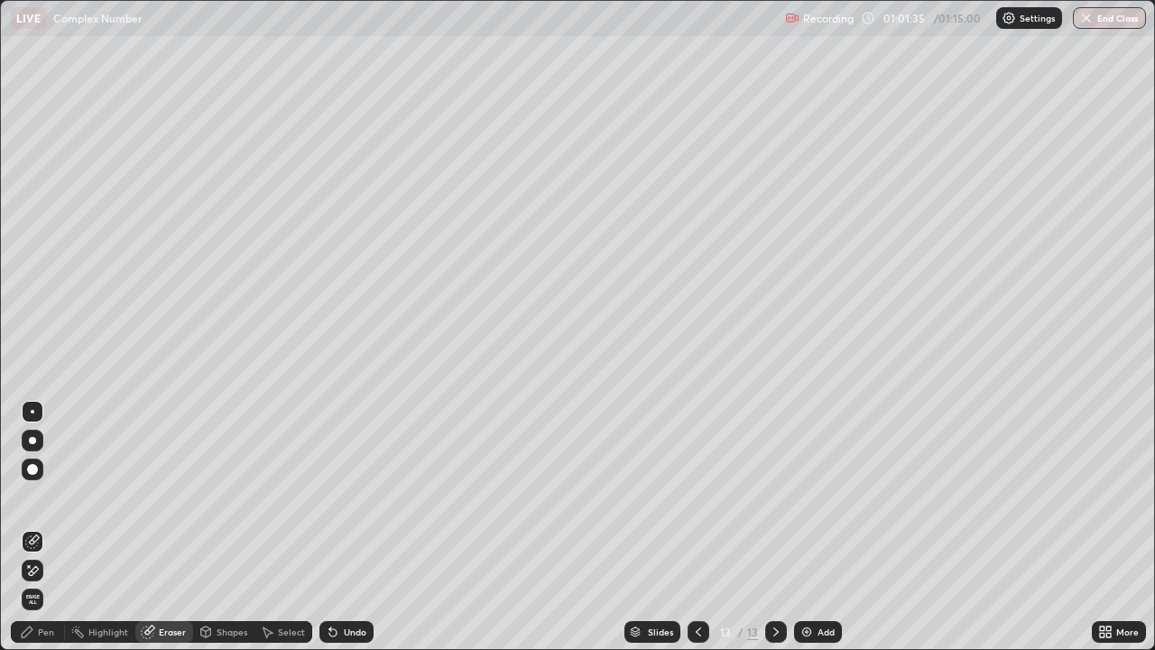
click at [58, 527] on div "Pen" at bounding box center [38, 632] width 54 height 22
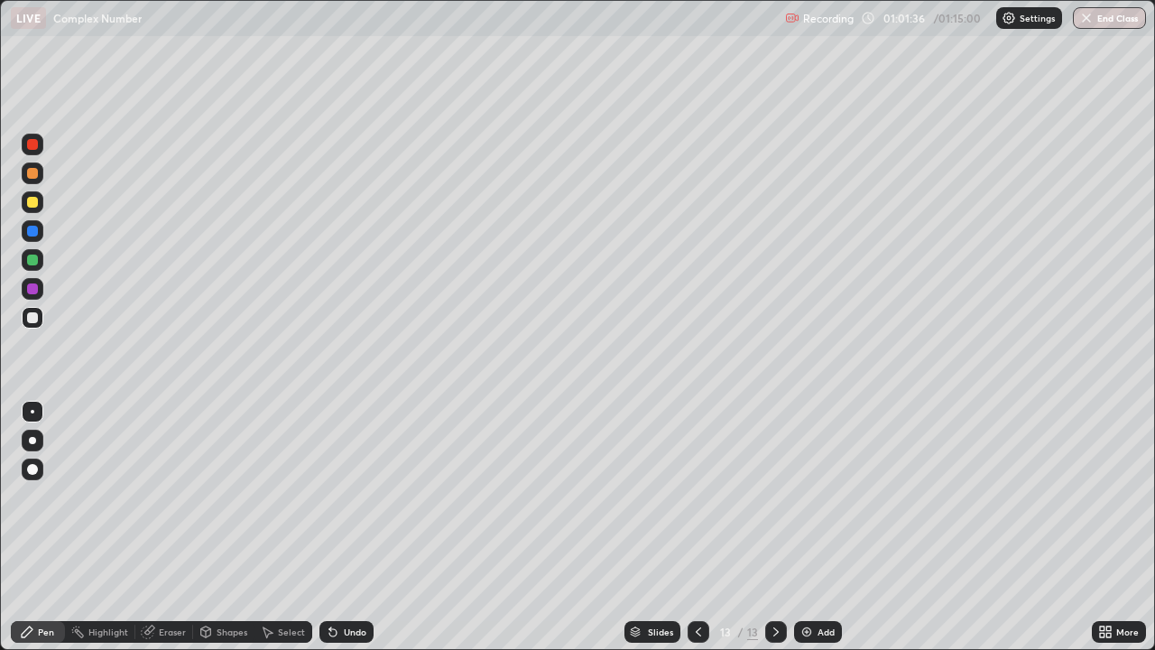
click at [33, 318] on div at bounding box center [32, 317] width 11 height 11
click at [32, 322] on div at bounding box center [32, 317] width 11 height 11
click at [32, 319] on div at bounding box center [32, 317] width 11 height 11
click at [157, 527] on div "Eraser" at bounding box center [164, 632] width 58 height 22
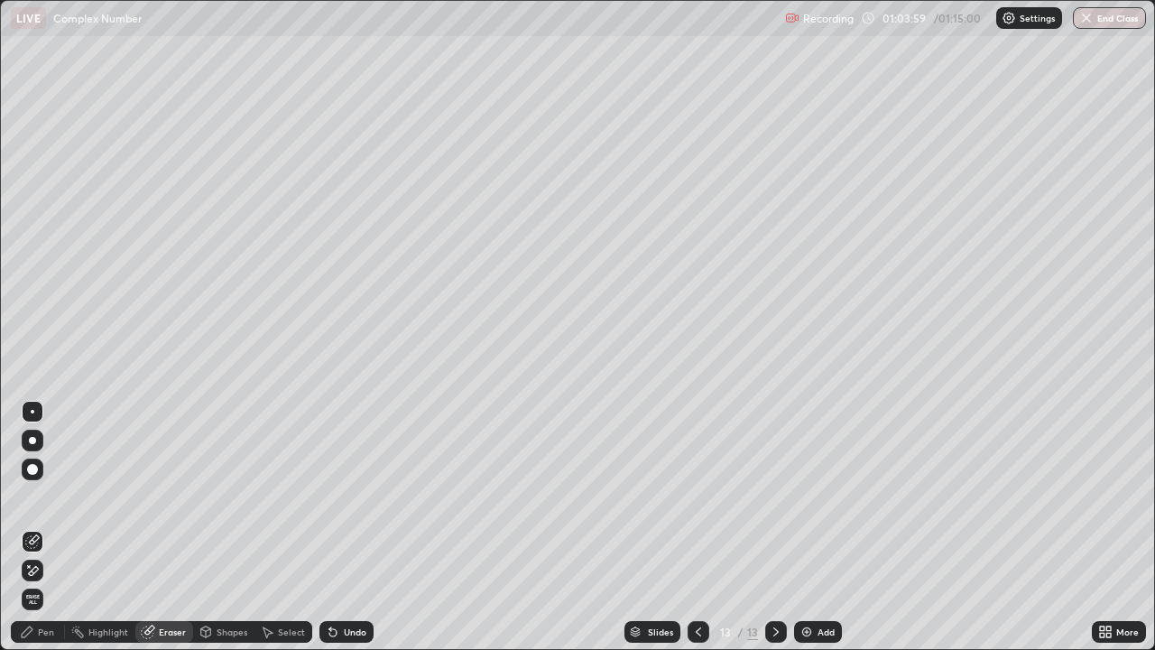
click at [48, 527] on div "Pen" at bounding box center [38, 632] width 54 height 22
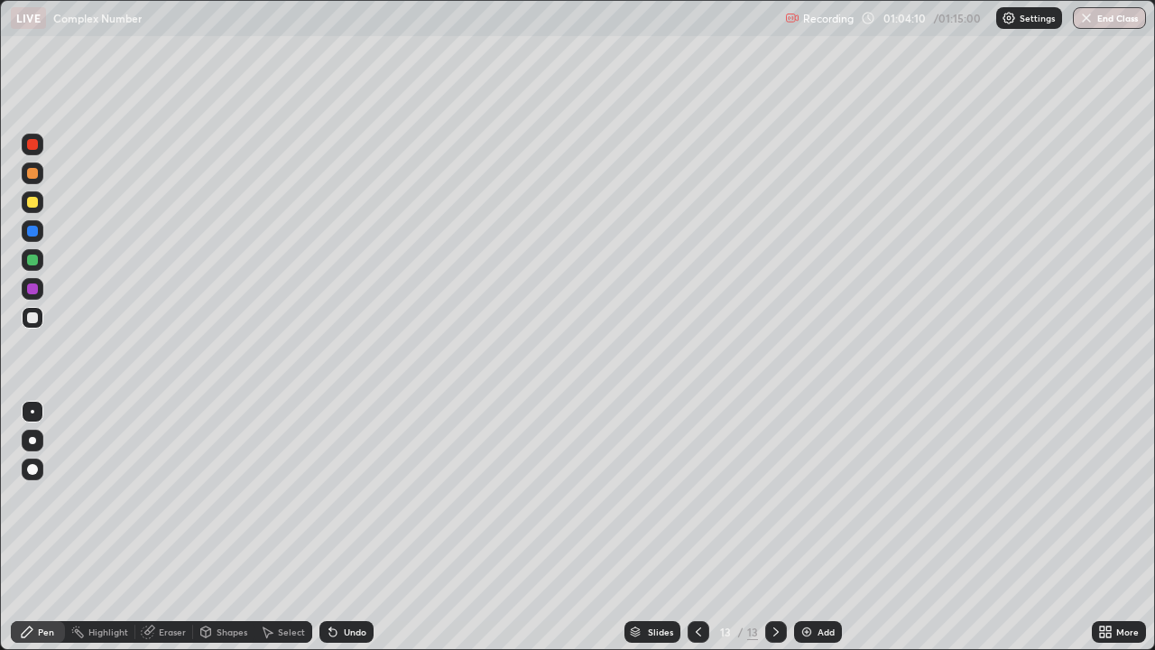
click at [162, 527] on div "Eraser" at bounding box center [164, 632] width 58 height 22
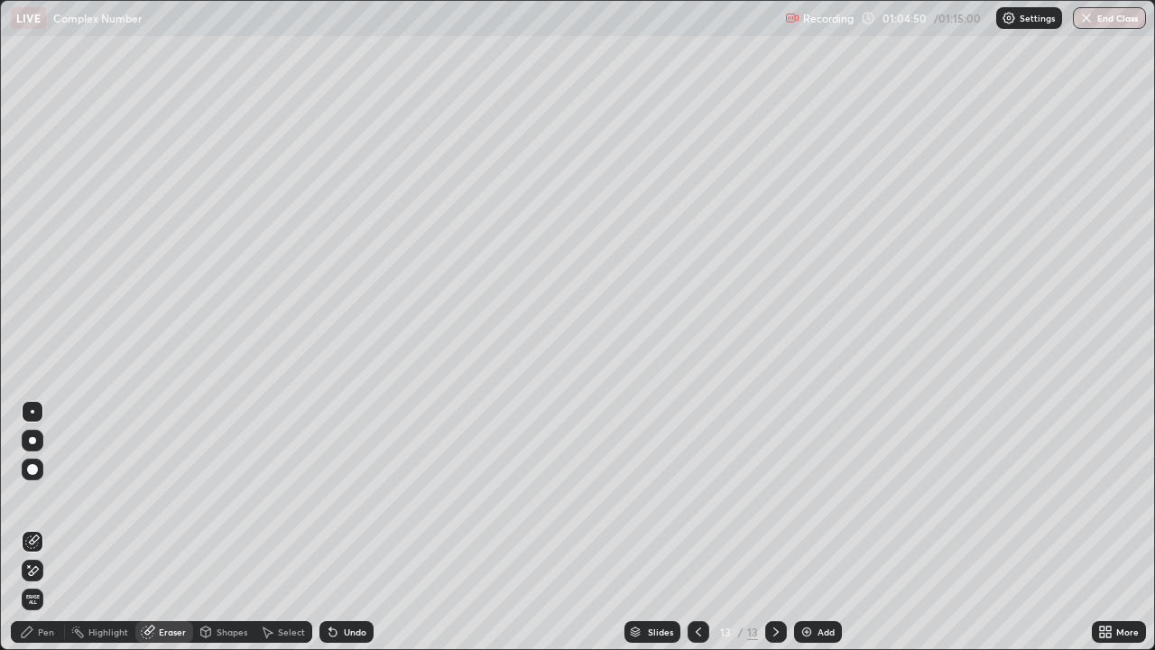
click at [55, 527] on div "Pen" at bounding box center [38, 632] width 54 height 22
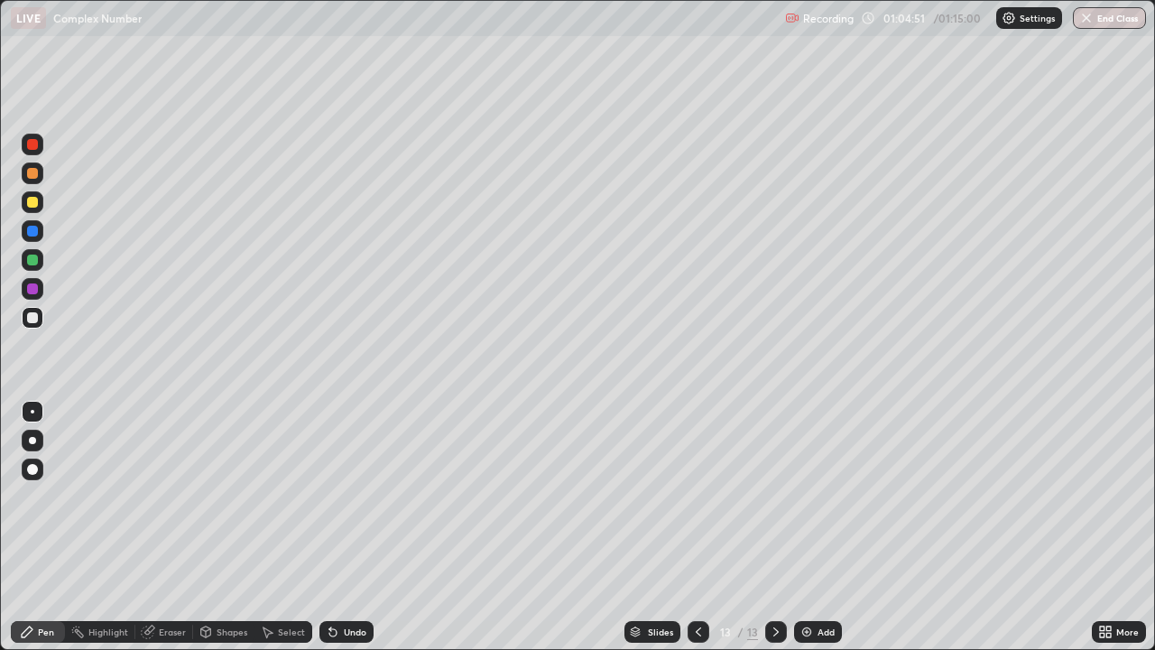
click at [34, 324] on div at bounding box center [33, 318] width 22 height 22
click at [171, 527] on div "Eraser" at bounding box center [172, 631] width 27 height 9
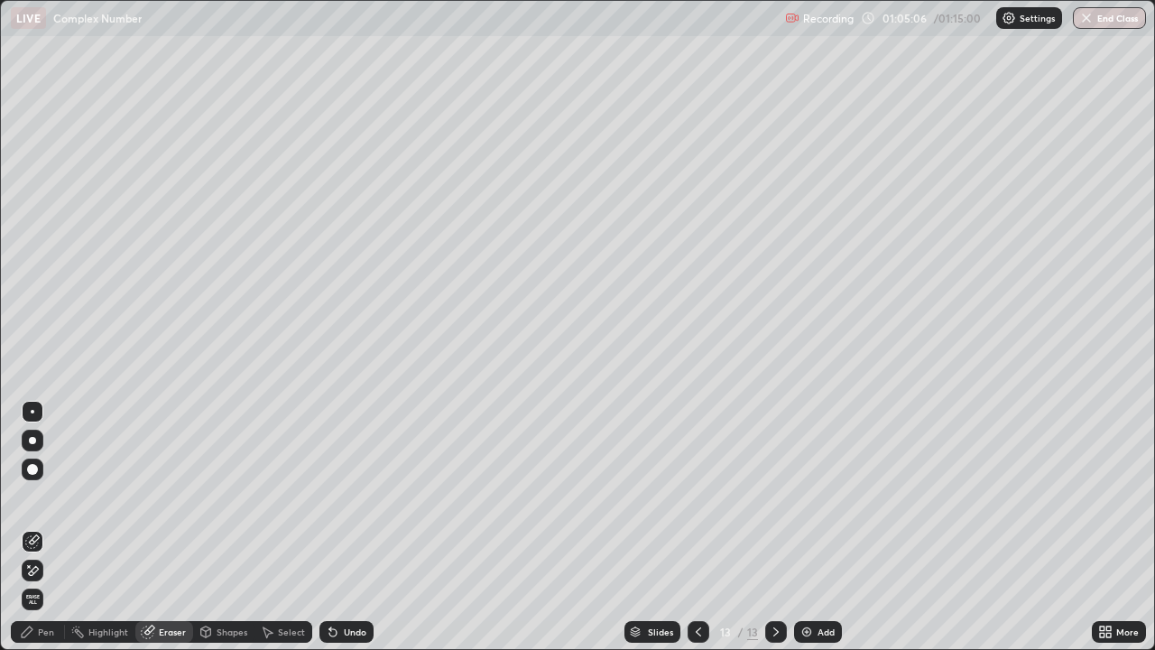
click at [54, 527] on div "Pen" at bounding box center [38, 632] width 54 height 22
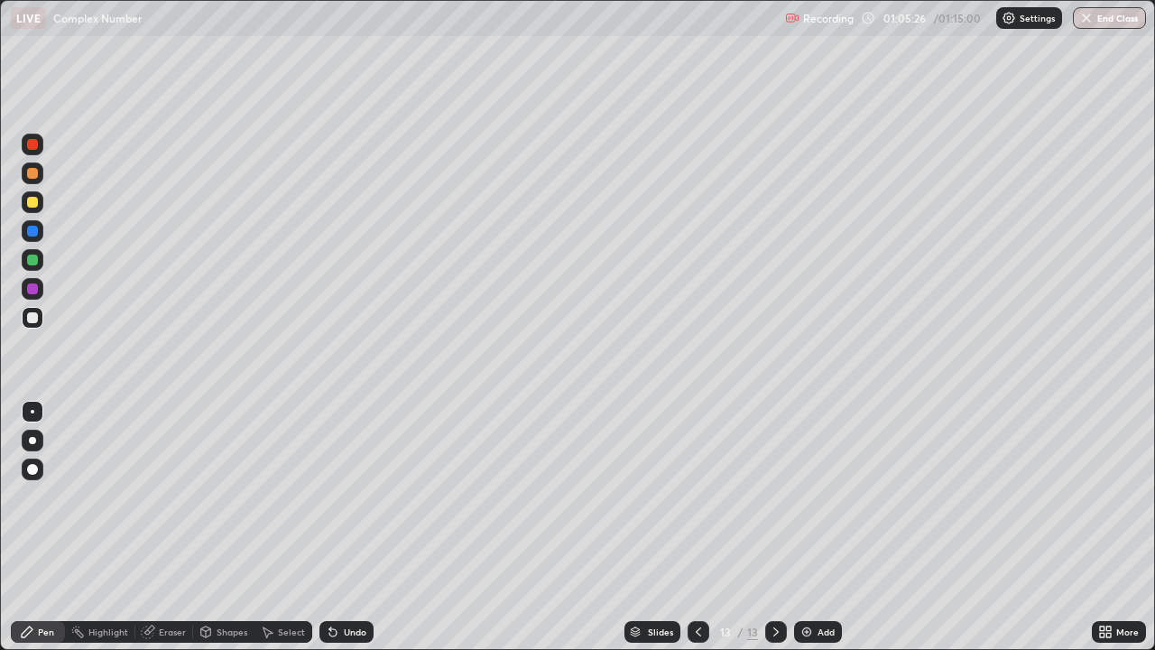
click at [817, 527] on div "Add" at bounding box center [818, 632] width 48 height 22
click at [41, 319] on div at bounding box center [33, 318] width 22 height 22
click at [697, 527] on icon at bounding box center [698, 631] width 14 height 14
click at [769, 527] on icon at bounding box center [776, 631] width 14 height 14
click at [37, 318] on div at bounding box center [32, 317] width 11 height 11
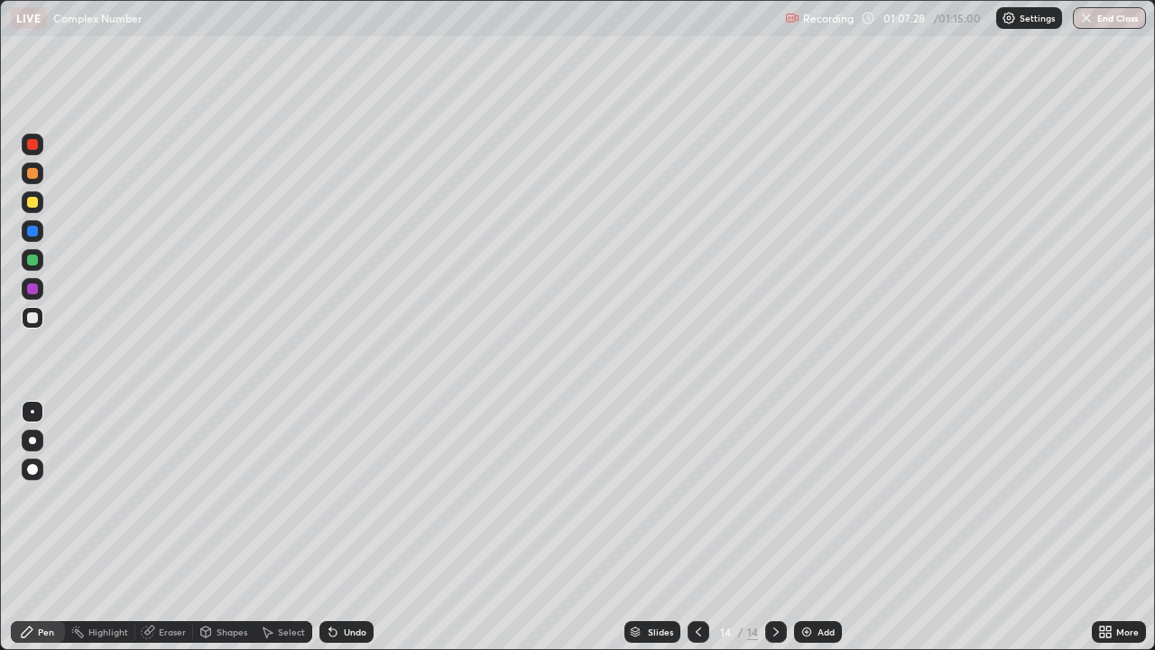
click at [165, 527] on div "Eraser" at bounding box center [172, 631] width 27 height 9
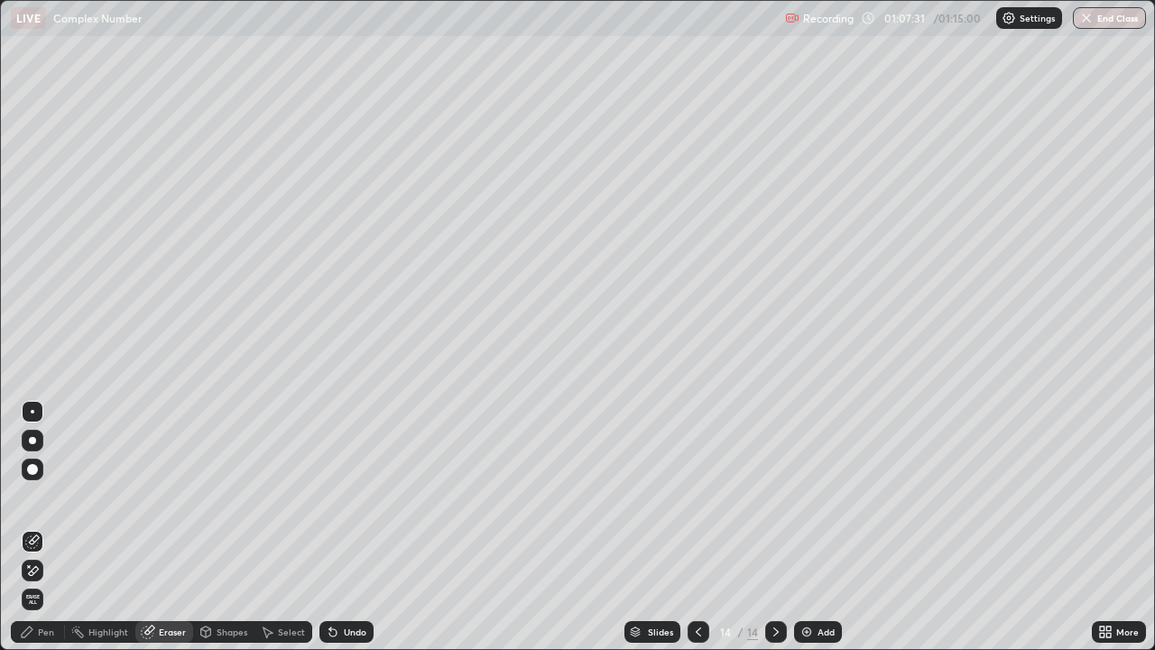
click at [45, 527] on div "Pen" at bounding box center [38, 632] width 54 height 22
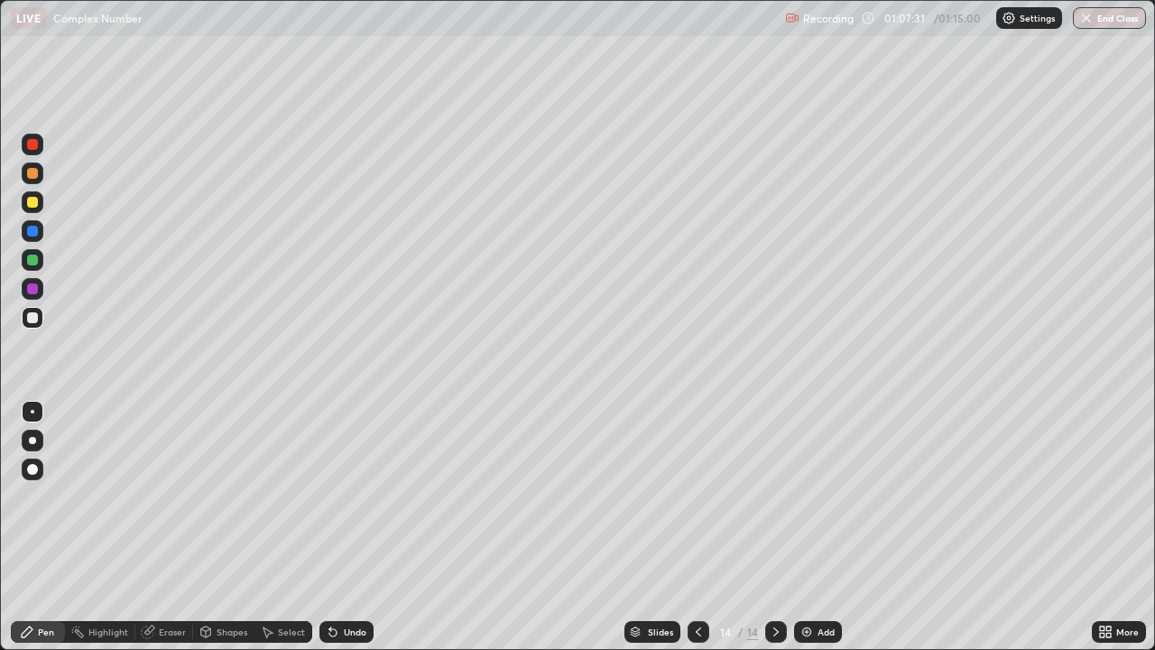
click at [33, 318] on div at bounding box center [32, 317] width 11 height 11
click at [166, 527] on div "Eraser" at bounding box center [172, 631] width 27 height 9
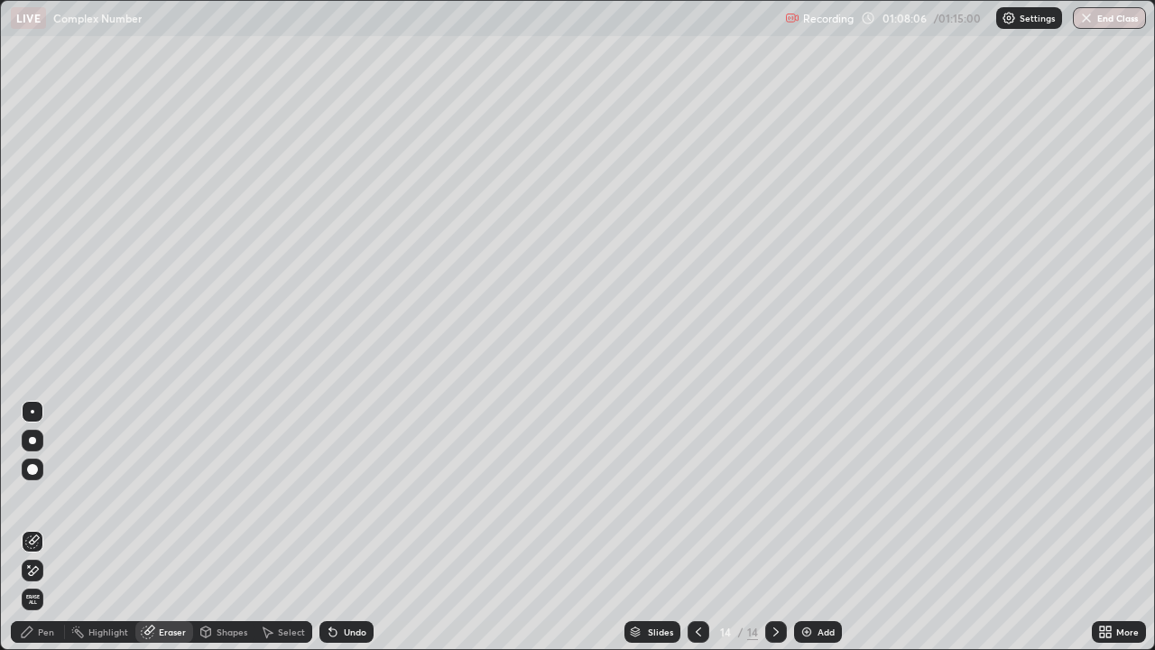
click at [182, 527] on div "Eraser" at bounding box center [172, 631] width 27 height 9
click at [35, 527] on div "Pen" at bounding box center [38, 632] width 54 height 22
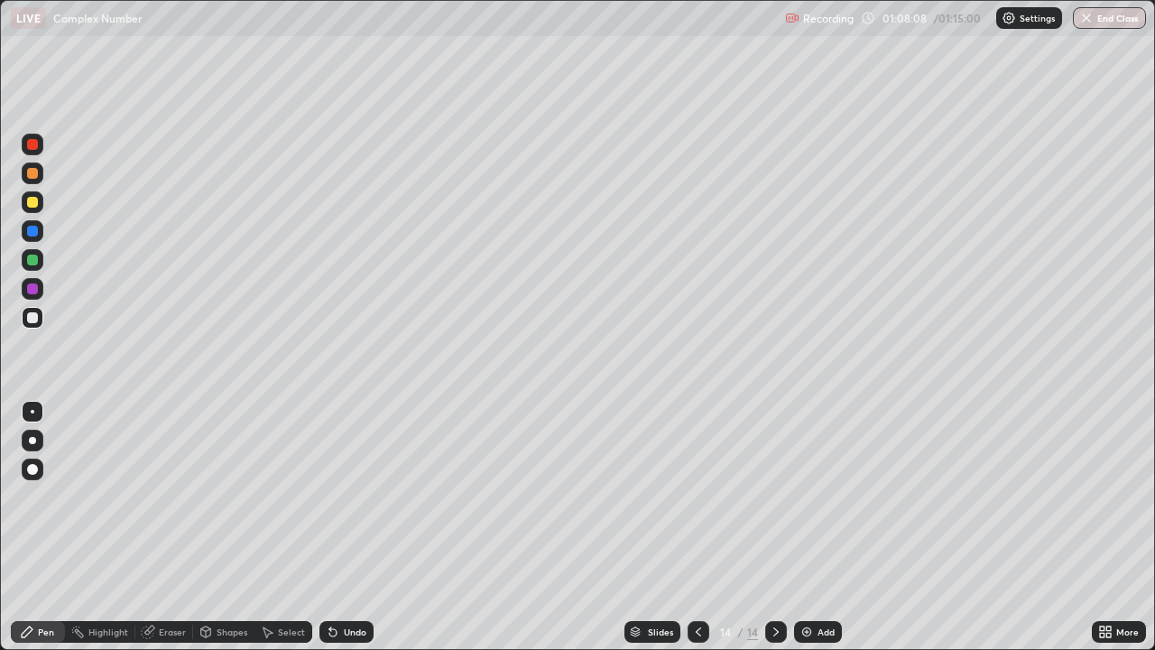
click at [35, 316] on div at bounding box center [32, 317] width 11 height 11
click at [33, 260] on div at bounding box center [32, 259] width 11 height 11
click at [41, 316] on div at bounding box center [33, 318] width 22 height 22
click at [32, 324] on div at bounding box center [33, 318] width 22 height 22
click at [36, 327] on div at bounding box center [33, 318] width 22 height 22
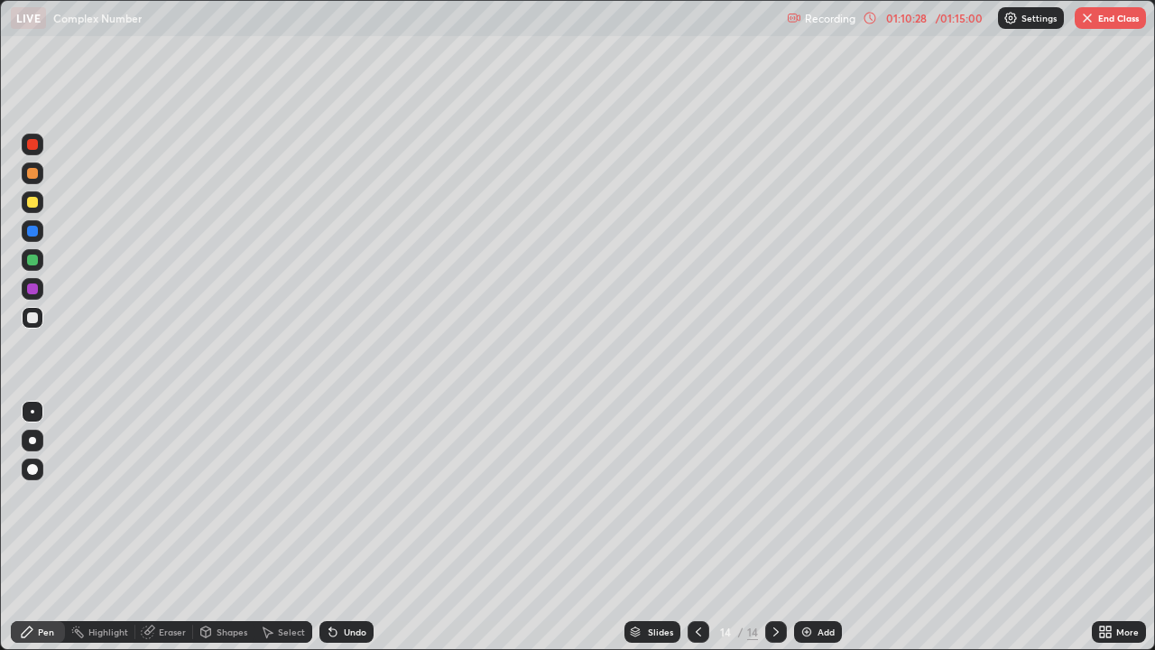
click at [812, 527] on div "Add" at bounding box center [818, 632] width 48 height 22
click at [32, 317] on div at bounding box center [32, 317] width 11 height 11
click at [35, 204] on div at bounding box center [32, 202] width 11 height 11
click at [34, 315] on div at bounding box center [32, 317] width 11 height 11
click at [32, 174] on div at bounding box center [32, 173] width 11 height 11
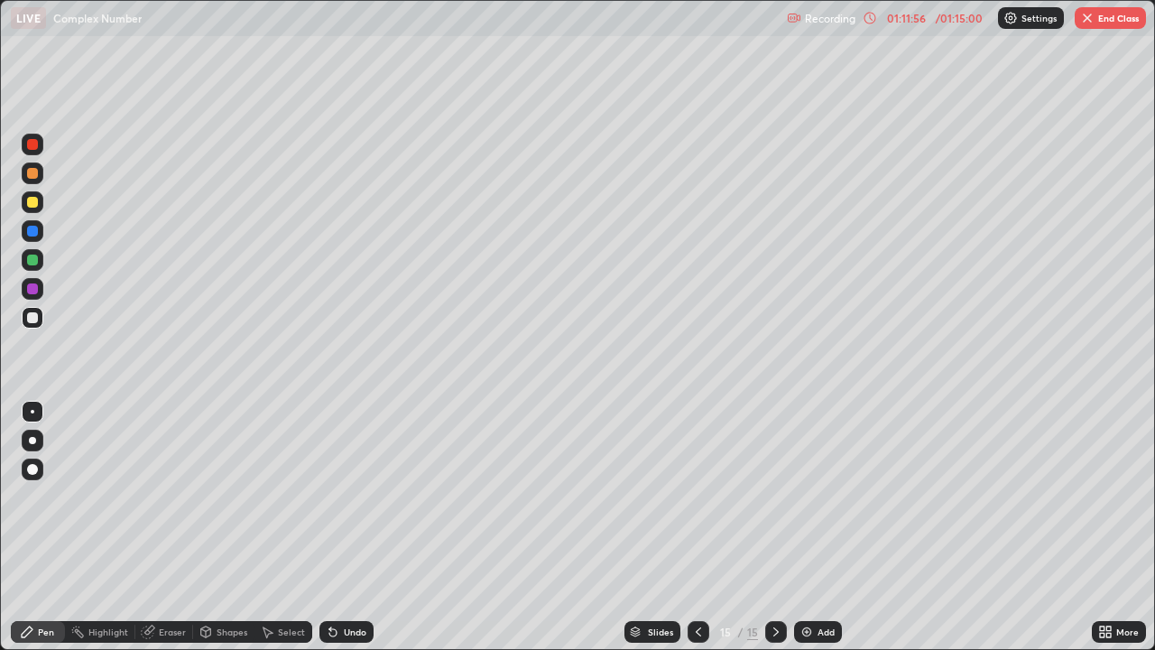
click at [32, 174] on div at bounding box center [32, 173] width 11 height 11
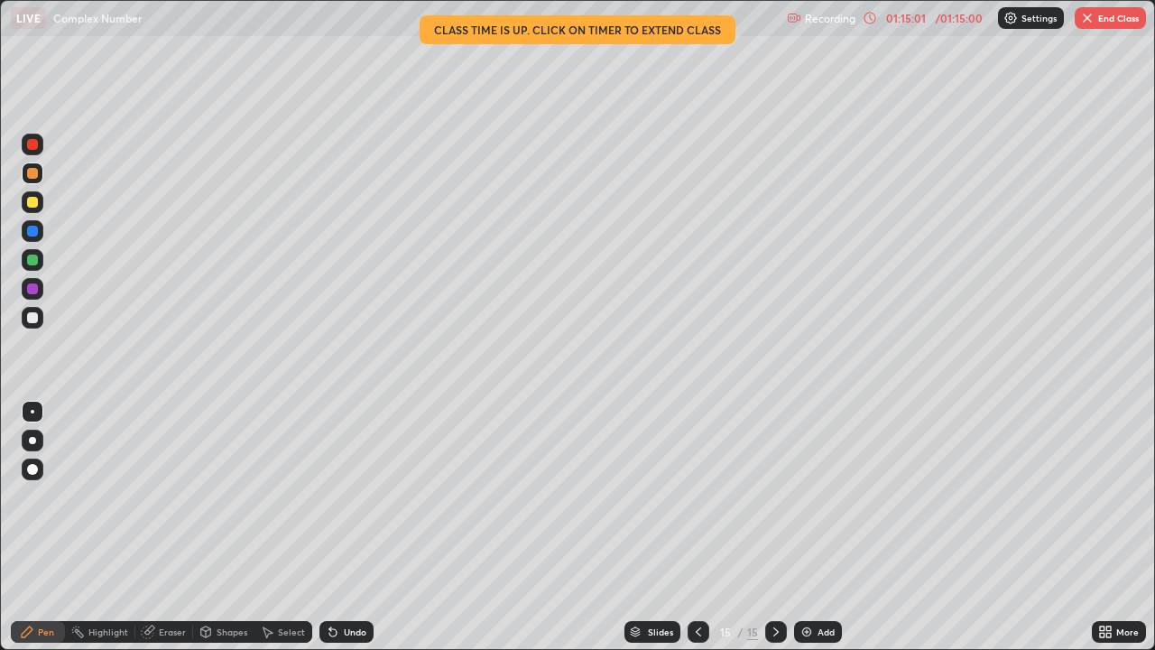
click at [824, 527] on div "Add" at bounding box center [818, 632] width 48 height 22
click at [35, 318] on div at bounding box center [32, 317] width 11 height 11
click at [35, 319] on div at bounding box center [32, 317] width 11 height 11
click at [33, 258] on div at bounding box center [32, 259] width 11 height 11
click at [32, 316] on div at bounding box center [32, 317] width 11 height 11
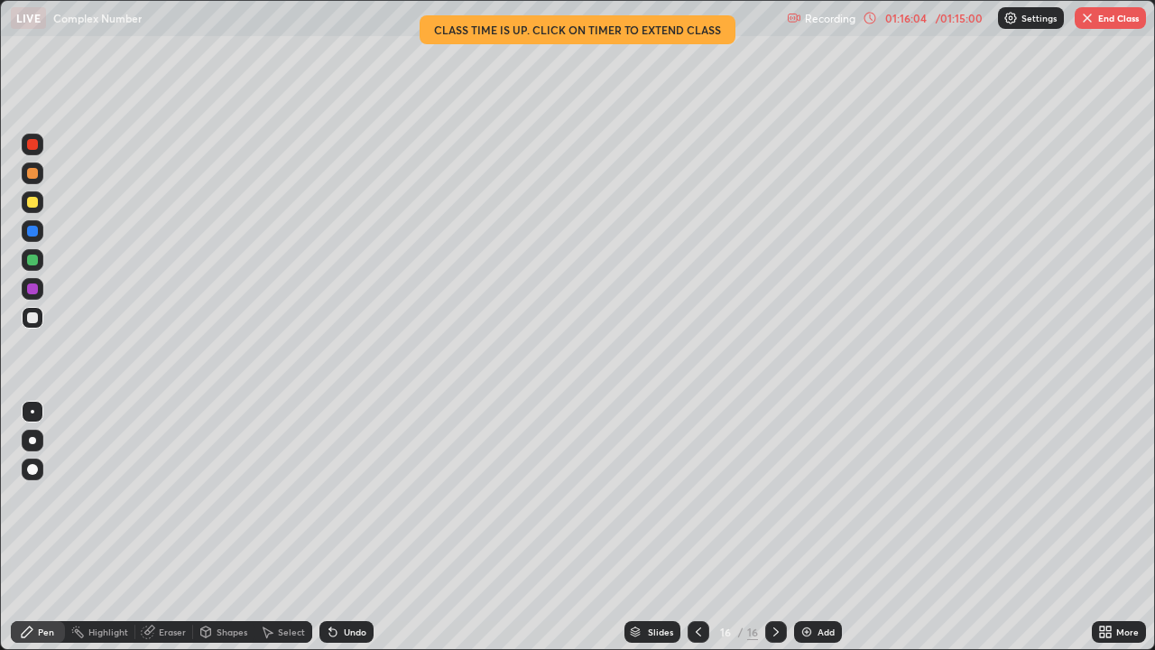
click at [24, 313] on div at bounding box center [33, 318] width 22 height 22
click at [37, 318] on div at bounding box center [32, 317] width 11 height 11
click at [32, 322] on div at bounding box center [32, 317] width 11 height 11
click at [174, 527] on div "Eraser" at bounding box center [172, 631] width 27 height 9
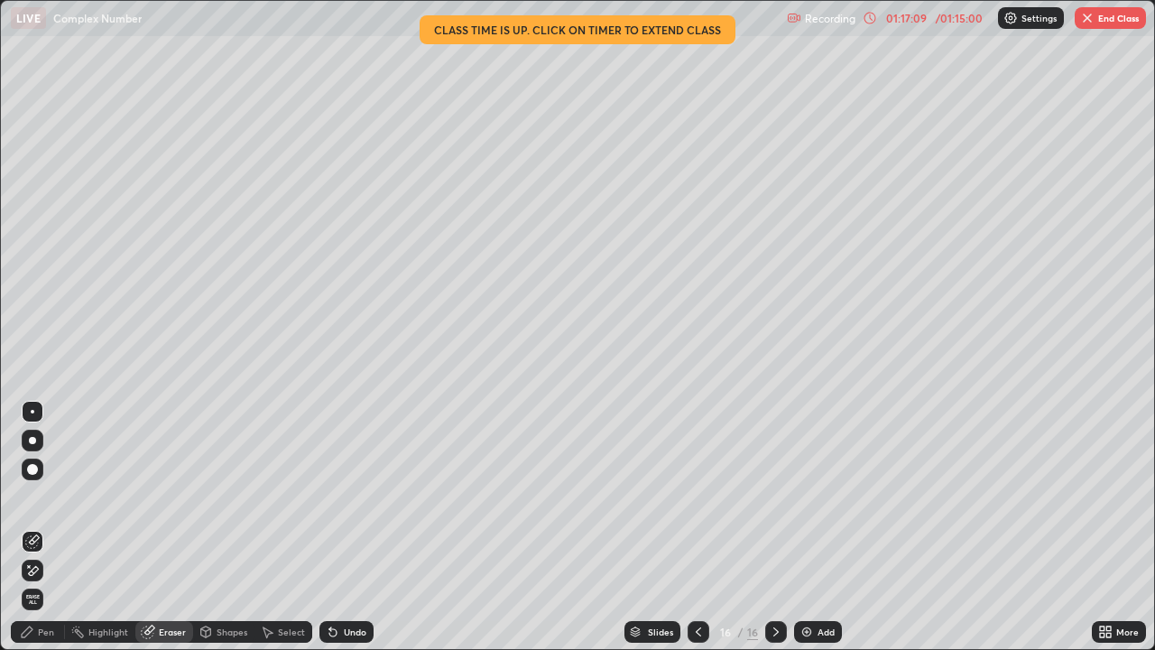
click at [48, 527] on div "Pen" at bounding box center [46, 631] width 16 height 9
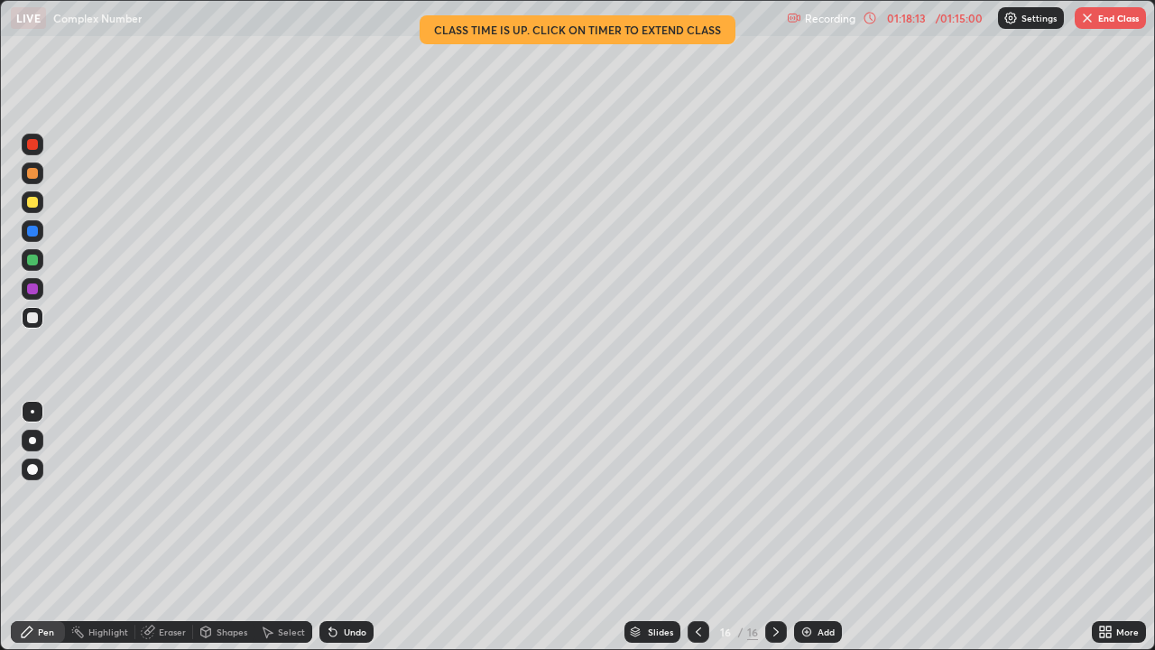
click at [33, 293] on div at bounding box center [32, 288] width 11 height 11
click at [34, 327] on div at bounding box center [33, 318] width 22 height 22
click at [30, 328] on div at bounding box center [33, 318] width 22 height 22
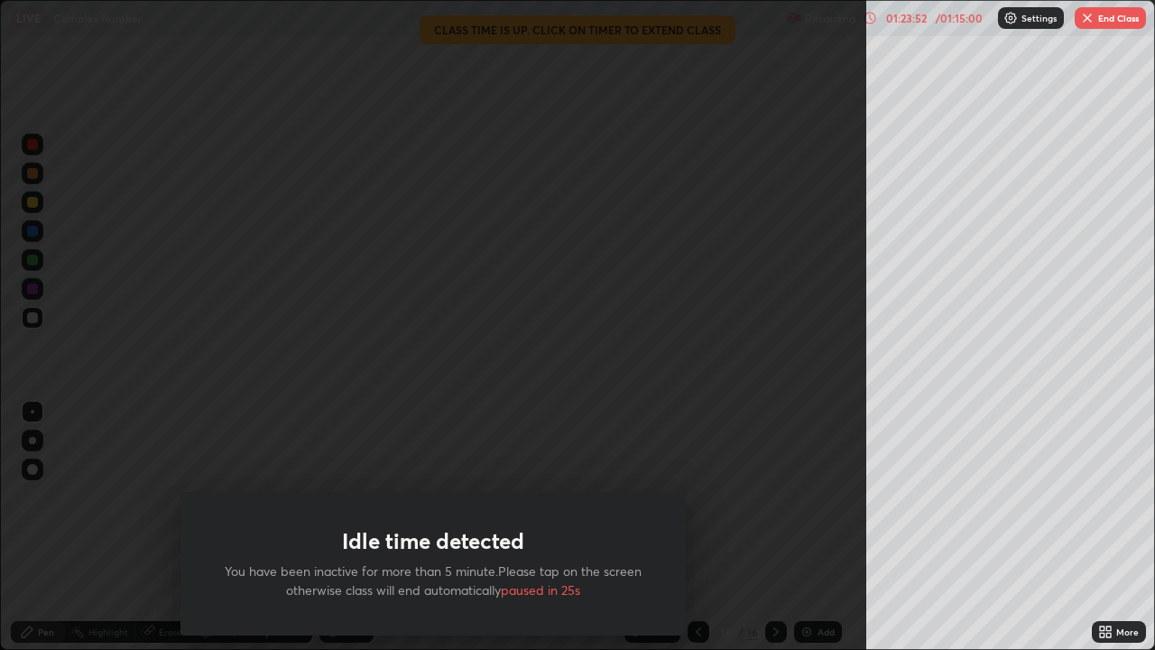
click at [1102, 23] on button "End Class" at bounding box center [1110, 18] width 71 height 22
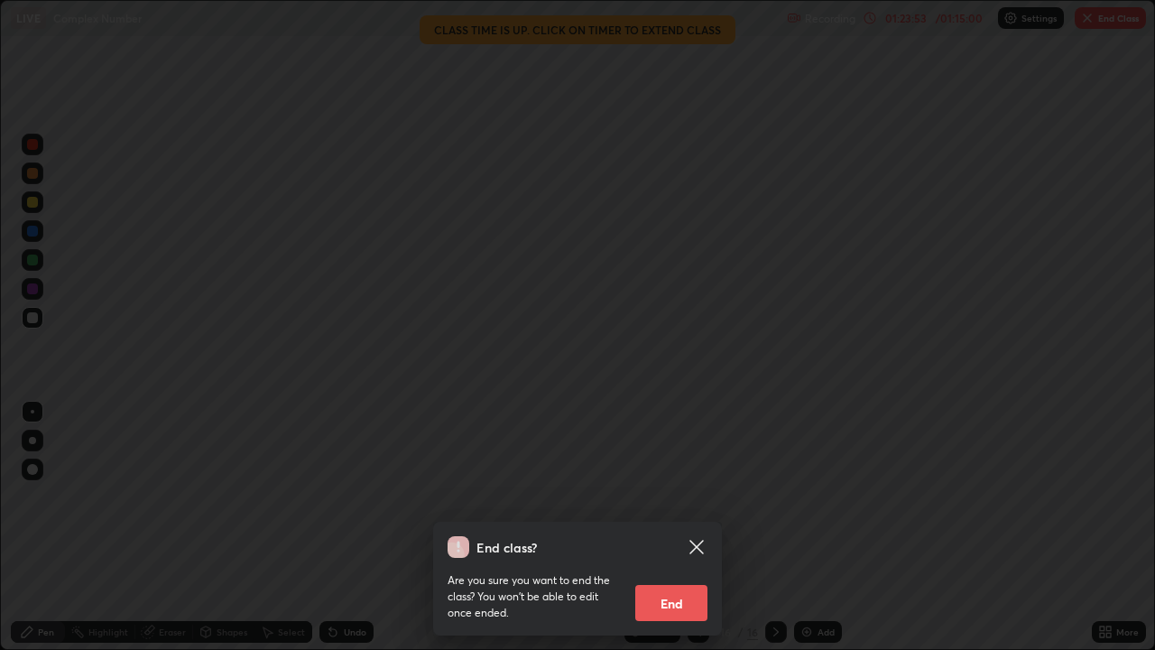
click at [686, 527] on button "End" at bounding box center [671, 603] width 72 height 36
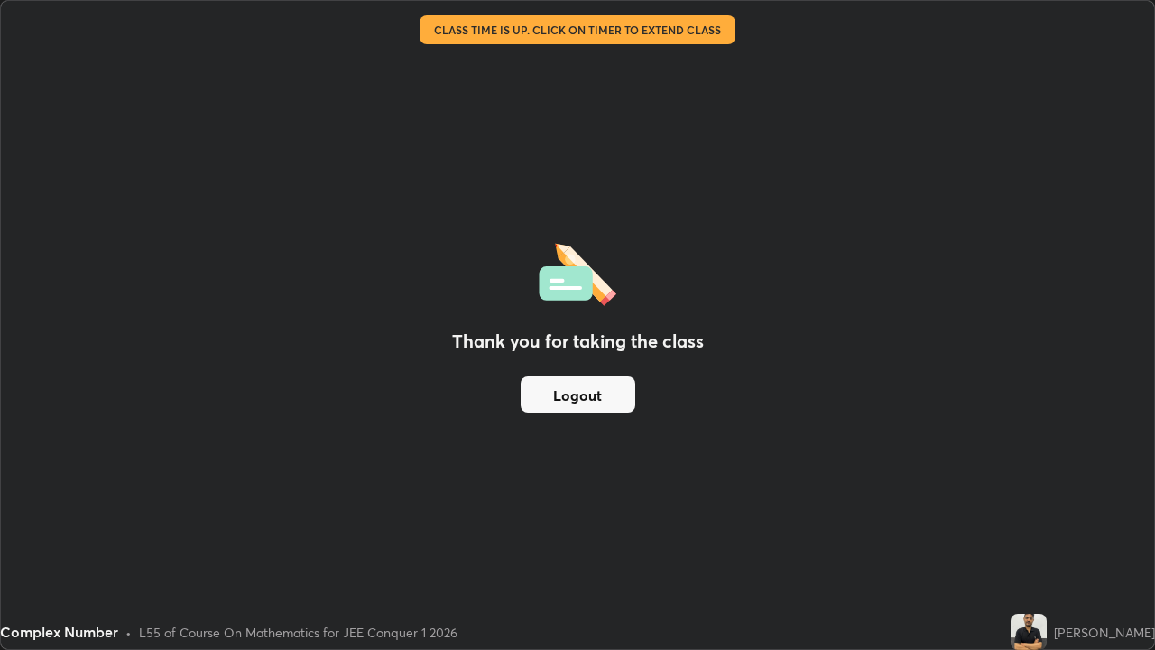
click at [583, 395] on button "Logout" at bounding box center [578, 394] width 115 height 36
click at [581, 398] on button "Logout" at bounding box center [578, 394] width 115 height 36
click at [583, 403] on button "Logout" at bounding box center [578, 394] width 115 height 36
